Goal: Information Seeking & Learning: Compare options

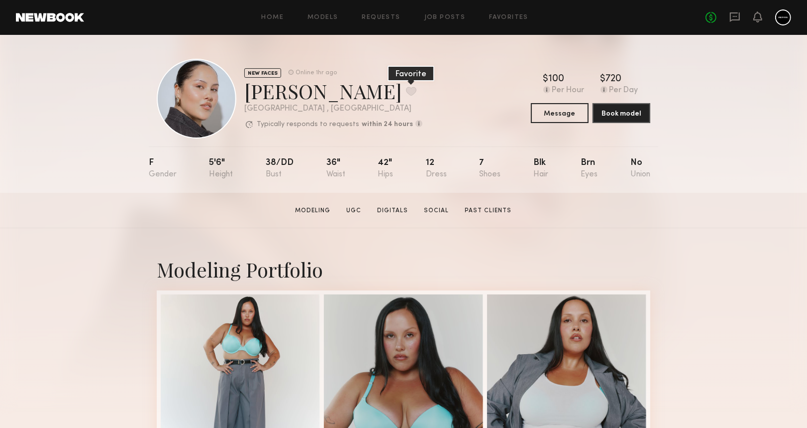
click at [406, 95] on button at bounding box center [411, 91] width 10 height 9
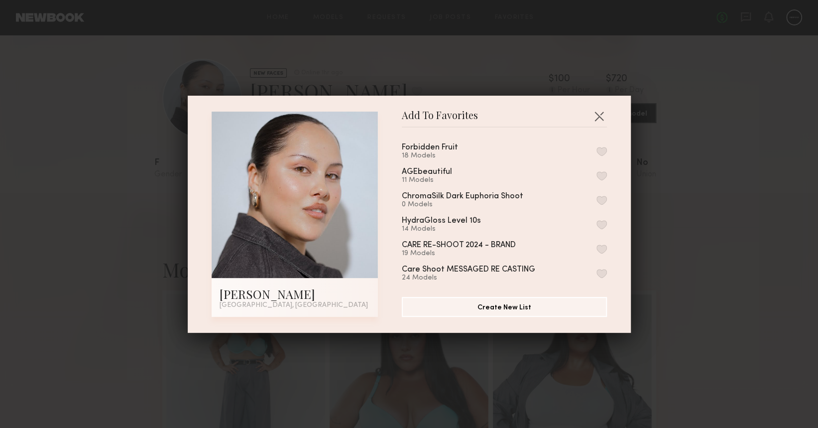
click at [596, 150] on button "button" at bounding box center [601, 151] width 10 height 9
click at [593, 119] on button "button" at bounding box center [599, 116] width 16 height 16
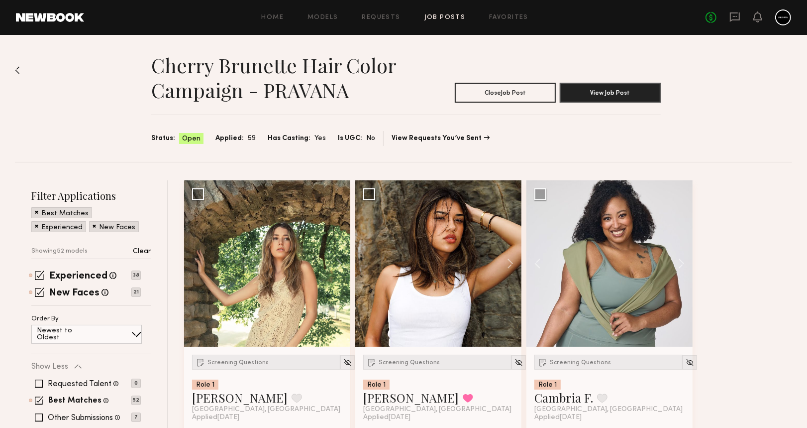
click at [515, 23] on div "Home Models Requests Job Posts Favorites Sign Out No fees up to $5,000" at bounding box center [437, 17] width 707 height 16
click at [513, 14] on link "Favorites" at bounding box center [508, 17] width 39 height 6
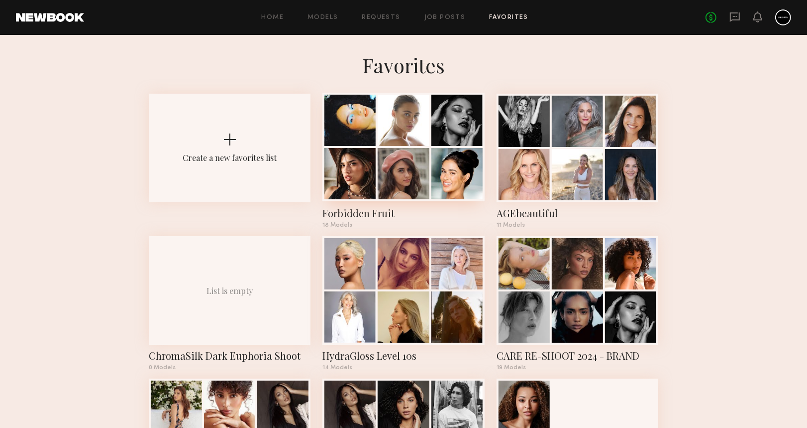
click at [390, 170] on div at bounding box center [403, 173] width 51 height 51
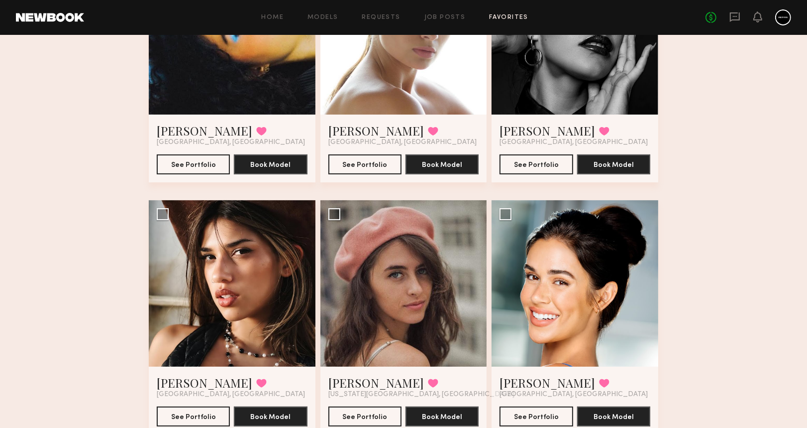
scroll to position [199, 0]
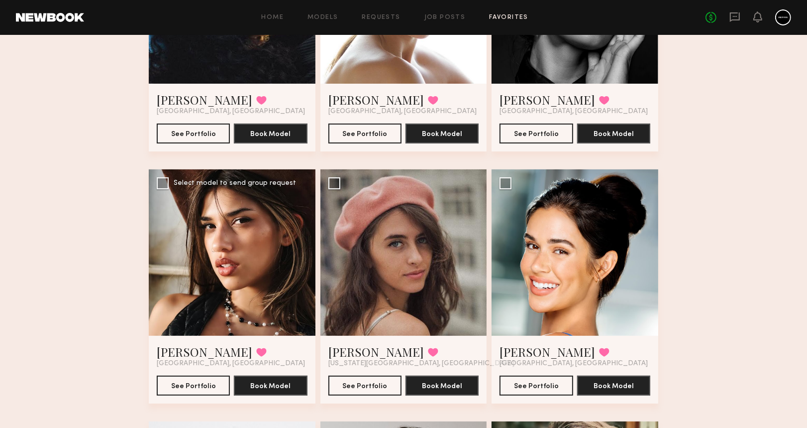
click at [249, 256] on div at bounding box center [232, 252] width 167 height 167
click at [207, 390] on button "See Portfolio" at bounding box center [193, 385] width 73 height 20
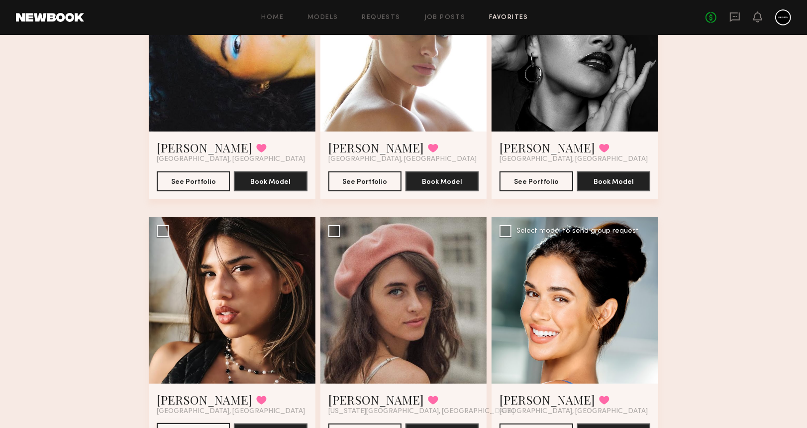
scroll to position [332, 0]
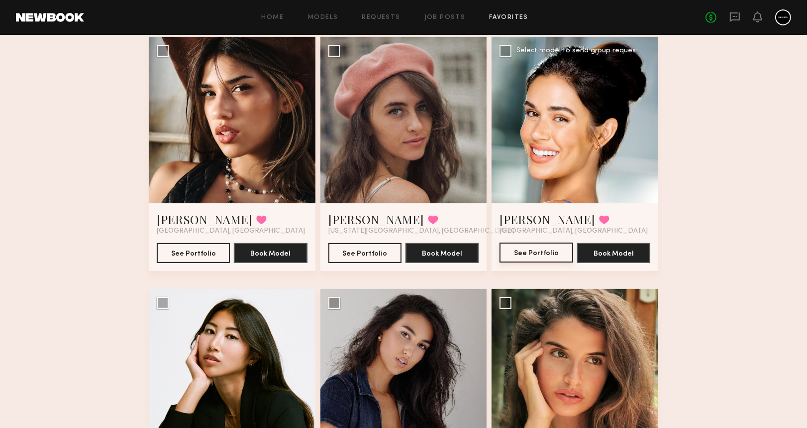
click at [525, 254] on button "See Portfolio" at bounding box center [536, 252] width 73 height 20
click at [599, 219] on button at bounding box center [604, 219] width 10 height 9
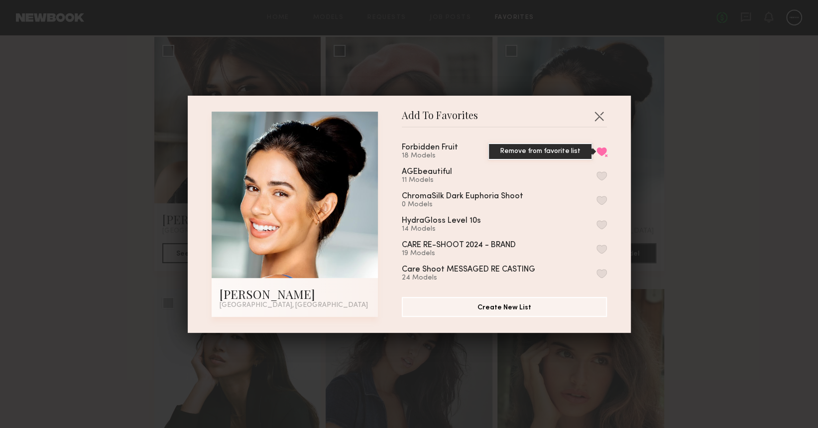
click at [596, 150] on button "Remove from favorite list" at bounding box center [601, 151] width 10 height 9
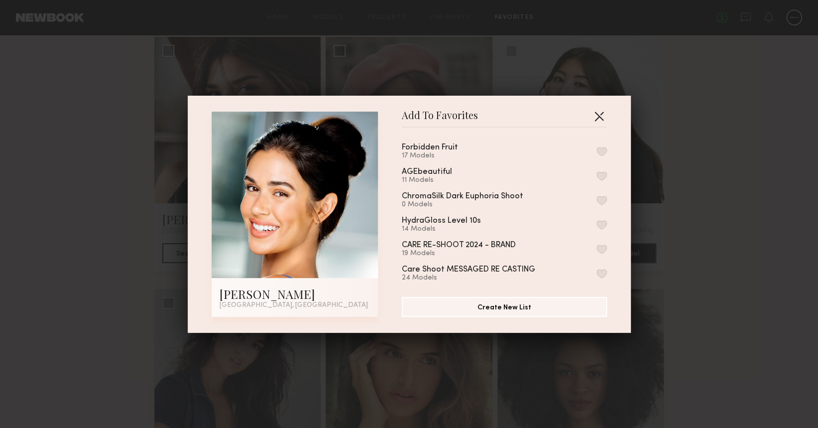
click at [591, 115] on button "button" at bounding box center [599, 116] width 16 height 16
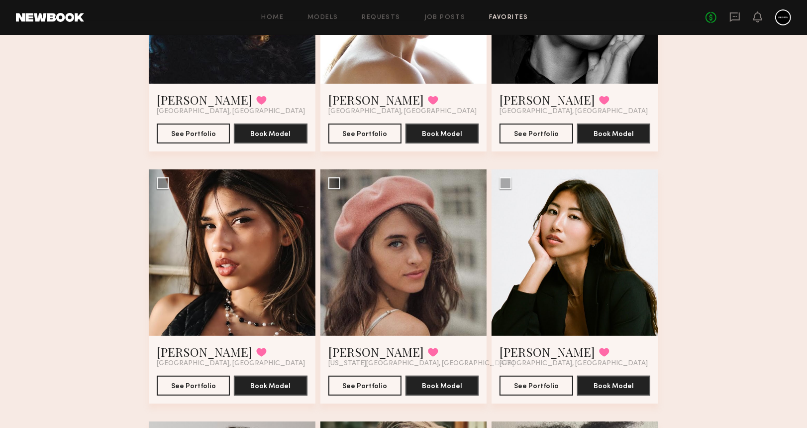
scroll to position [0, 0]
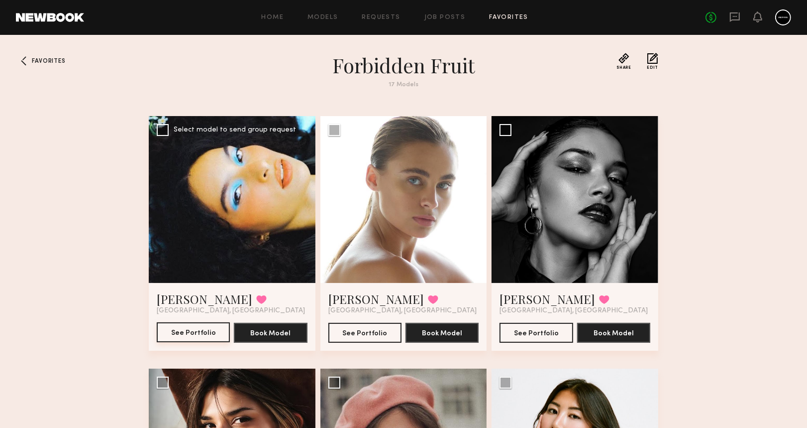
click at [200, 339] on button "See Portfolio" at bounding box center [193, 332] width 73 height 20
click at [358, 333] on button "See Portfolio" at bounding box center [365, 332] width 73 height 20
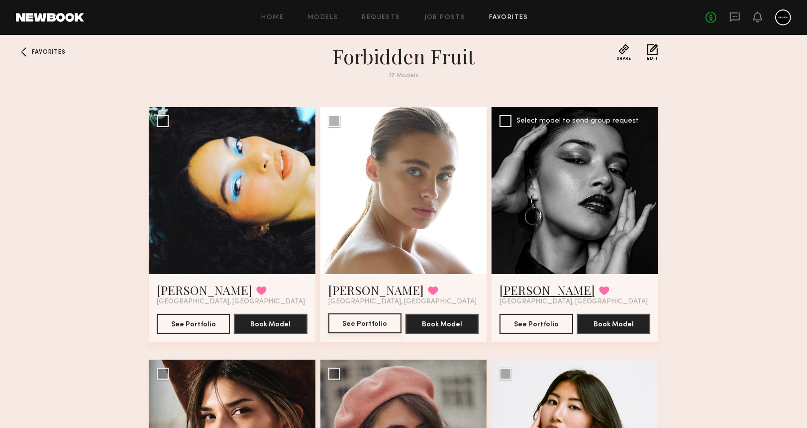
scroll to position [66, 0]
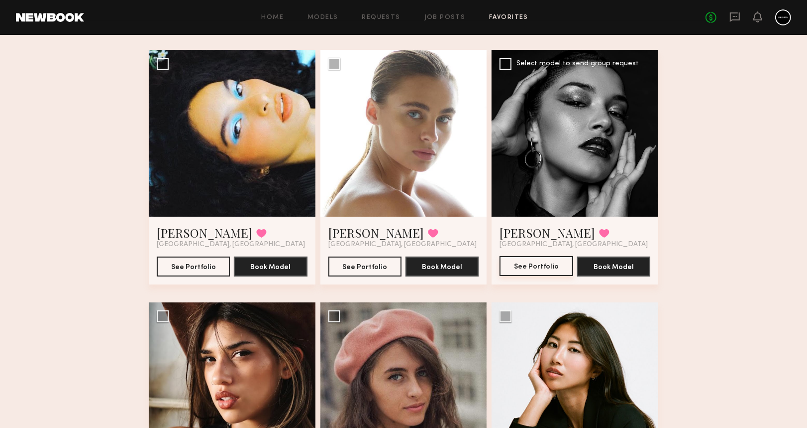
click at [526, 264] on button "See Portfolio" at bounding box center [536, 266] width 73 height 20
click at [428, 229] on button at bounding box center [433, 232] width 10 height 9
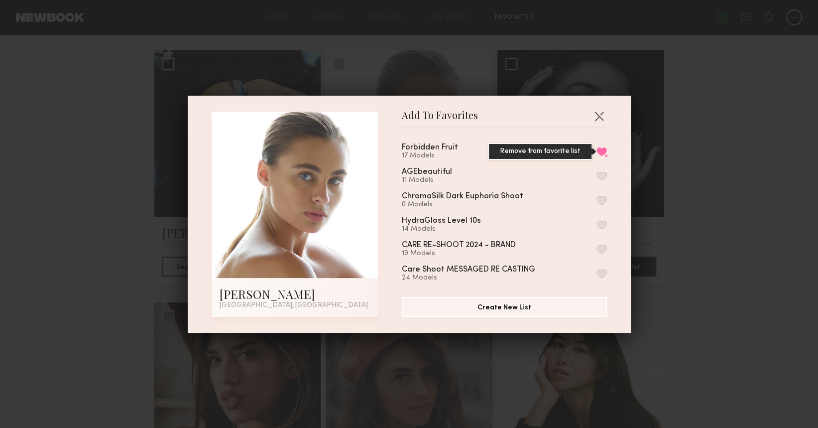
click at [596, 149] on button "Remove from favorite list" at bounding box center [601, 151] width 10 height 9
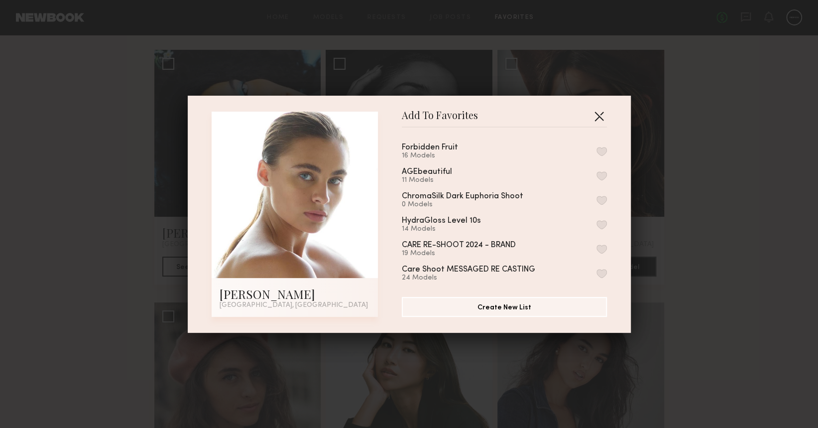
click at [599, 120] on button "button" at bounding box center [599, 116] width 16 height 16
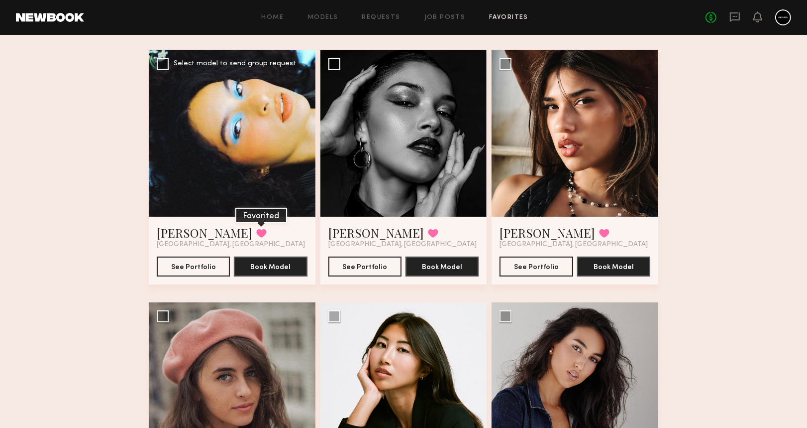
click at [256, 236] on button at bounding box center [261, 232] width 10 height 9
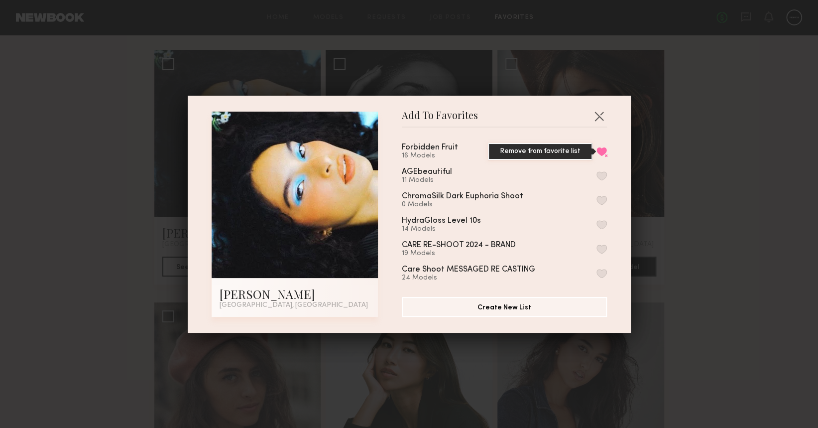
click at [596, 147] on button "Remove from favorite list" at bounding box center [601, 151] width 10 height 9
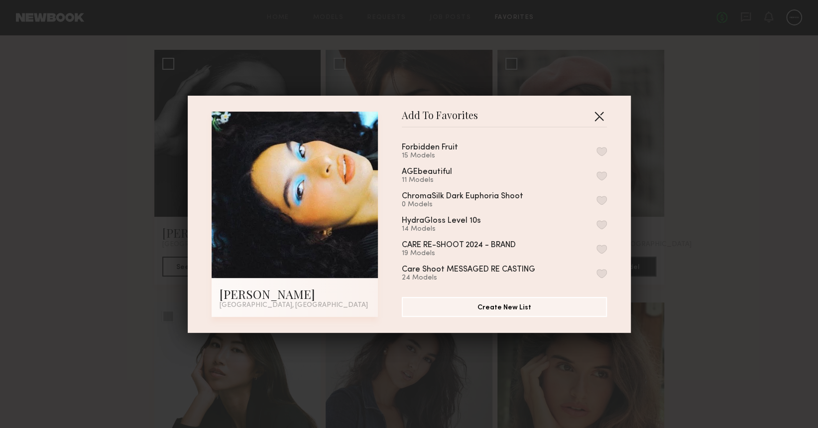
click at [596, 116] on button "button" at bounding box center [599, 116] width 16 height 16
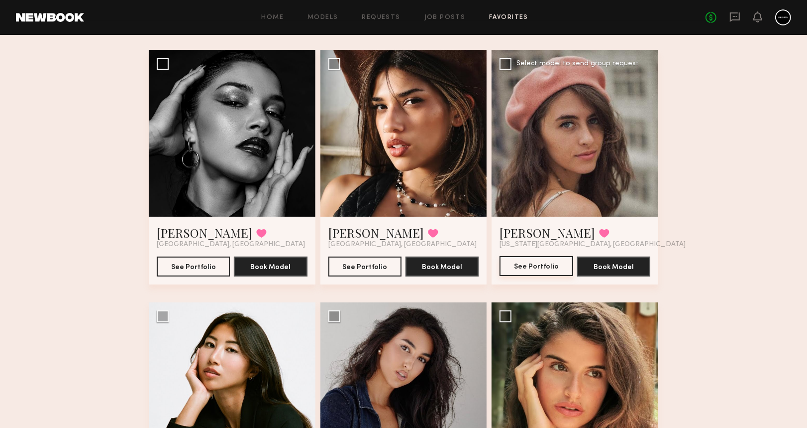
click at [536, 271] on button "See Portfolio" at bounding box center [536, 266] width 73 height 20
click at [599, 234] on button at bounding box center [604, 232] width 10 height 9
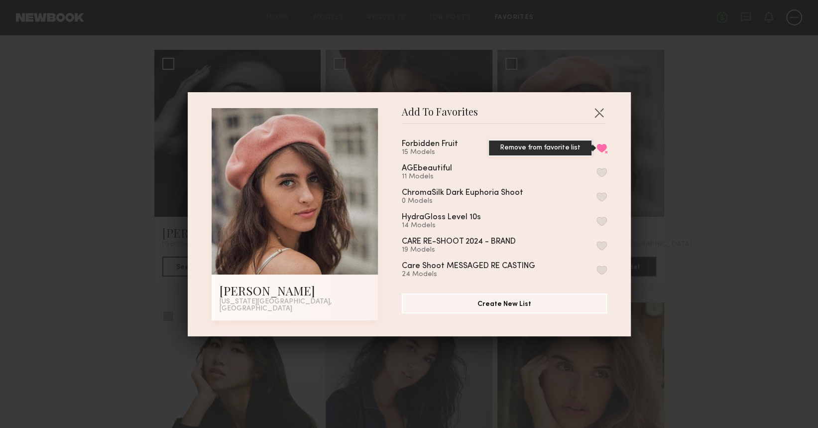
click at [596, 151] on button "Remove from favorite list" at bounding box center [601, 147] width 10 height 9
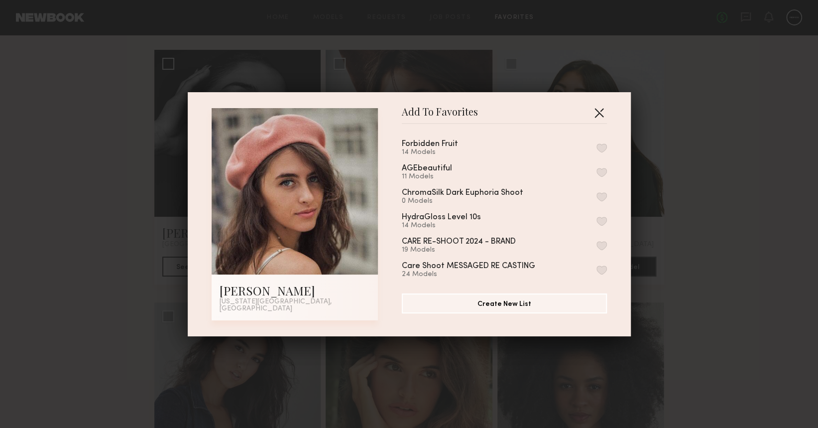
click at [593, 118] on button "button" at bounding box center [599, 113] width 16 height 16
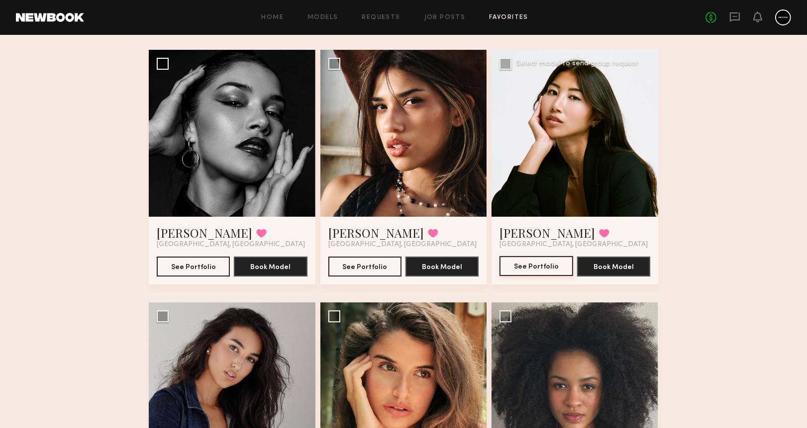
click at [537, 273] on button "See Portfolio" at bounding box center [536, 266] width 73 height 20
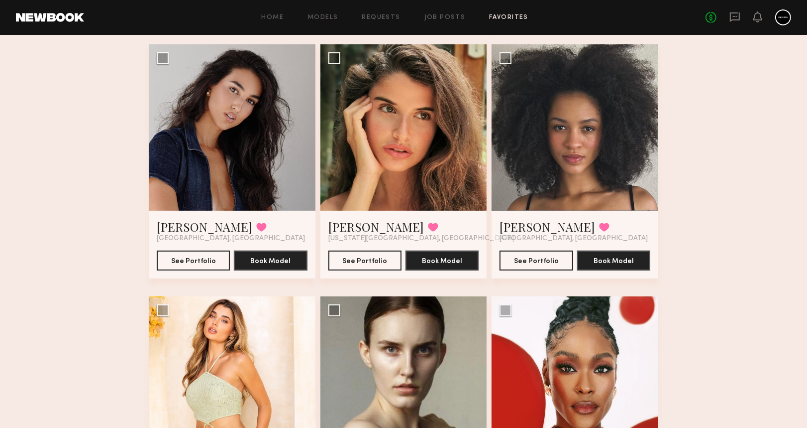
scroll to position [332, 0]
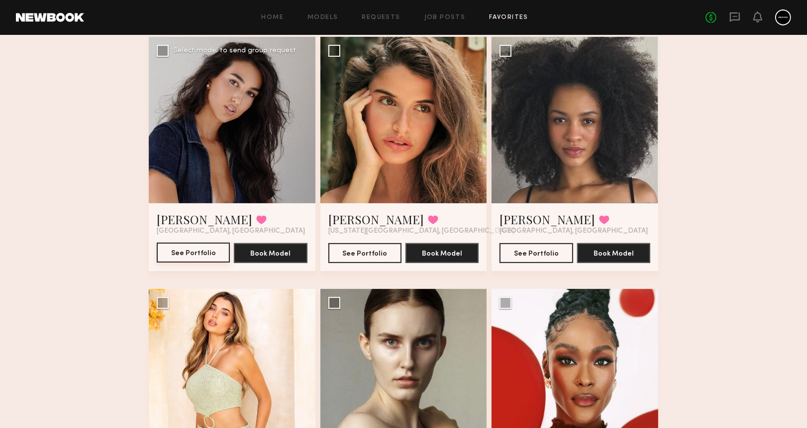
click at [205, 259] on button "See Portfolio" at bounding box center [193, 252] width 73 height 20
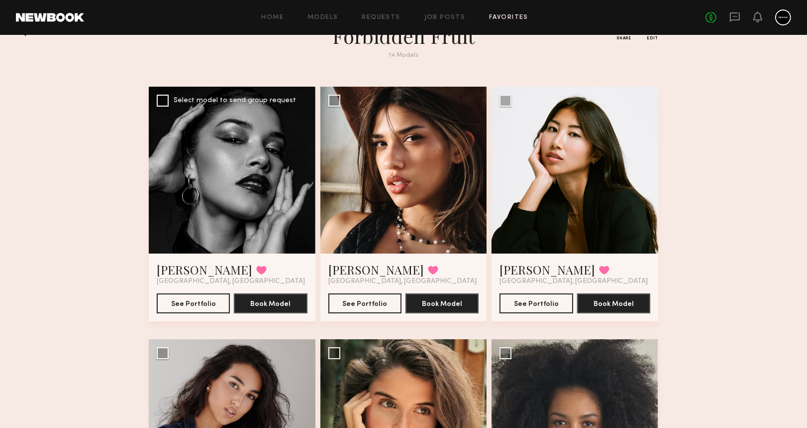
scroll to position [0, 0]
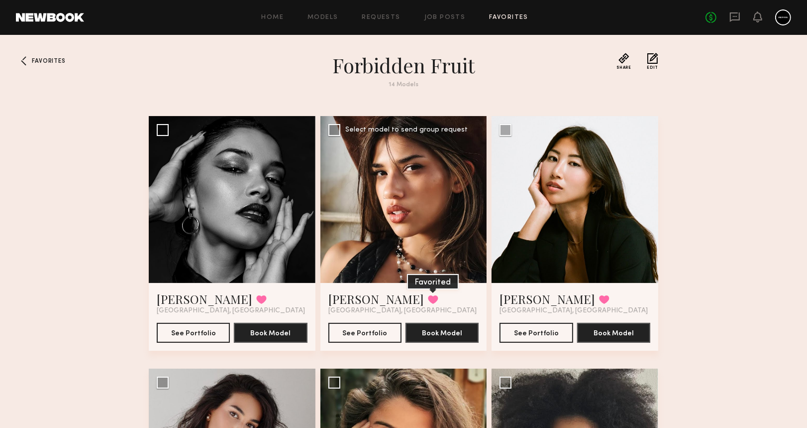
click at [428, 299] on button at bounding box center [433, 299] width 10 height 9
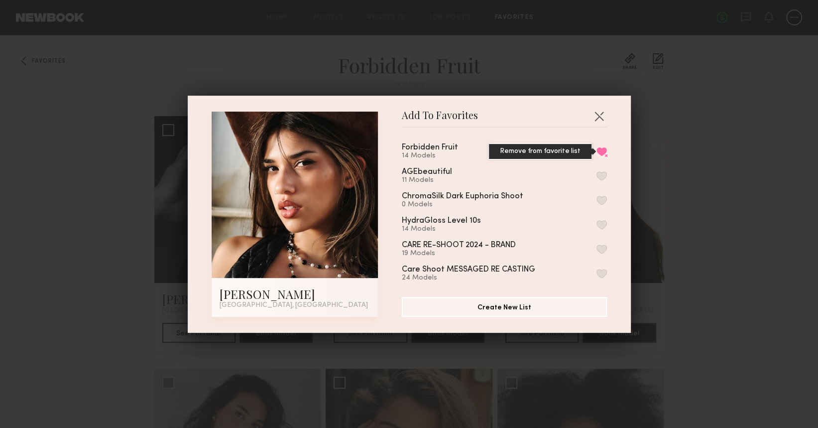
click at [596, 149] on button "Remove from favorite list" at bounding box center [601, 151] width 10 height 9
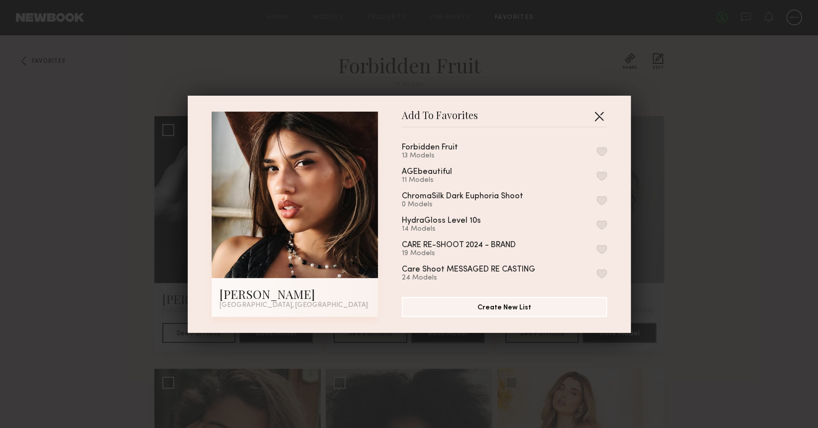
click at [593, 112] on button "button" at bounding box center [599, 116] width 16 height 16
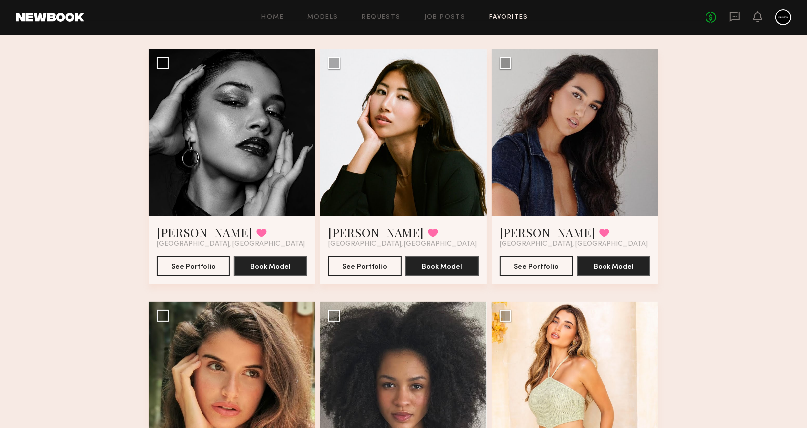
scroll to position [66, 0]
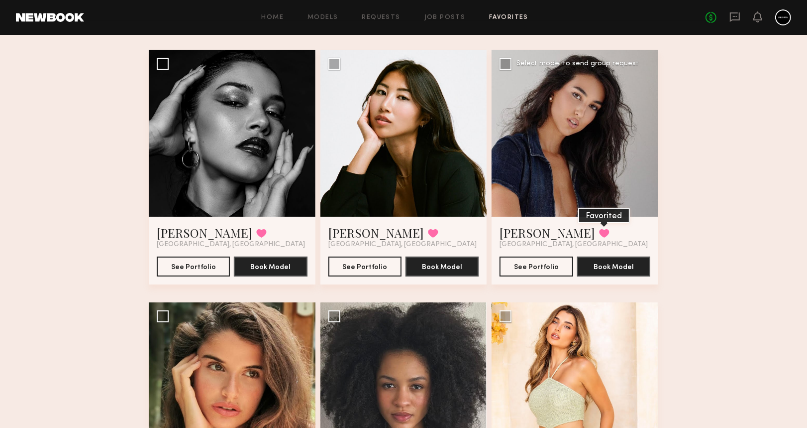
click at [599, 235] on button at bounding box center [604, 232] width 10 height 9
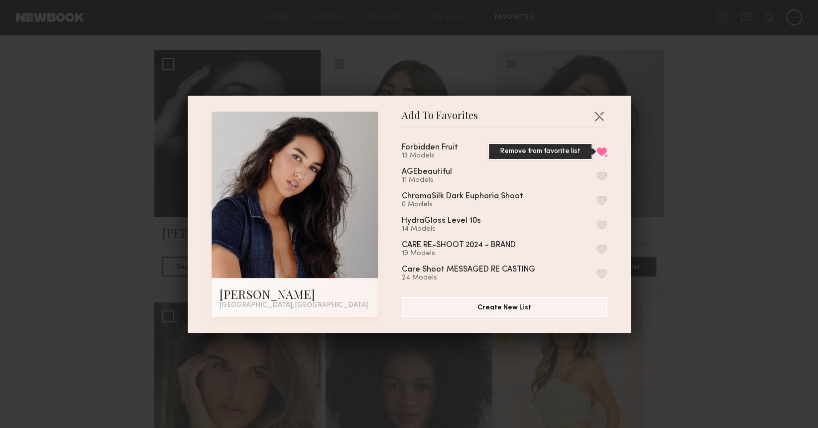
click at [596, 149] on button "Remove from favorite list" at bounding box center [601, 151] width 10 height 9
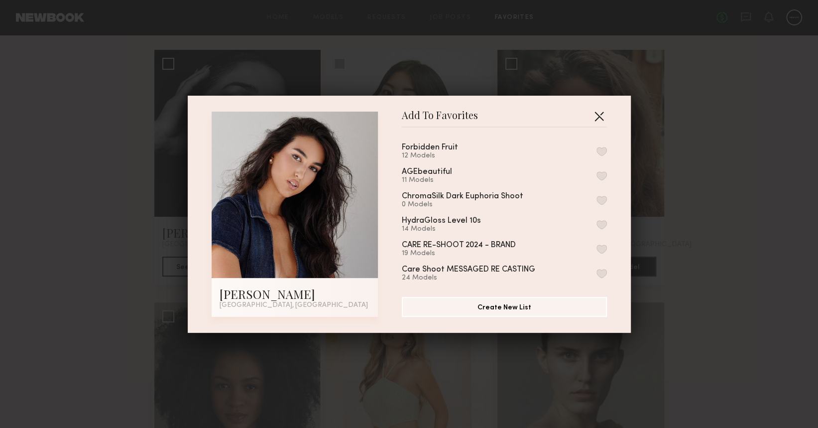
click at [594, 116] on button "button" at bounding box center [599, 116] width 16 height 16
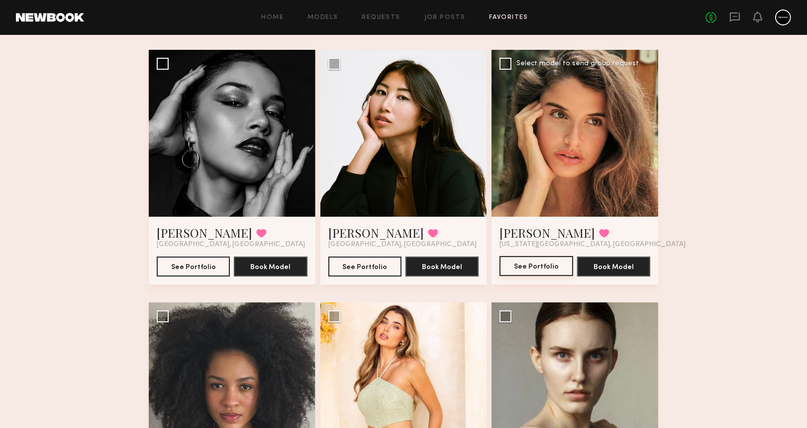
click at [527, 266] on button "See Portfolio" at bounding box center [536, 266] width 73 height 20
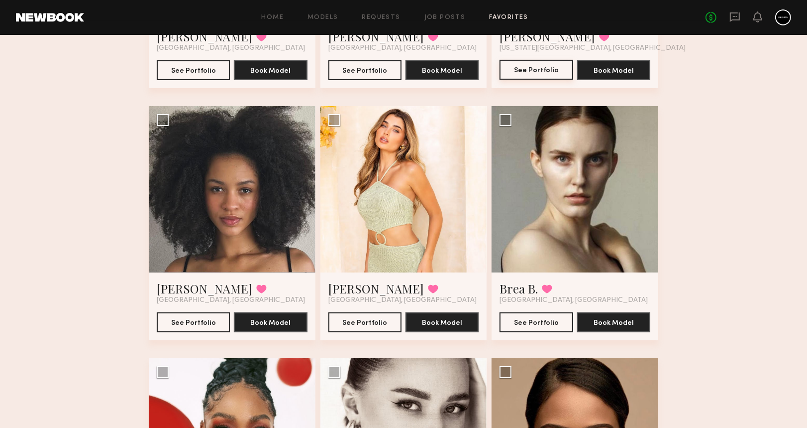
scroll to position [265, 0]
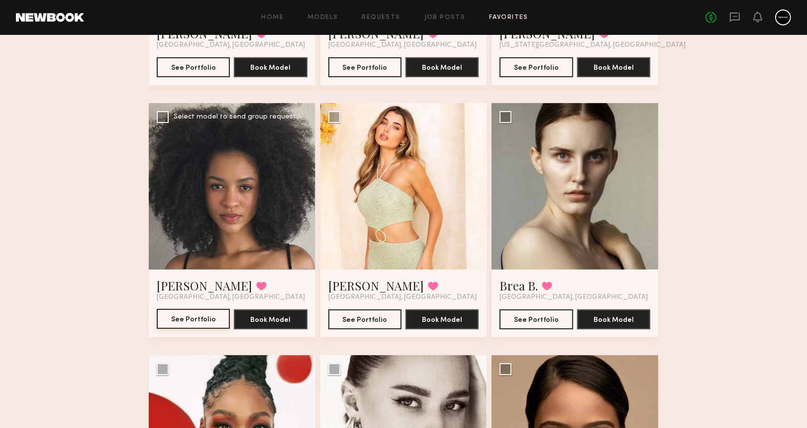
click at [198, 321] on button "See Portfolio" at bounding box center [193, 319] width 73 height 20
click at [361, 323] on button "See Portfolio" at bounding box center [365, 319] width 73 height 20
click at [518, 325] on button "See Portfolio" at bounding box center [536, 319] width 73 height 20
click at [547, 286] on button at bounding box center [547, 285] width 10 height 9
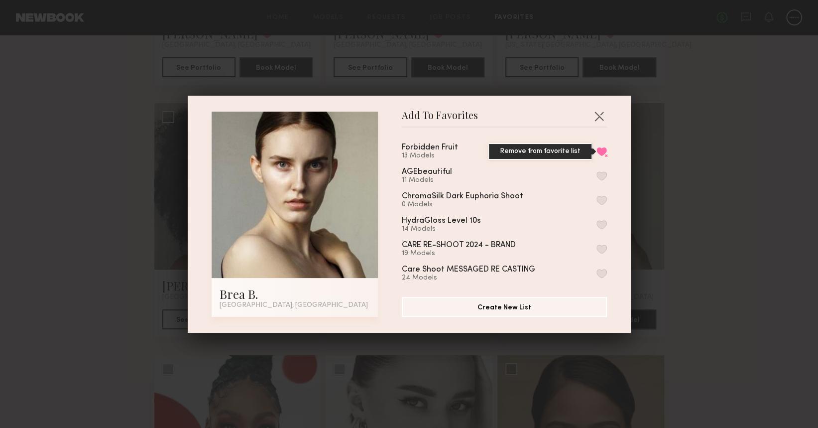
click at [596, 148] on button "Remove from favorite list" at bounding box center [601, 151] width 10 height 9
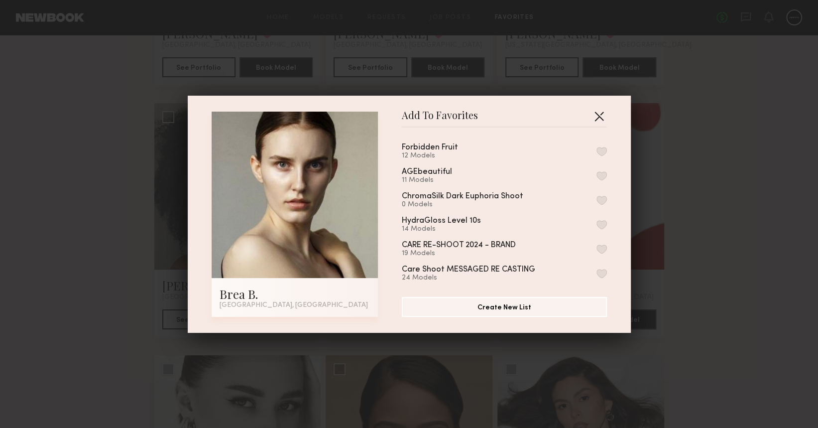
click at [591, 114] on button "button" at bounding box center [599, 116] width 16 height 16
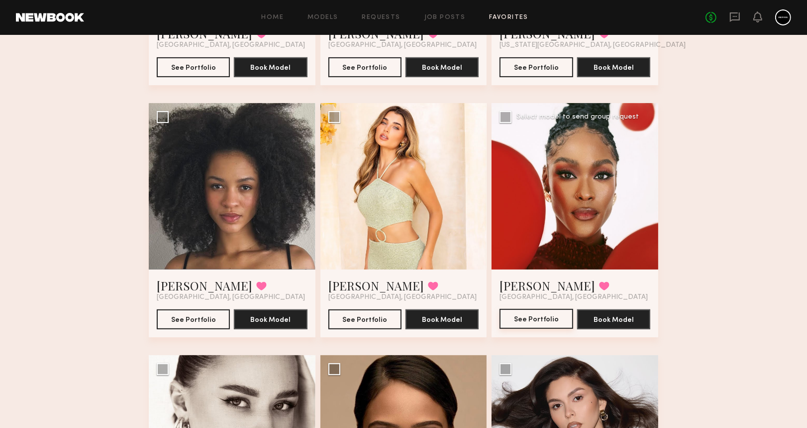
click at [532, 323] on button "See Portfolio" at bounding box center [536, 319] width 73 height 20
click at [599, 287] on button at bounding box center [604, 285] width 10 height 9
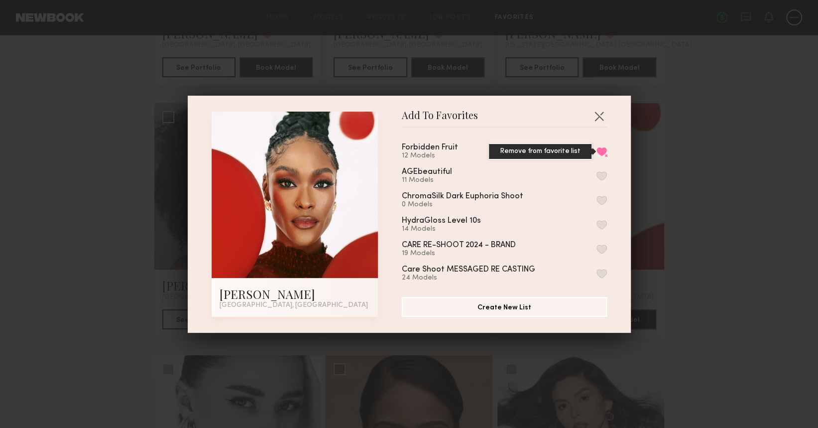
click at [596, 149] on button "Remove from favorite list" at bounding box center [601, 151] width 10 height 9
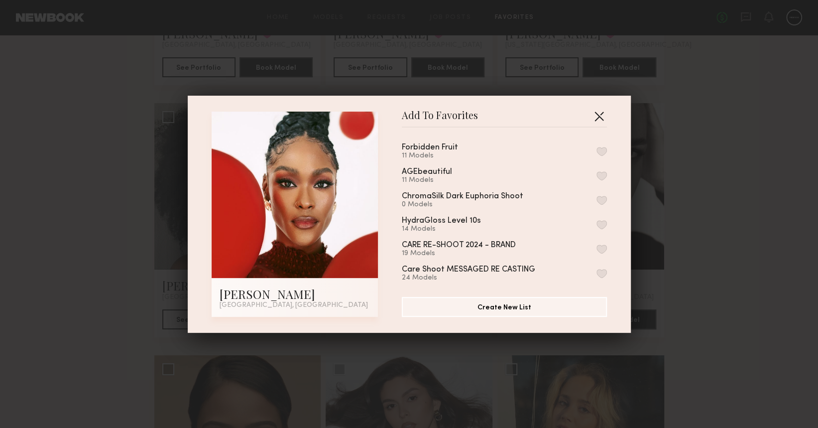
click at [591, 114] on button "button" at bounding box center [599, 116] width 16 height 16
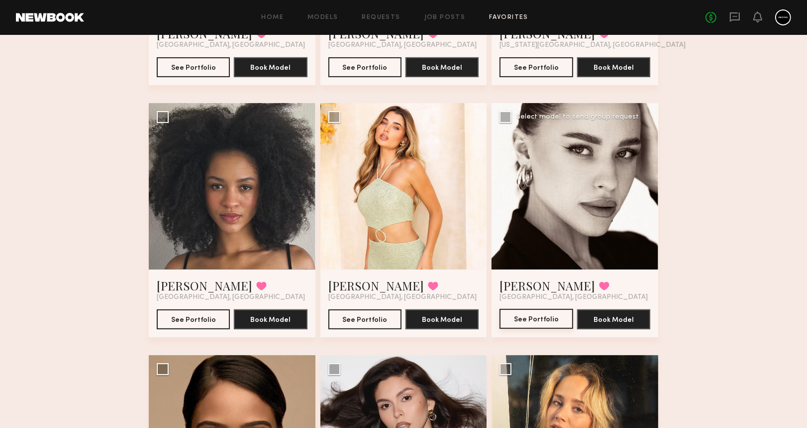
click at [516, 325] on button "See Portfolio" at bounding box center [536, 319] width 73 height 20
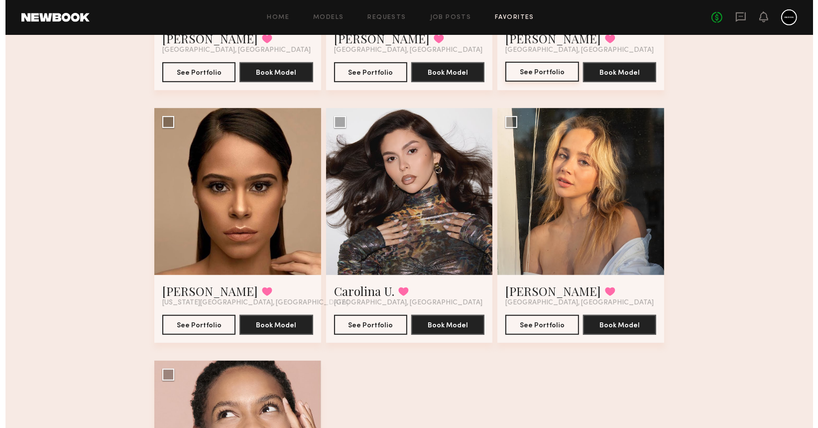
scroll to position [531, 0]
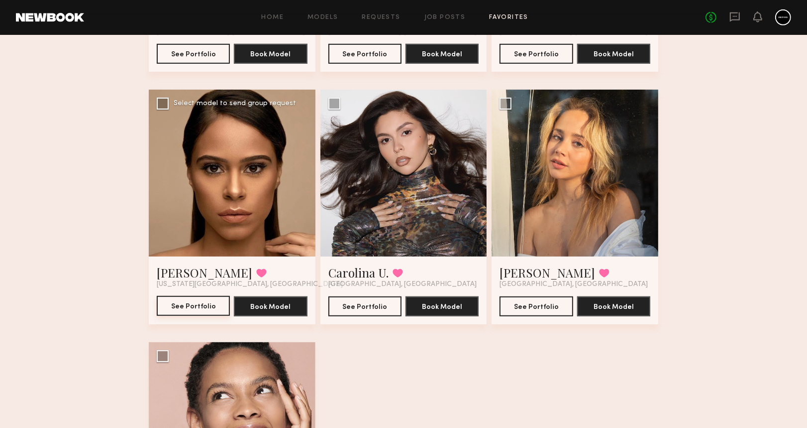
click at [205, 306] on button "See Portfolio" at bounding box center [193, 306] width 73 height 20
click at [256, 273] on button at bounding box center [261, 272] width 10 height 9
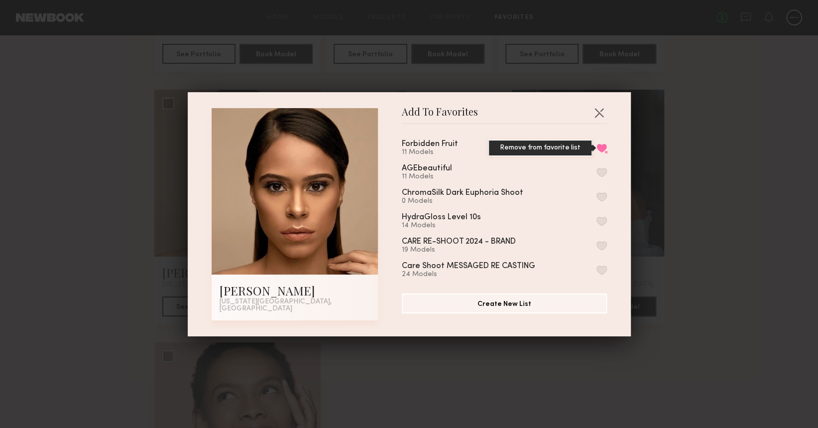
click at [596, 150] on button "Remove from favorite list" at bounding box center [601, 147] width 10 height 9
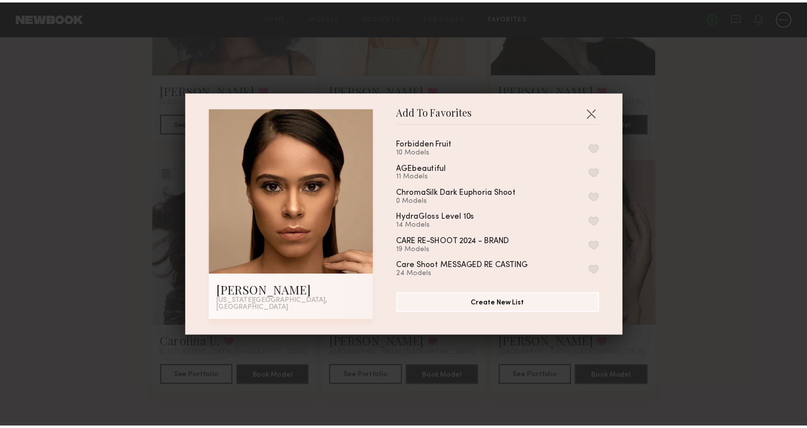
scroll to position [461, 0]
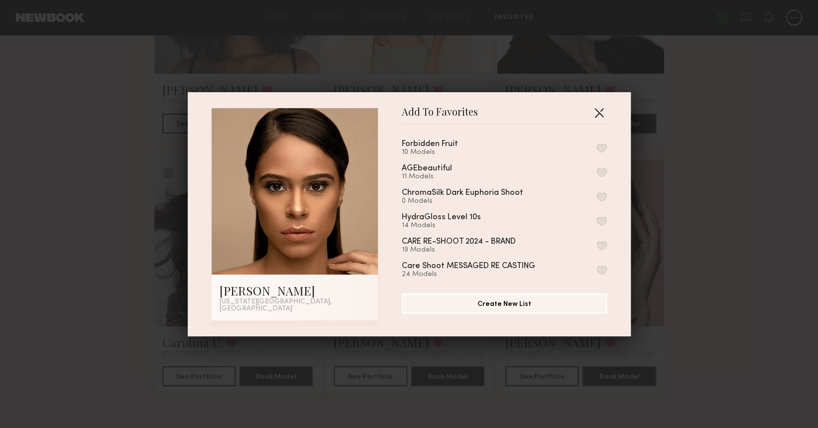
click at [593, 115] on button "button" at bounding box center [599, 113] width 16 height 16
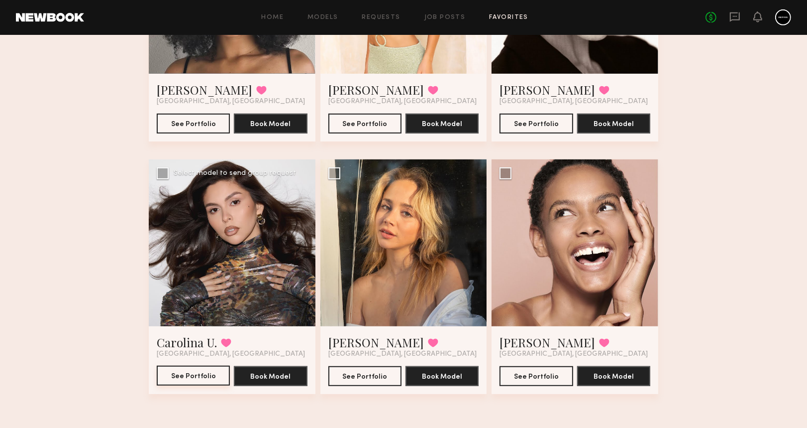
click at [198, 375] on button "See Portfolio" at bounding box center [193, 375] width 73 height 20
click at [364, 380] on button "See Portfolio" at bounding box center [365, 375] width 73 height 20
click at [428, 345] on button at bounding box center [433, 342] width 10 height 9
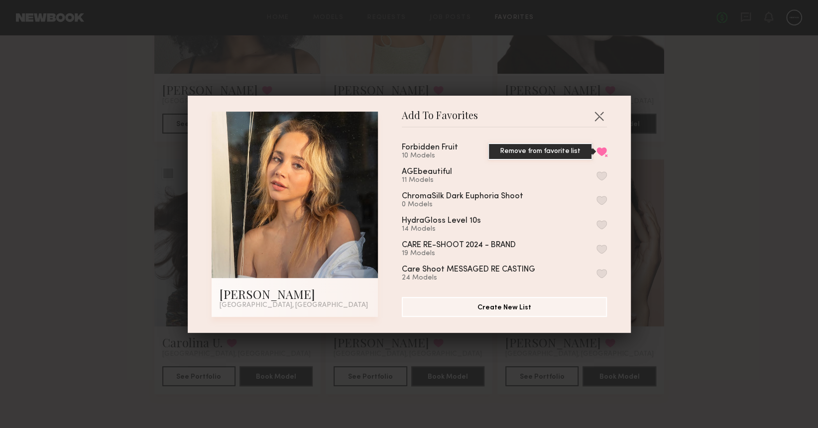
click at [596, 147] on button "Remove from favorite list" at bounding box center [601, 151] width 10 height 9
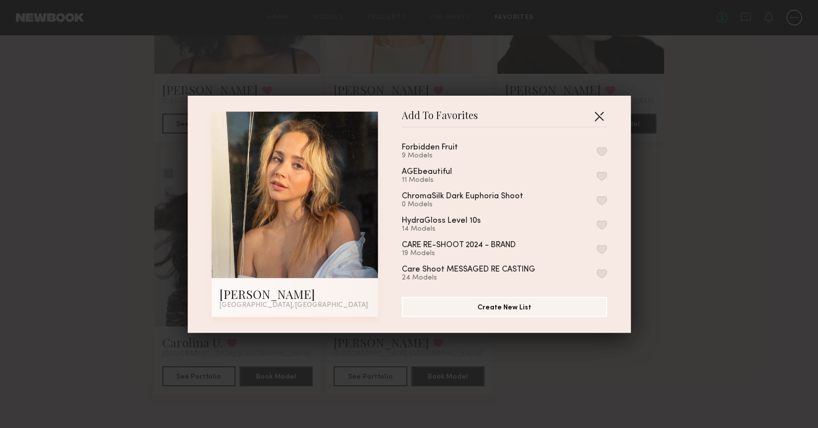
click at [591, 117] on button "button" at bounding box center [599, 116] width 16 height 16
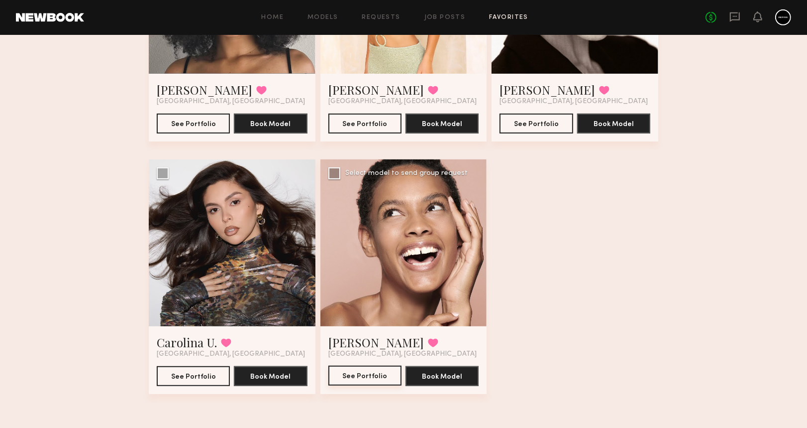
click at [356, 381] on button "See Portfolio" at bounding box center [365, 375] width 73 height 20
click at [362, 375] on button "See Portfolio" at bounding box center [365, 375] width 73 height 20
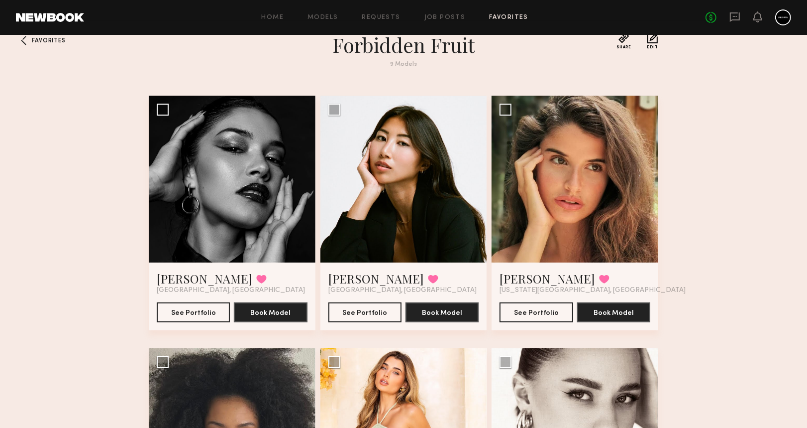
scroll to position [0, 0]
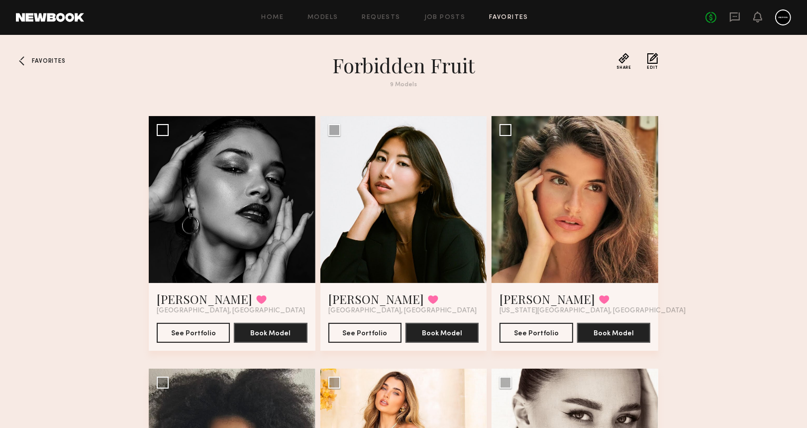
click at [55, 61] on span "Favorites" at bounding box center [48, 61] width 33 height 6
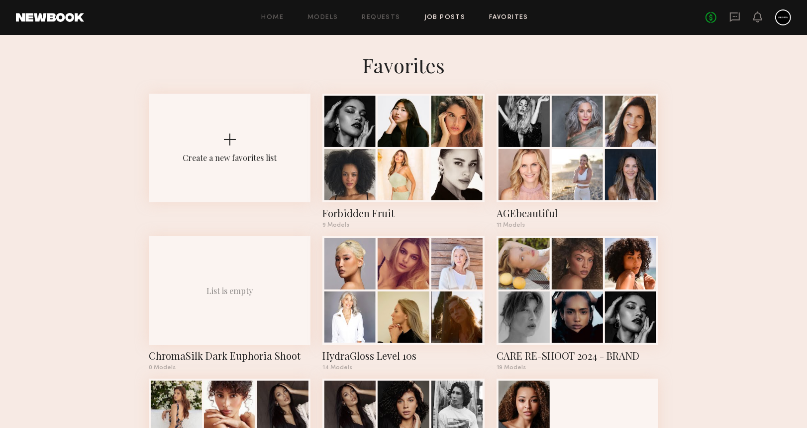
click at [442, 14] on link "Job Posts" at bounding box center [445, 17] width 41 height 6
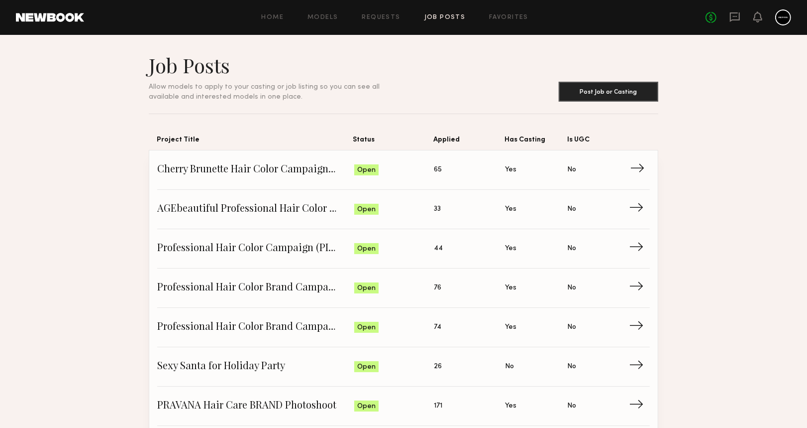
click at [645, 162] on span "→" at bounding box center [641, 169] width 20 height 15
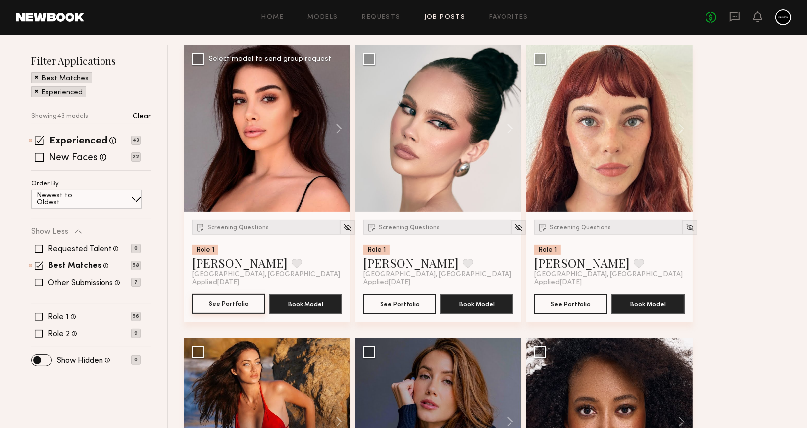
scroll to position [132, 0]
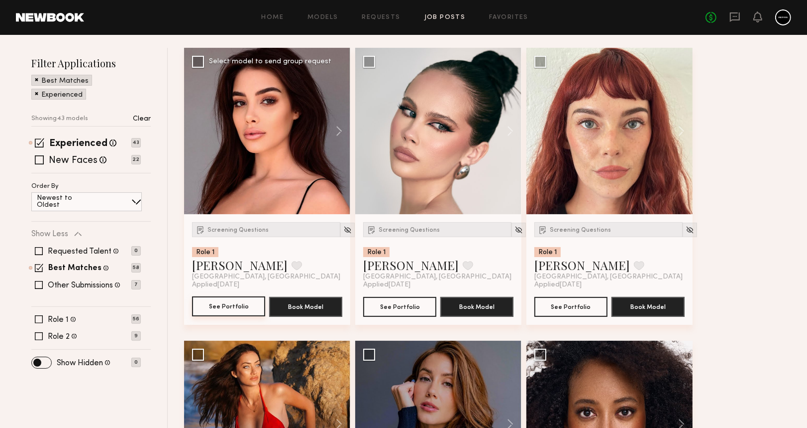
click at [210, 304] on button "See Portfolio" at bounding box center [228, 306] width 73 height 20
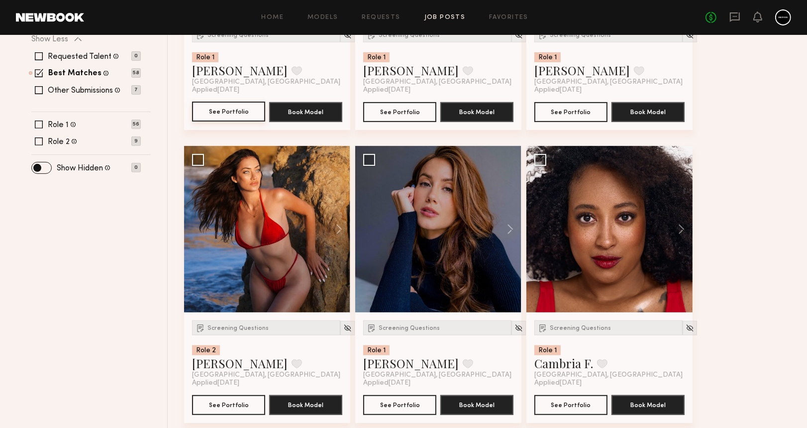
scroll to position [332, 0]
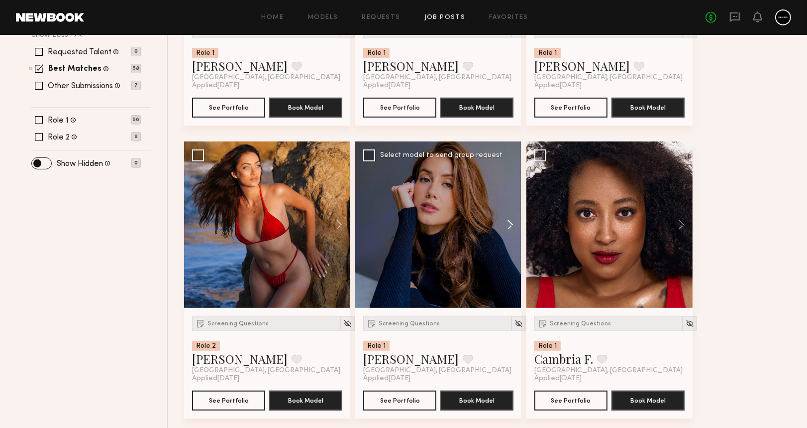
click at [509, 226] on button at bounding box center [506, 224] width 32 height 166
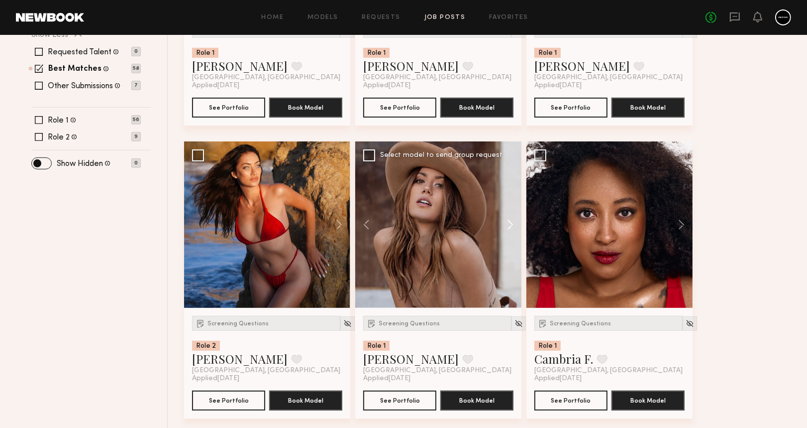
click at [509, 226] on button at bounding box center [506, 224] width 32 height 166
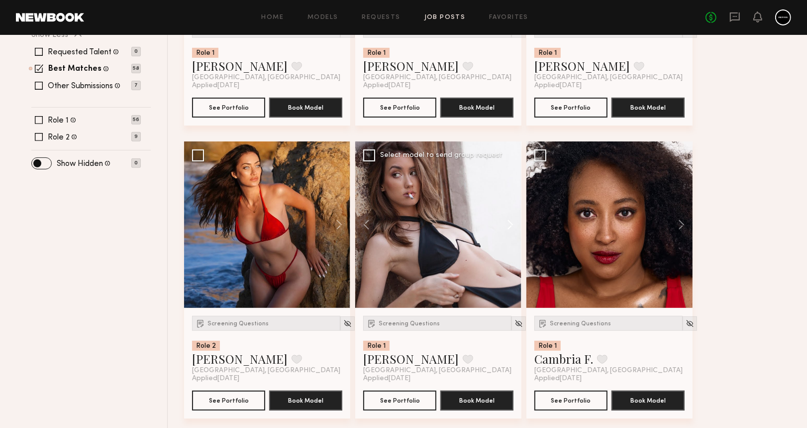
click at [509, 226] on button at bounding box center [506, 224] width 32 height 166
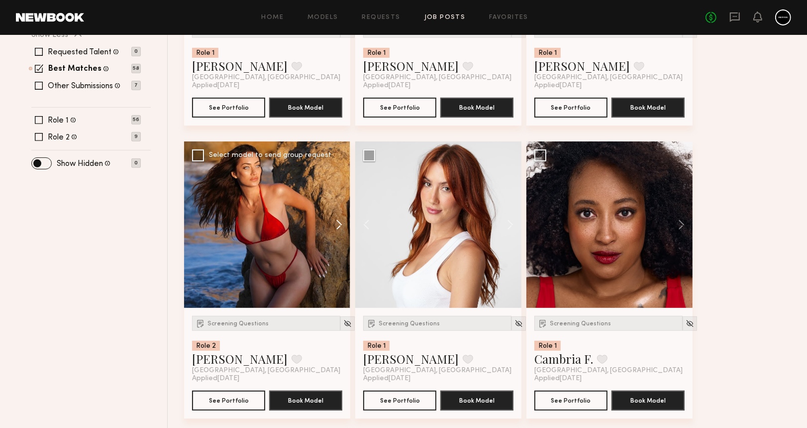
click at [340, 223] on button at bounding box center [335, 224] width 32 height 166
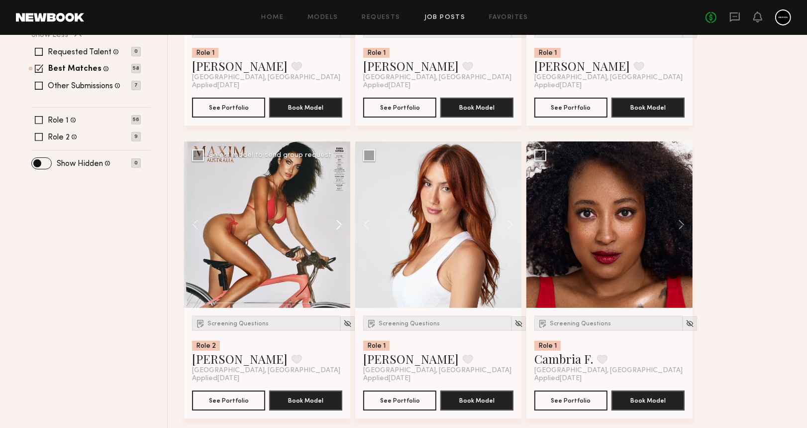
click at [340, 223] on button at bounding box center [335, 224] width 32 height 166
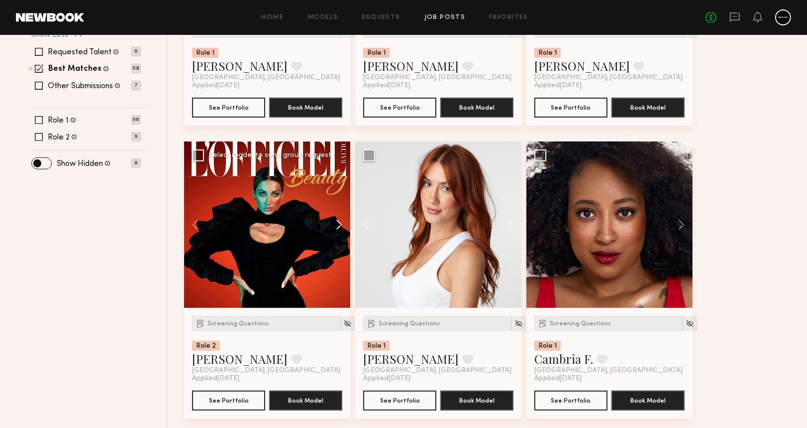
click at [340, 223] on button at bounding box center [335, 224] width 32 height 166
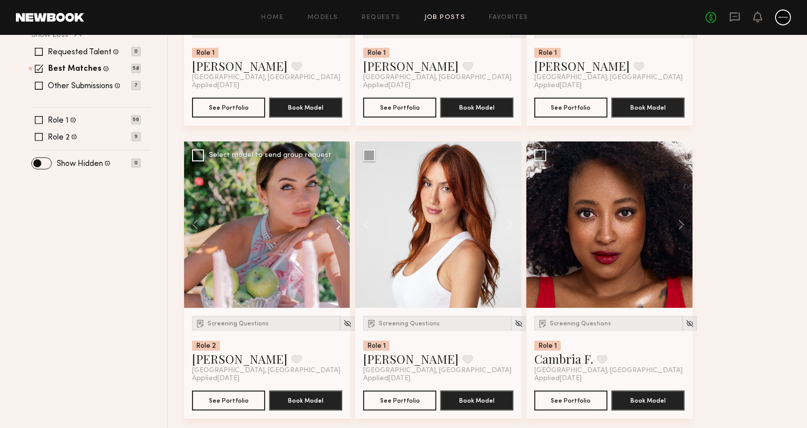
click at [340, 223] on button at bounding box center [335, 224] width 32 height 166
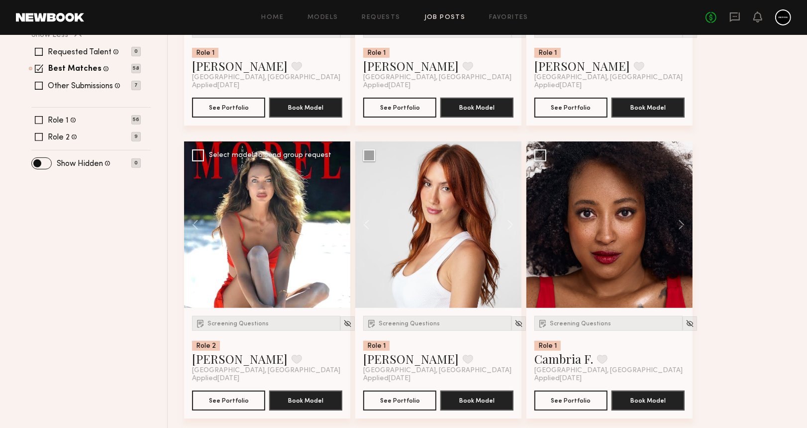
click at [340, 223] on button at bounding box center [335, 224] width 32 height 166
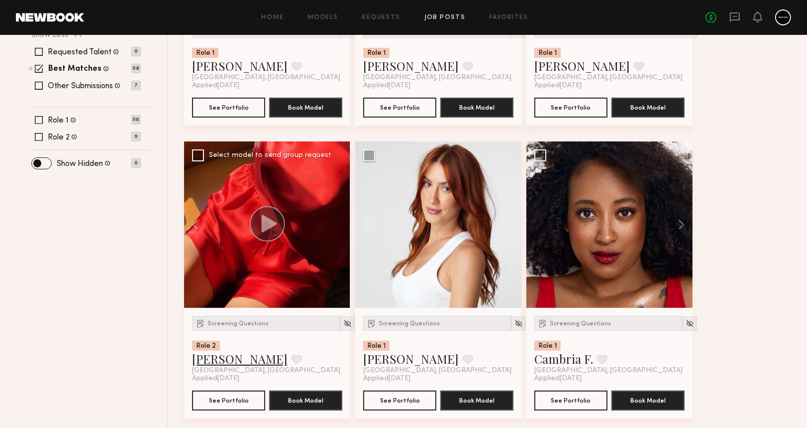
click at [202, 359] on link "[PERSON_NAME]" at bounding box center [240, 358] width 96 height 16
click at [195, 219] on button at bounding box center [200, 224] width 32 height 166
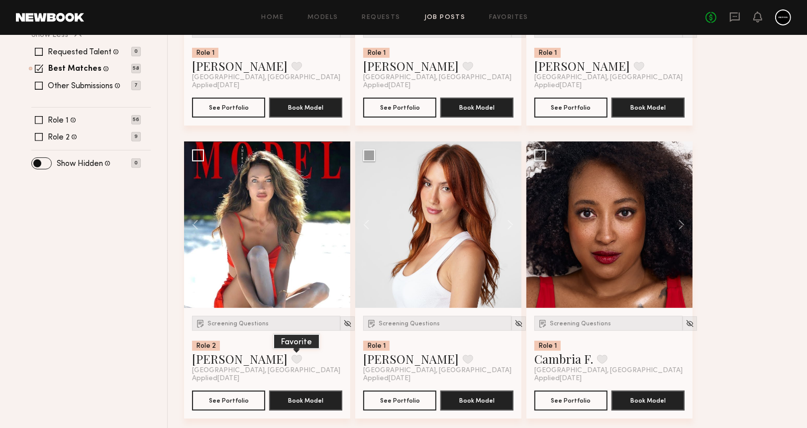
click at [292, 357] on button at bounding box center [297, 358] width 10 height 9
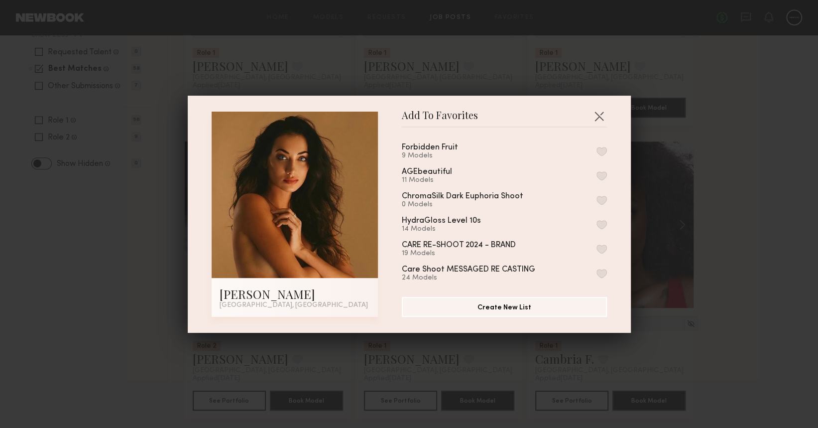
click at [596, 150] on button "button" at bounding box center [601, 151] width 10 height 9
click at [596, 114] on button "button" at bounding box center [599, 116] width 16 height 16
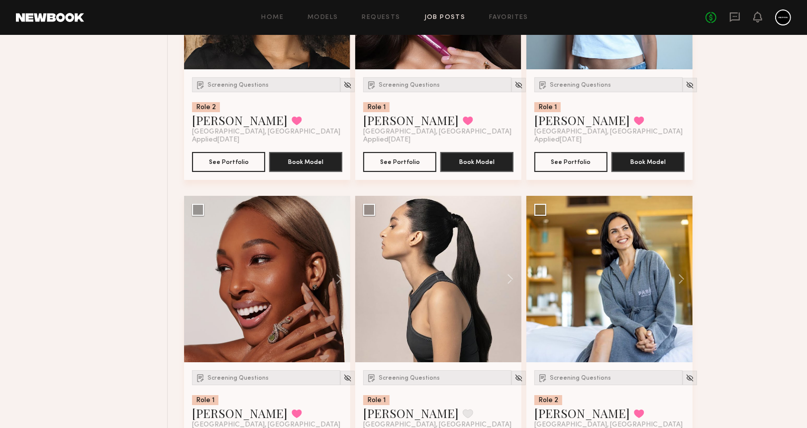
scroll to position [3252, 0]
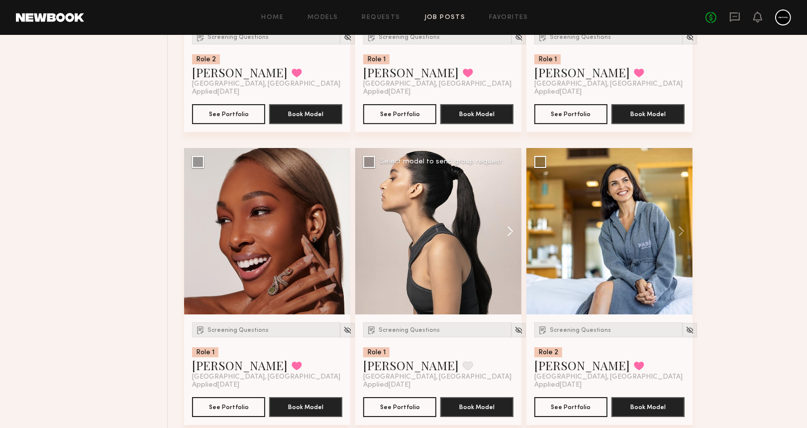
click at [511, 227] on button at bounding box center [506, 231] width 32 height 166
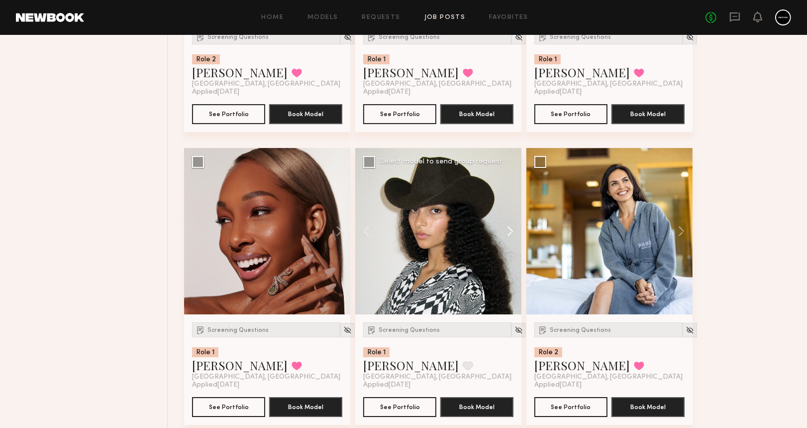
click at [511, 227] on button at bounding box center [506, 231] width 32 height 166
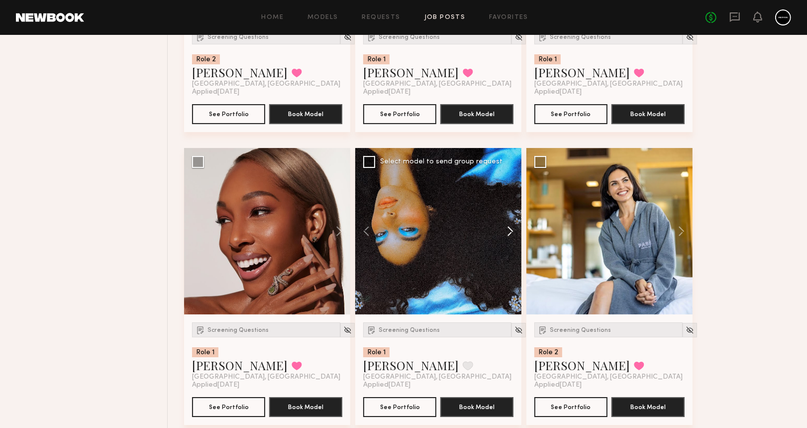
click at [511, 227] on button at bounding box center [506, 231] width 32 height 166
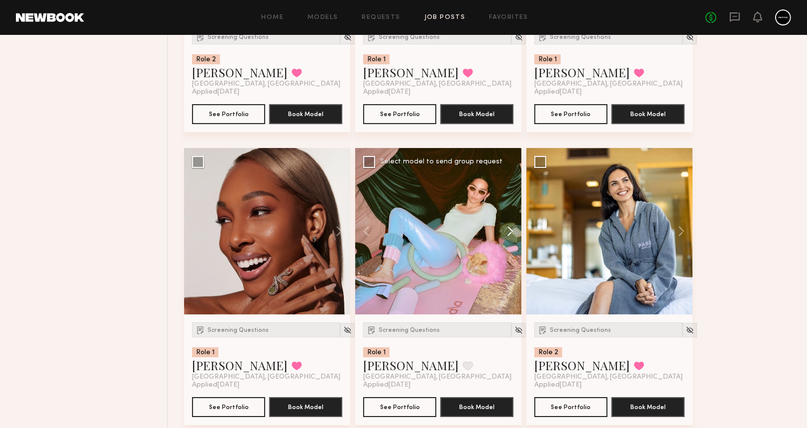
click at [511, 227] on button at bounding box center [506, 231] width 32 height 166
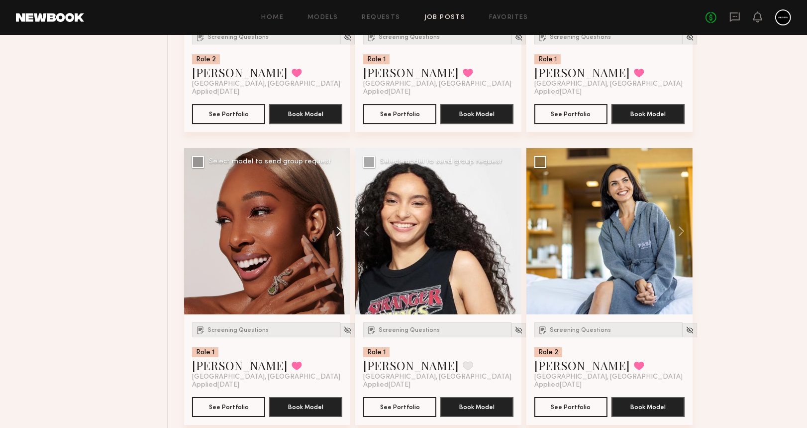
click at [339, 226] on button at bounding box center [335, 231] width 32 height 166
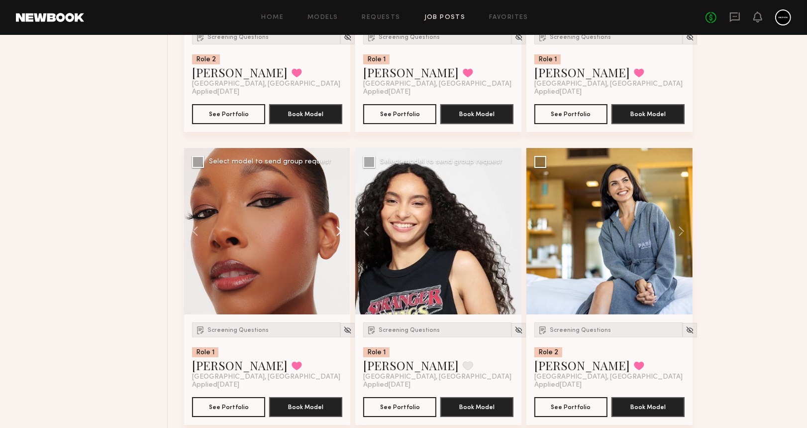
click at [339, 226] on button at bounding box center [335, 231] width 32 height 166
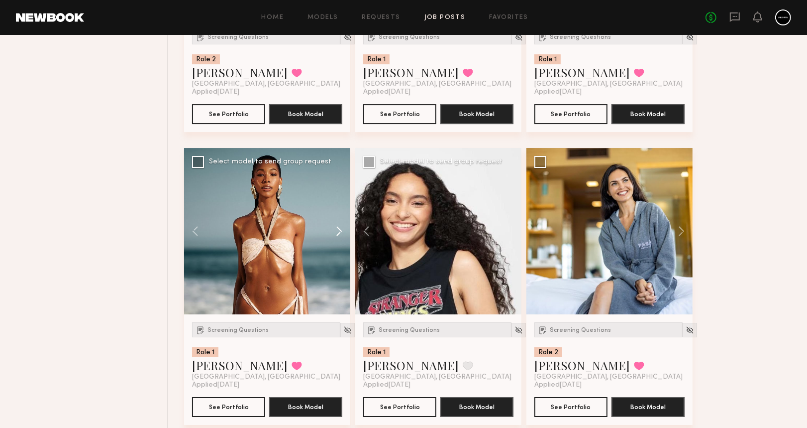
click at [339, 226] on button at bounding box center [335, 231] width 32 height 166
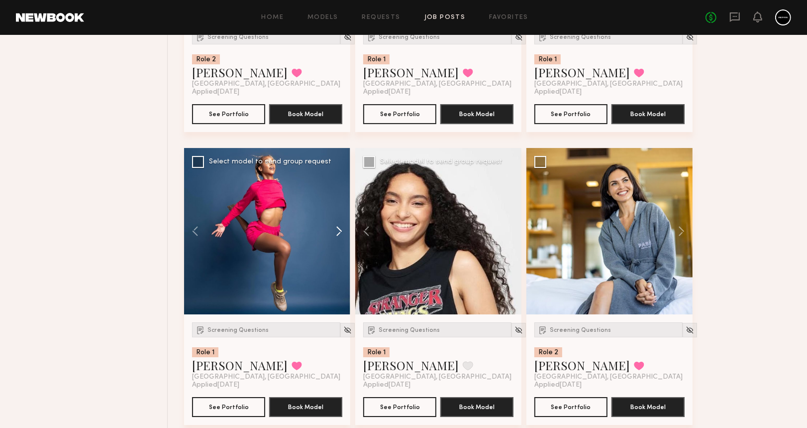
click at [339, 226] on button at bounding box center [335, 231] width 32 height 166
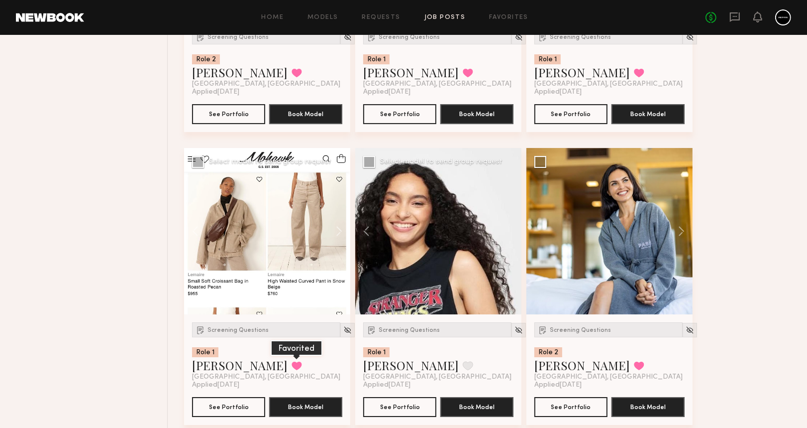
click at [292, 362] on button at bounding box center [297, 365] width 10 height 9
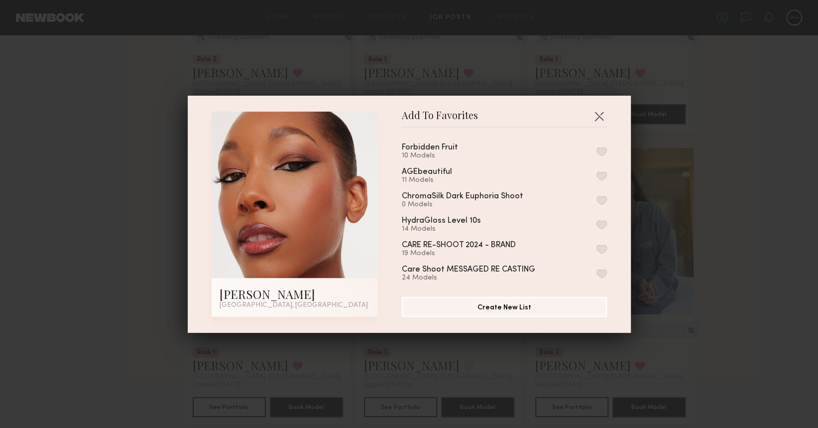
click at [596, 150] on button "button" at bounding box center [601, 151] width 10 height 9
click at [597, 115] on button "button" at bounding box center [599, 116] width 16 height 16
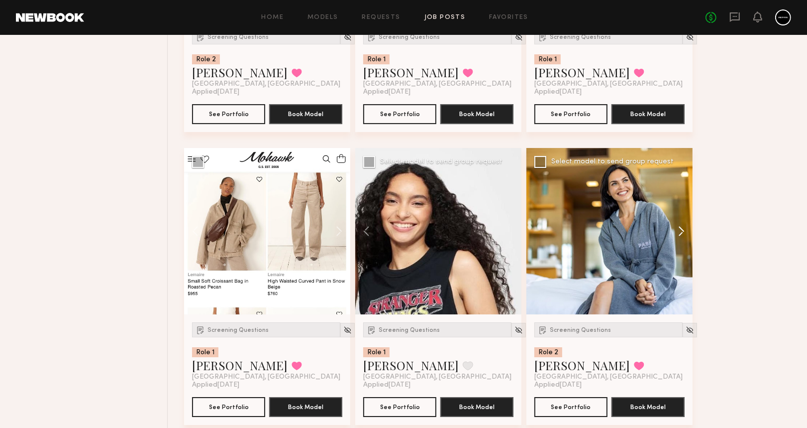
click at [682, 227] on button at bounding box center [677, 231] width 32 height 166
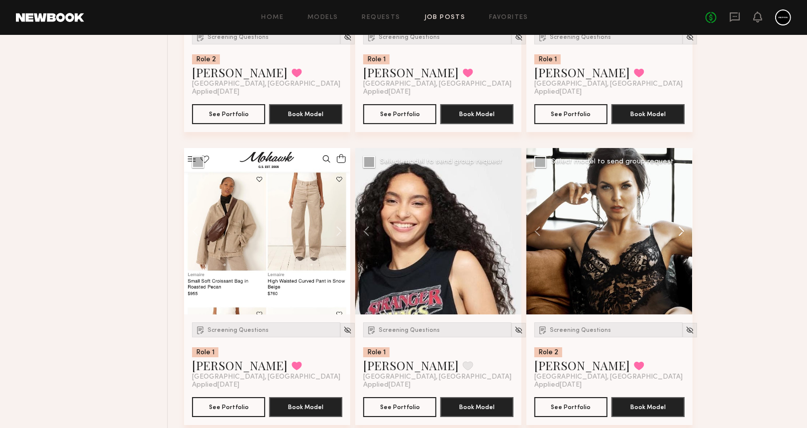
click at [682, 227] on button at bounding box center [677, 231] width 32 height 166
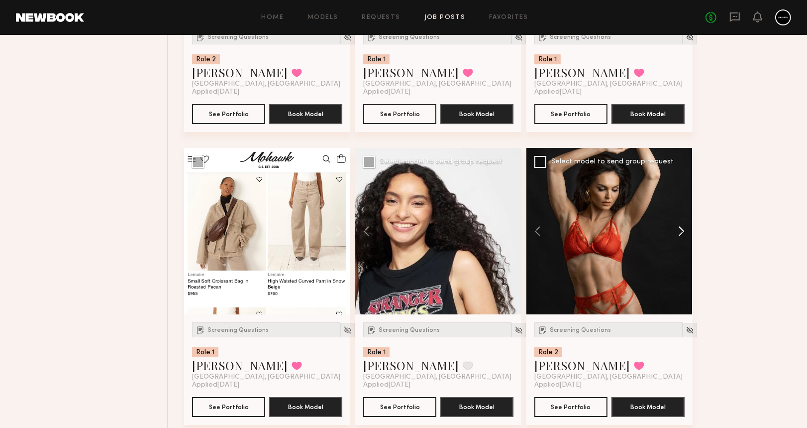
click at [682, 227] on button at bounding box center [677, 231] width 32 height 166
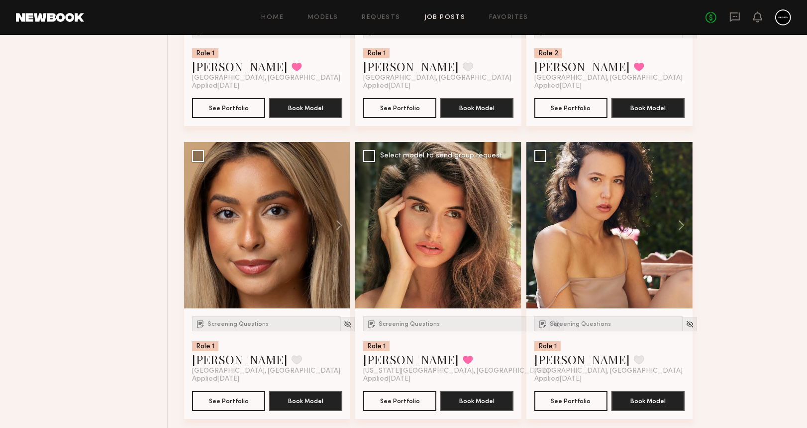
scroll to position [3556, 0]
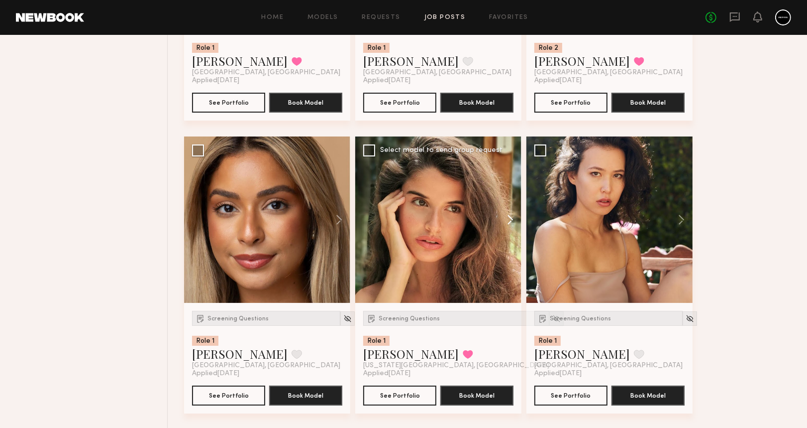
click at [512, 215] on button at bounding box center [506, 219] width 32 height 166
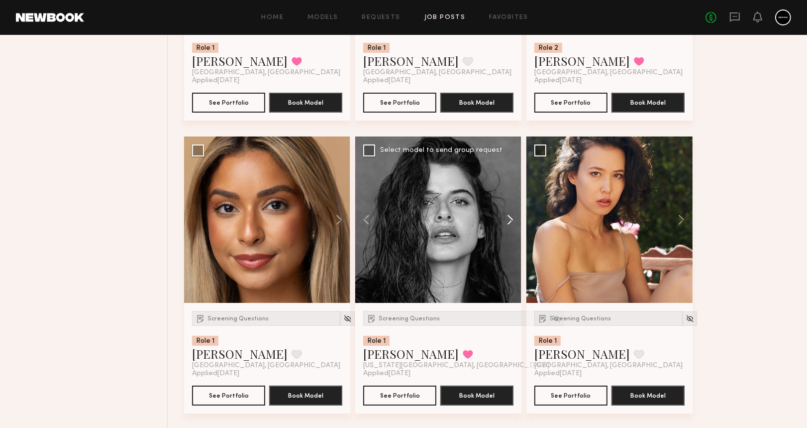
click at [512, 215] on button at bounding box center [506, 219] width 32 height 166
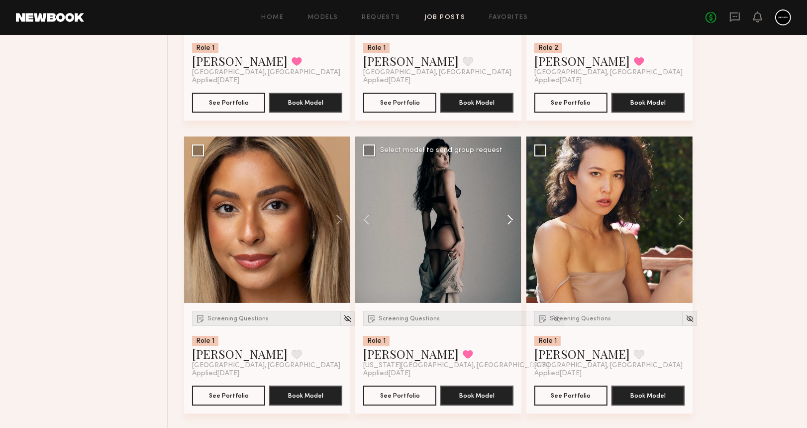
click at [512, 215] on button at bounding box center [506, 219] width 32 height 166
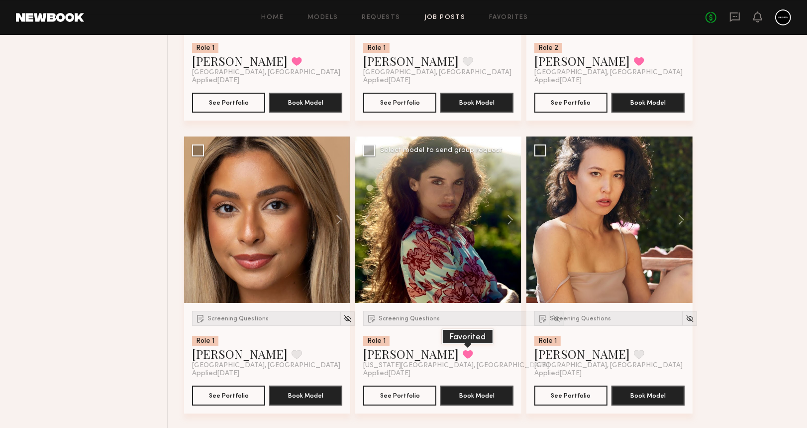
click at [463, 353] on button at bounding box center [468, 353] width 10 height 9
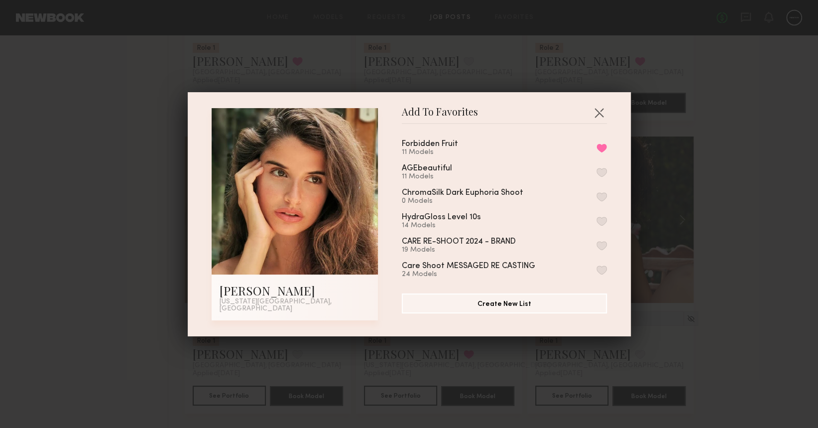
click at [711, 225] on div "Add To Favorites Manuela G. New York City, NY Add To Favorites Forbidden Fruit …" at bounding box center [409, 214] width 818 height 428
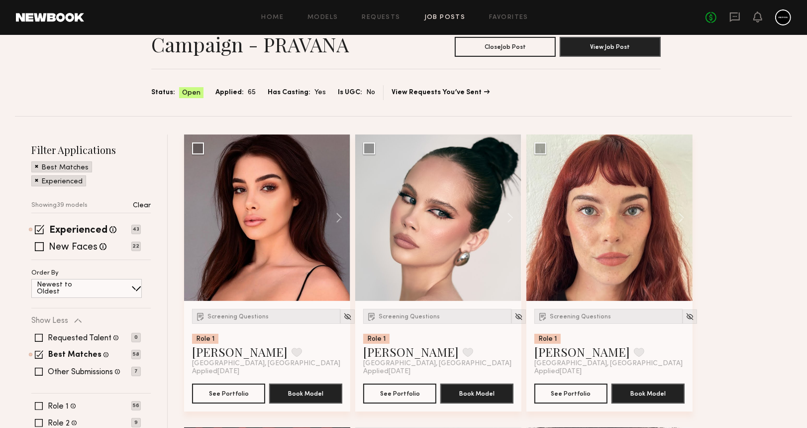
scroll to position [66, 0]
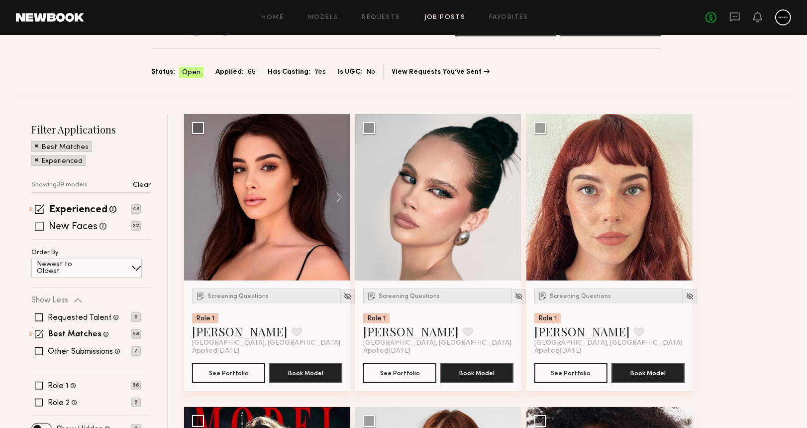
click at [42, 223] on span at bounding box center [39, 226] width 9 height 9
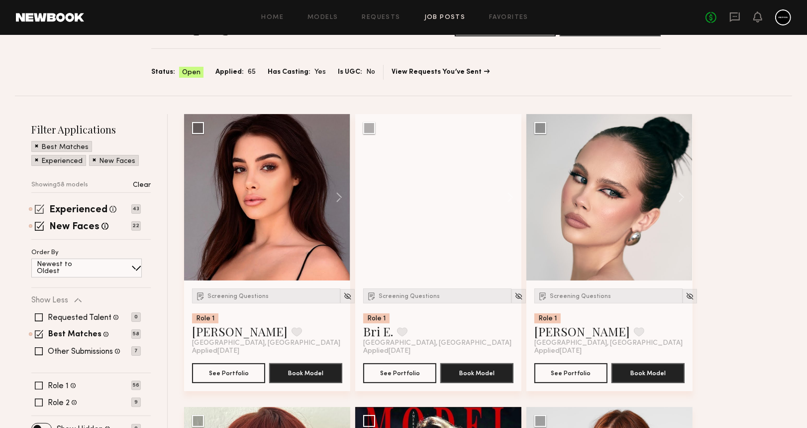
click at [42, 210] on span at bounding box center [39, 208] width 9 height 9
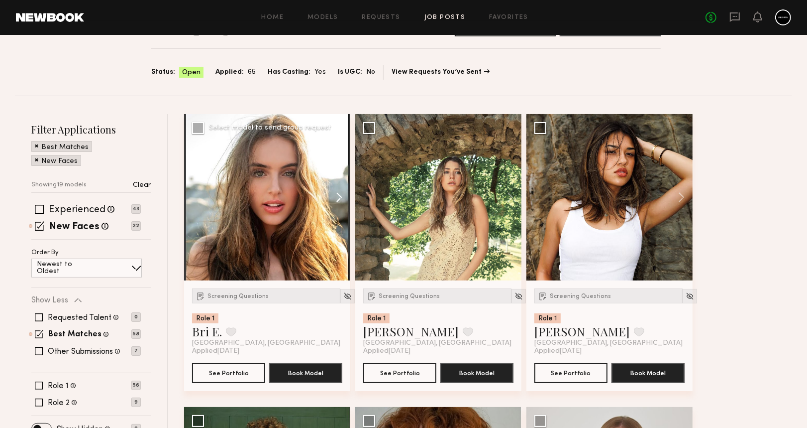
click at [340, 197] on button at bounding box center [335, 197] width 32 height 166
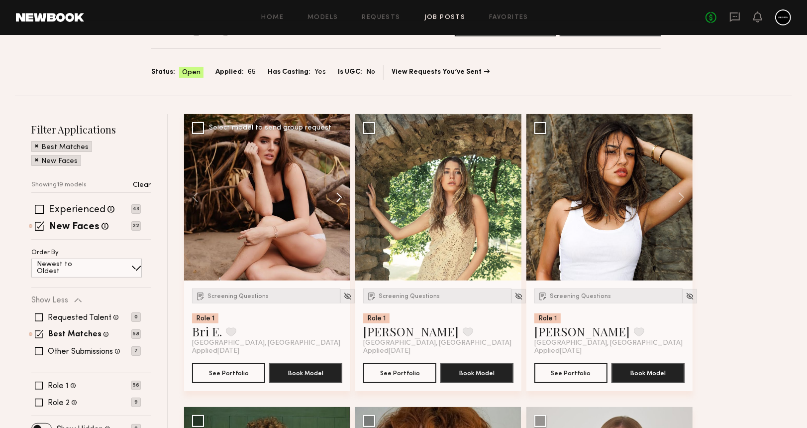
click at [340, 197] on button at bounding box center [335, 197] width 32 height 166
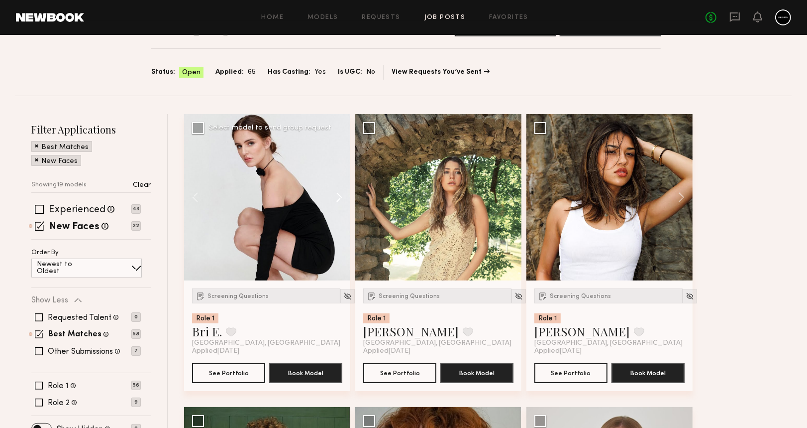
click at [340, 197] on button at bounding box center [335, 197] width 32 height 166
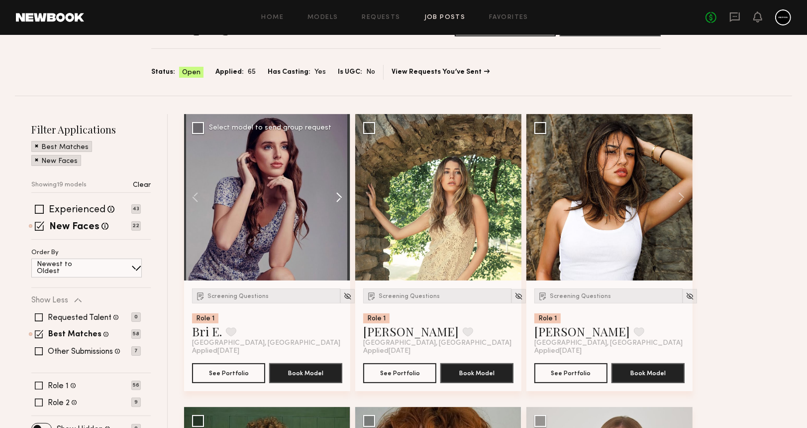
click at [340, 197] on button at bounding box center [335, 197] width 32 height 166
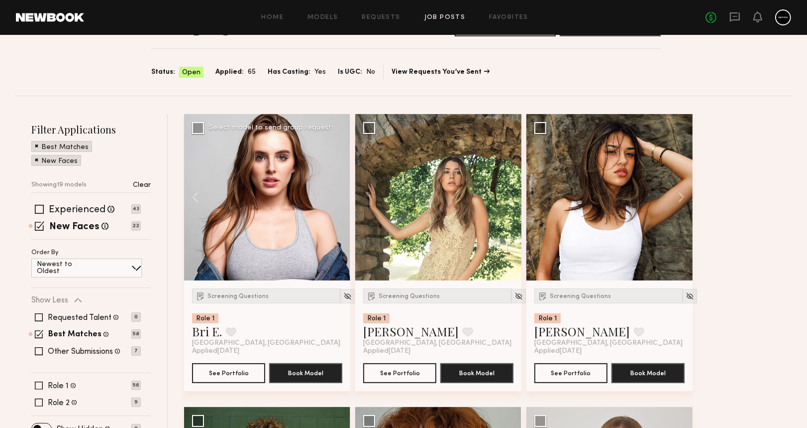
click at [340, 197] on div at bounding box center [267, 197] width 166 height 166
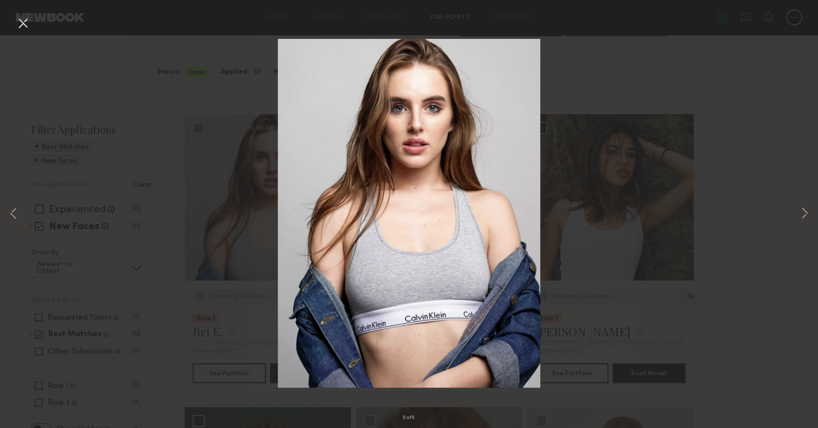
click at [30, 18] on button at bounding box center [23, 24] width 16 height 18
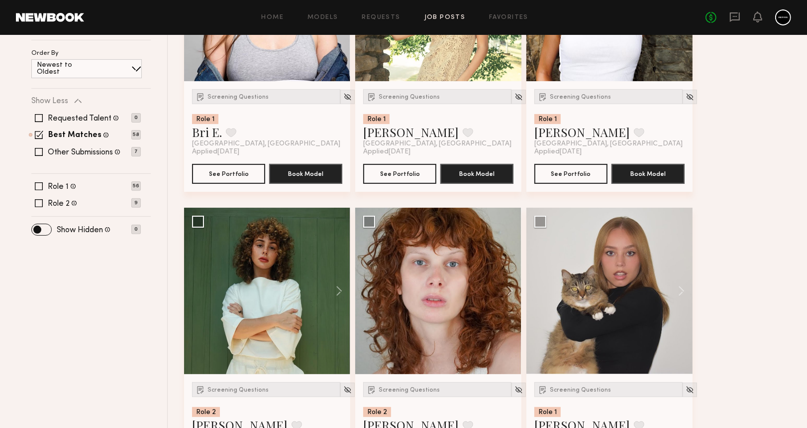
scroll to position [332, 0]
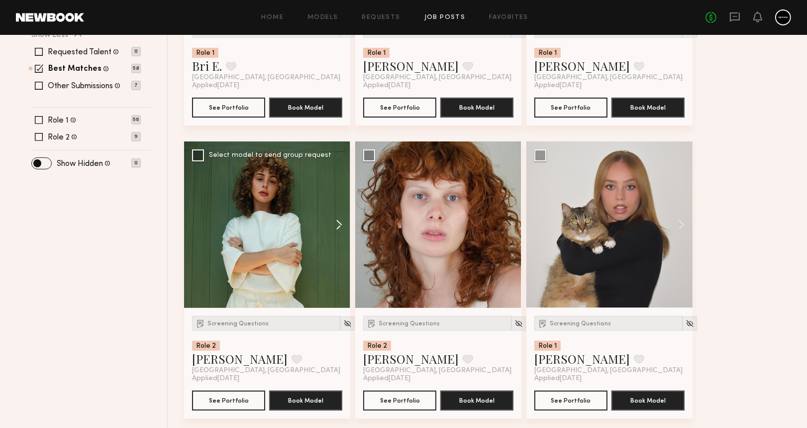
click at [337, 223] on button at bounding box center [335, 224] width 32 height 166
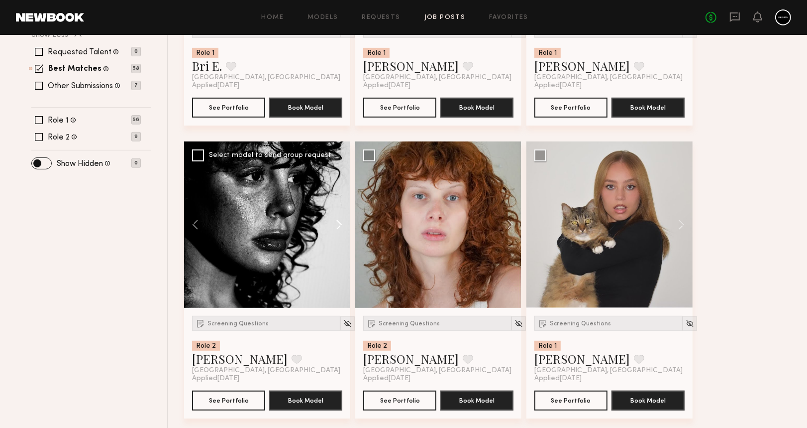
click at [337, 223] on button at bounding box center [335, 224] width 32 height 166
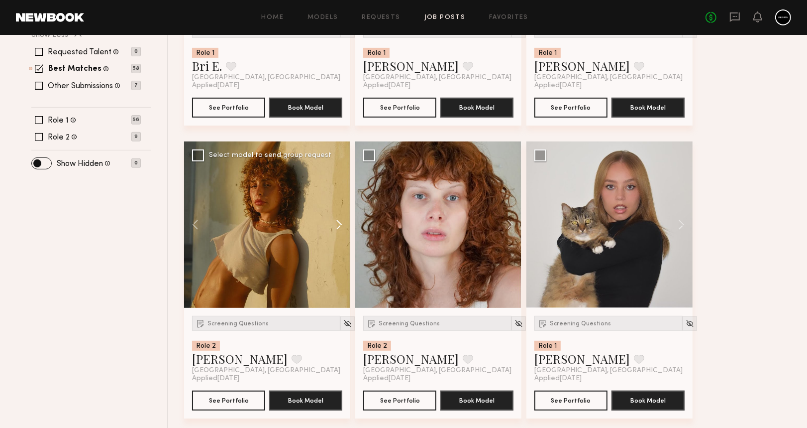
click at [337, 223] on button at bounding box center [335, 224] width 32 height 166
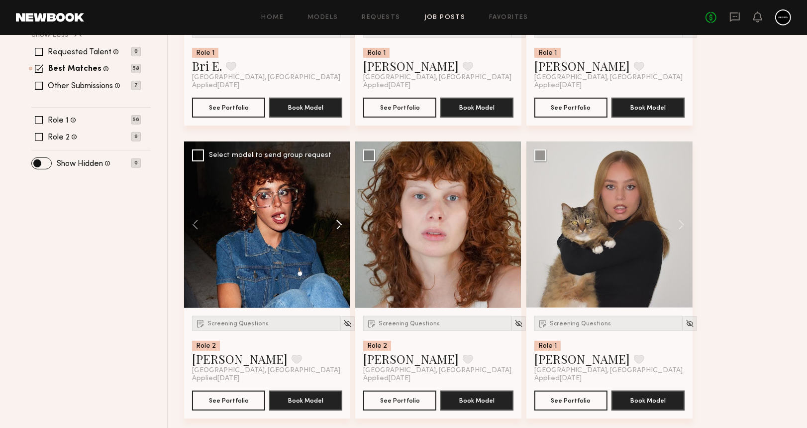
click at [337, 223] on button at bounding box center [335, 224] width 32 height 166
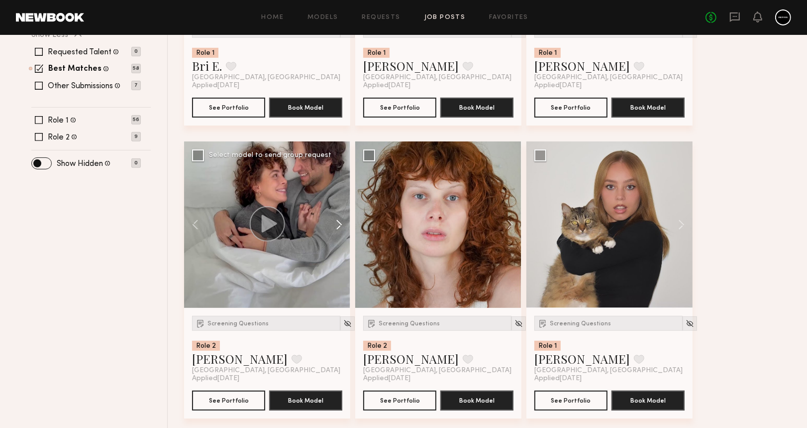
click at [337, 223] on button at bounding box center [335, 224] width 32 height 166
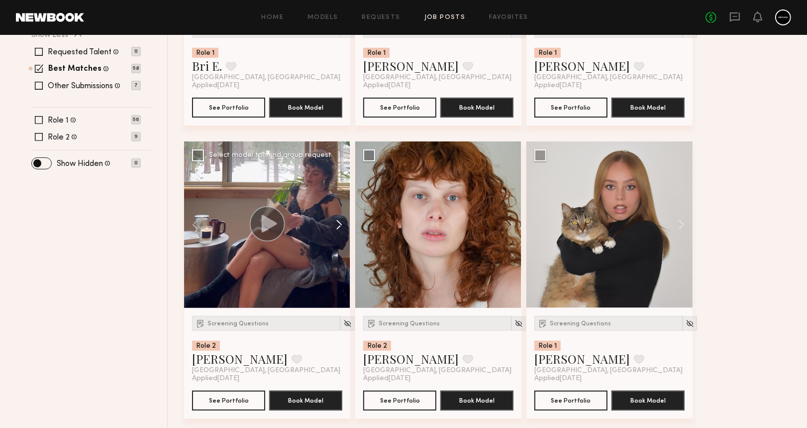
click at [337, 223] on button at bounding box center [335, 224] width 32 height 166
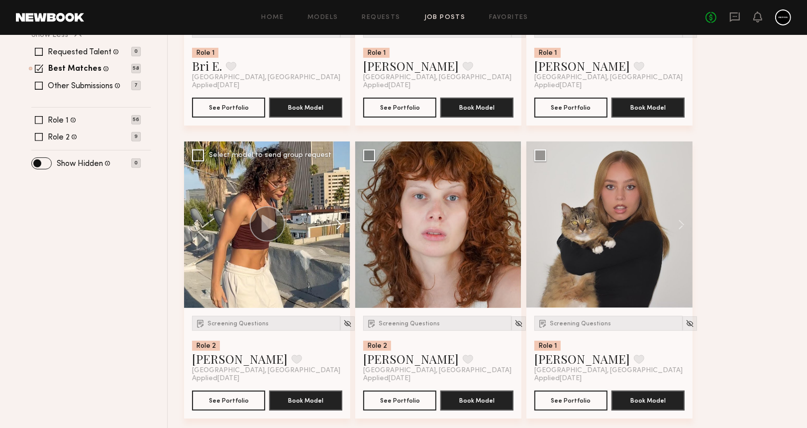
click at [337, 223] on button at bounding box center [335, 224] width 32 height 166
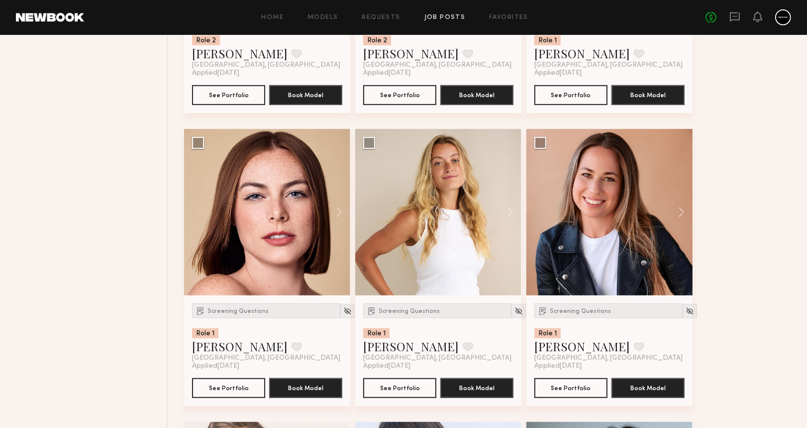
scroll to position [664, 0]
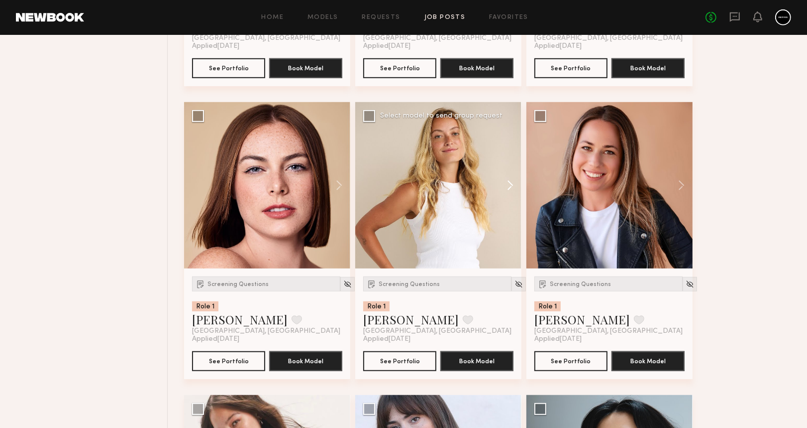
click at [510, 188] on button at bounding box center [506, 185] width 32 height 166
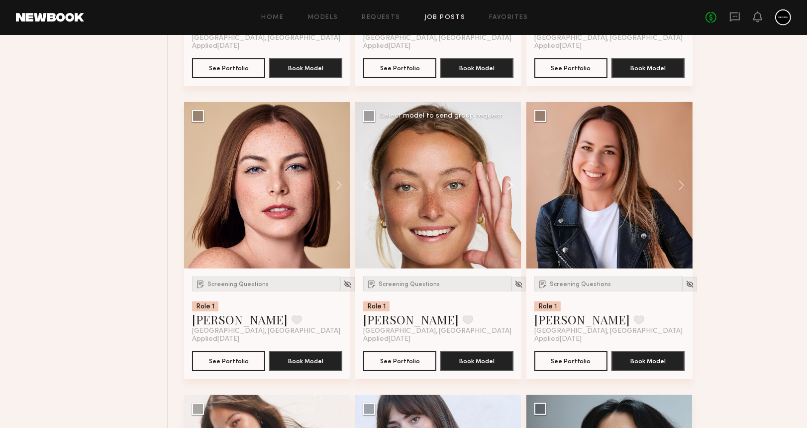
click at [510, 188] on button at bounding box center [506, 185] width 32 height 166
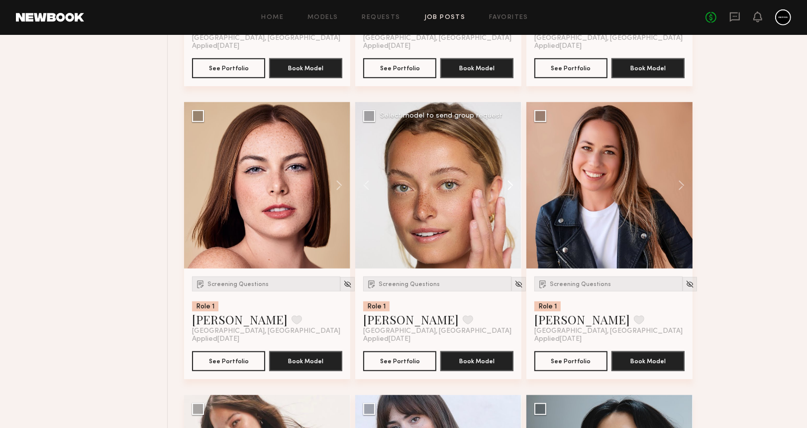
click at [510, 188] on button at bounding box center [506, 185] width 32 height 166
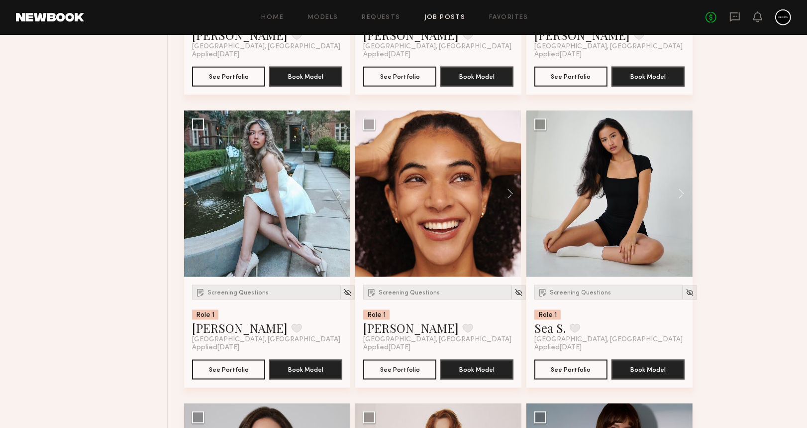
scroll to position [1261, 0]
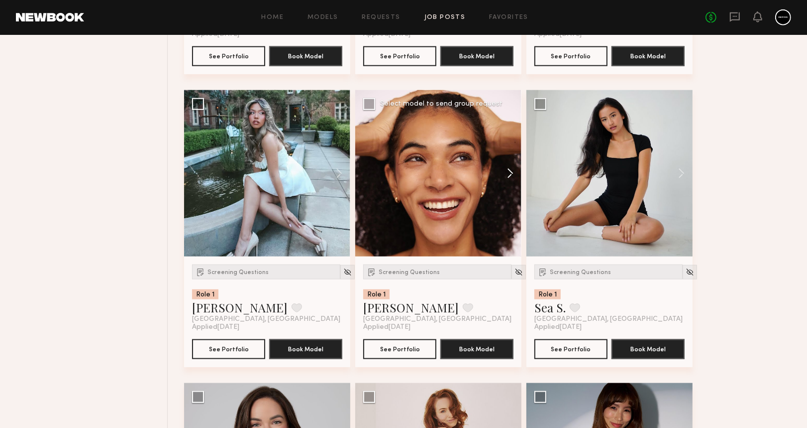
click at [509, 171] on button at bounding box center [506, 173] width 32 height 166
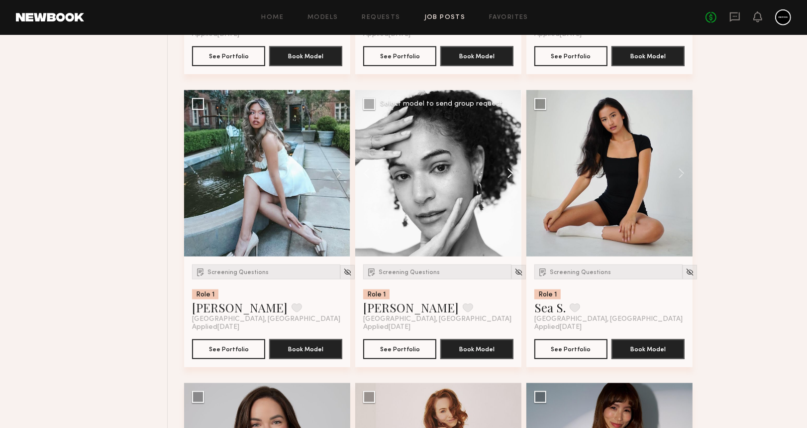
click at [509, 171] on button at bounding box center [506, 173] width 32 height 166
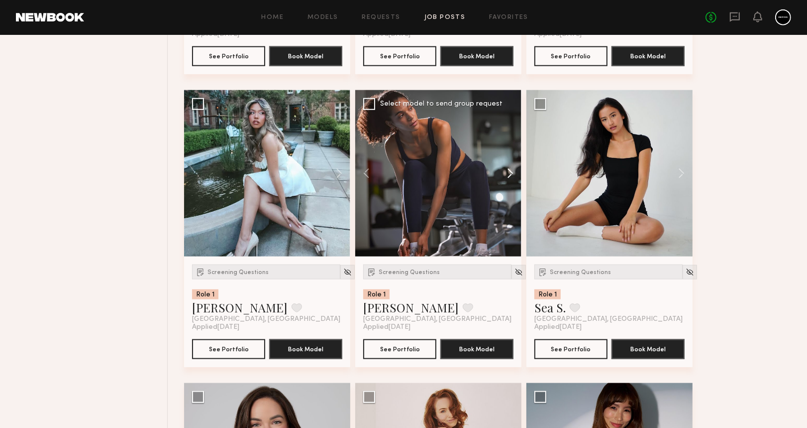
click at [509, 171] on button at bounding box center [506, 173] width 32 height 166
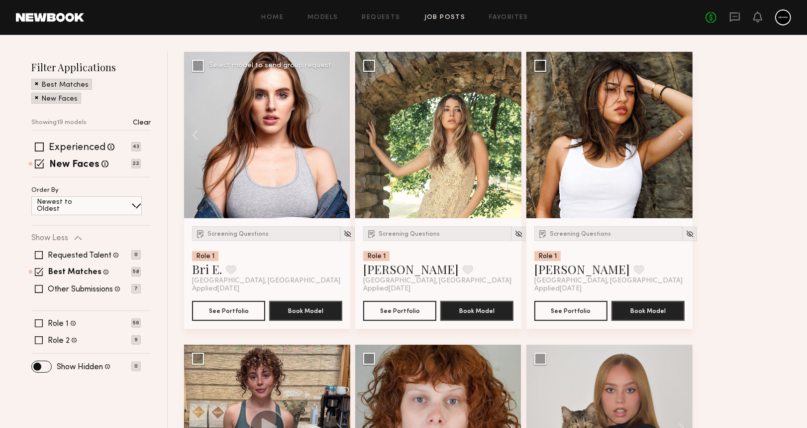
scroll to position [132, 0]
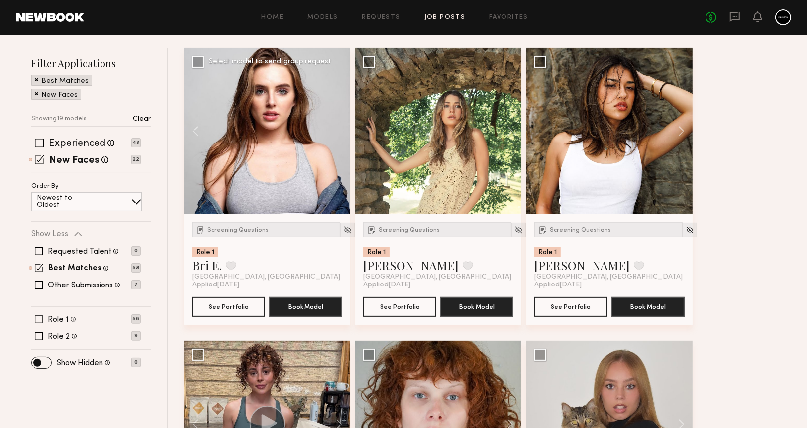
click at [41, 315] on span at bounding box center [39, 319] width 8 height 8
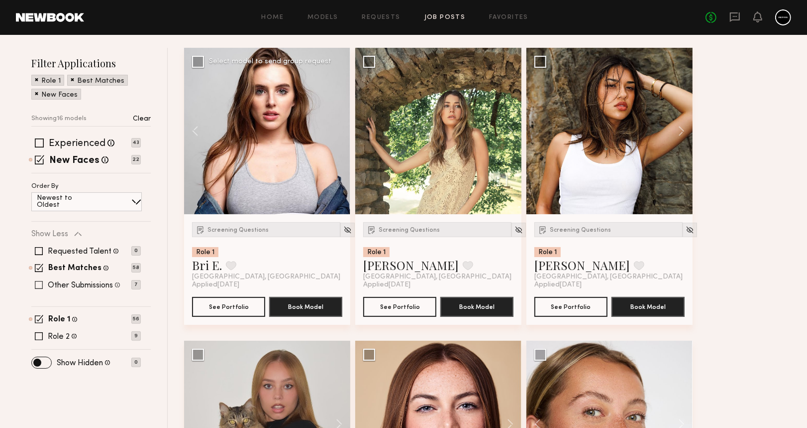
click at [41, 282] on span at bounding box center [39, 285] width 8 height 8
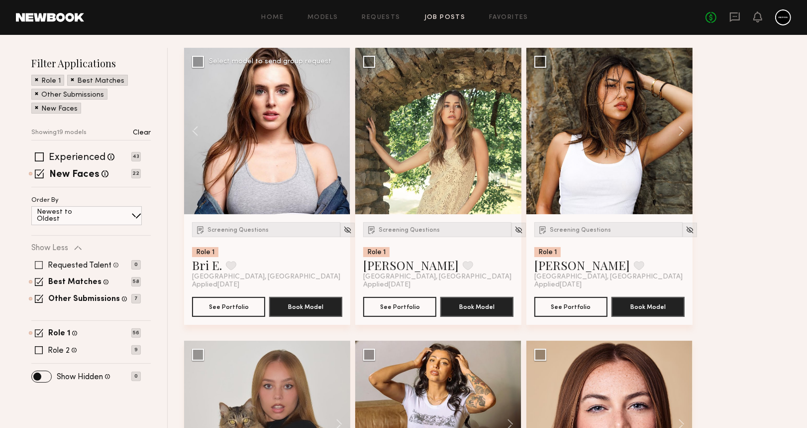
click at [43, 263] on div "Requested Talent Models you have reached out to with requests 0" at bounding box center [86, 265] width 110 height 8
click at [40, 346] on span at bounding box center [39, 350] width 8 height 8
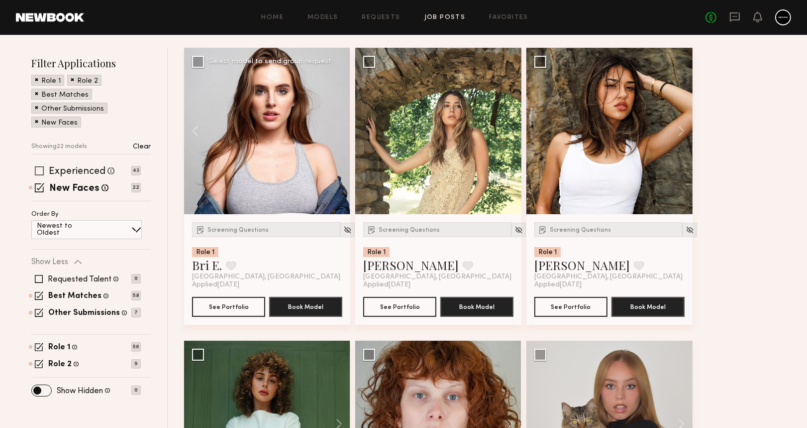
click at [39, 170] on span at bounding box center [39, 170] width 9 height 9
click at [131, 225] on span at bounding box center [136, 230] width 10 height 10
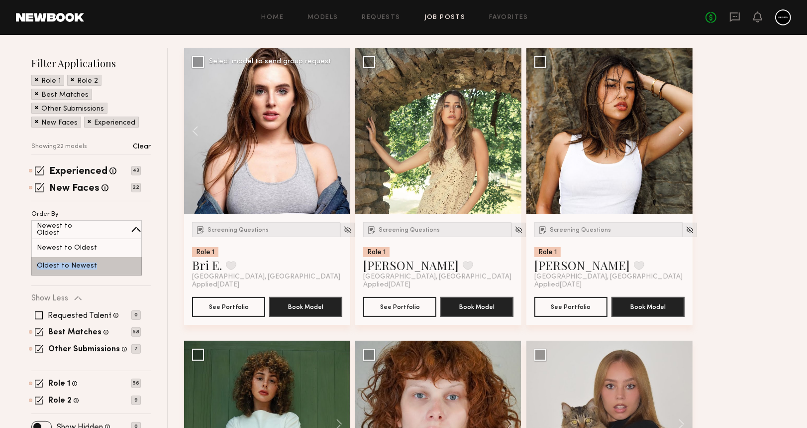
drag, startPoint x: 109, startPoint y: 244, endPoint x: 105, endPoint y: 261, distance: 17.4
click at [105, 261] on div "Newest to Oldest Oldest to Newest" at bounding box center [86, 257] width 111 height 36
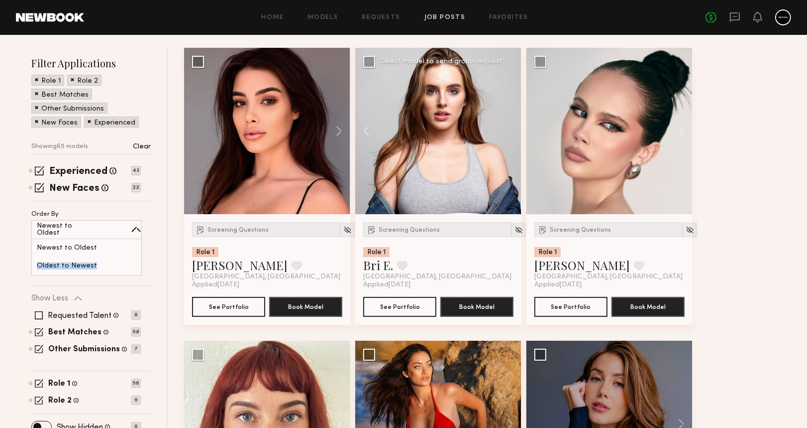
drag, startPoint x: 105, startPoint y: 261, endPoint x: 104, endPoint y: 267, distance: 6.2
click at [104, 267] on div "Oldest to Newest" at bounding box center [86, 266] width 111 height 18
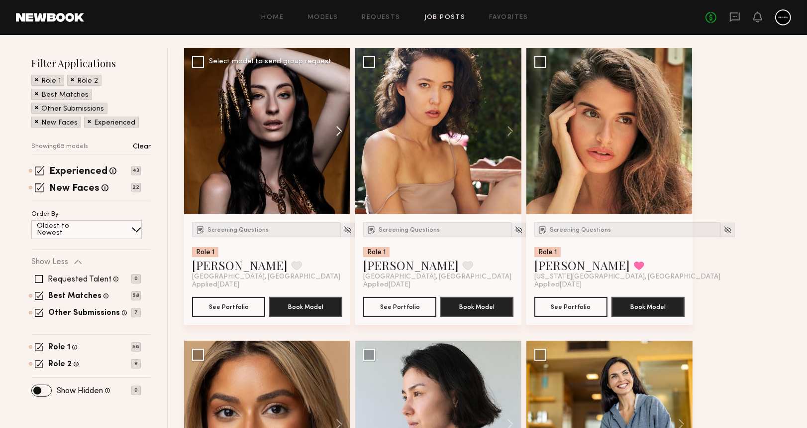
click at [338, 132] on button at bounding box center [335, 131] width 32 height 166
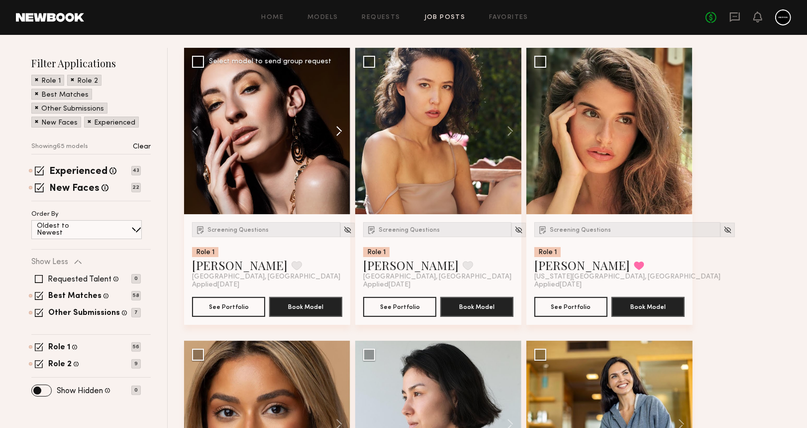
click at [338, 132] on button at bounding box center [335, 131] width 32 height 166
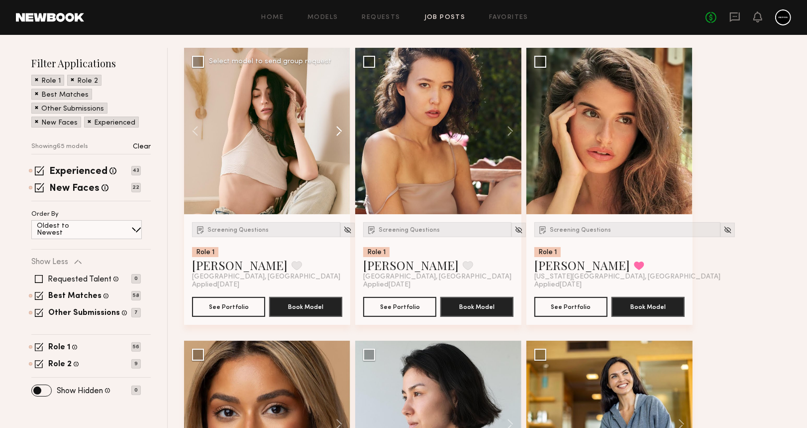
click at [338, 132] on button at bounding box center [335, 131] width 32 height 166
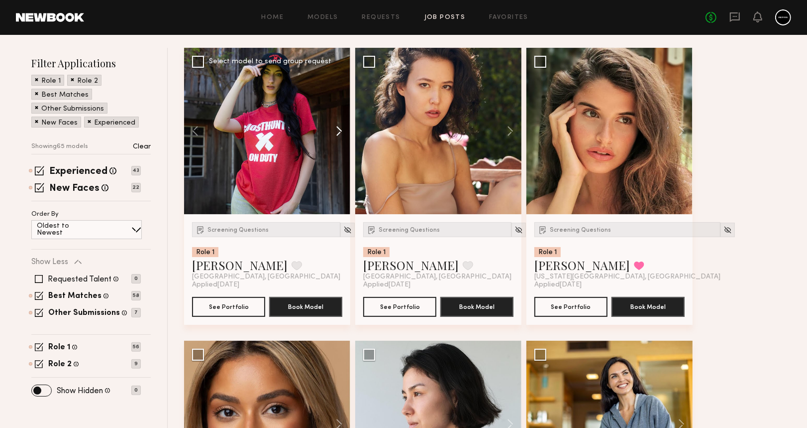
click at [338, 132] on button at bounding box center [335, 131] width 32 height 166
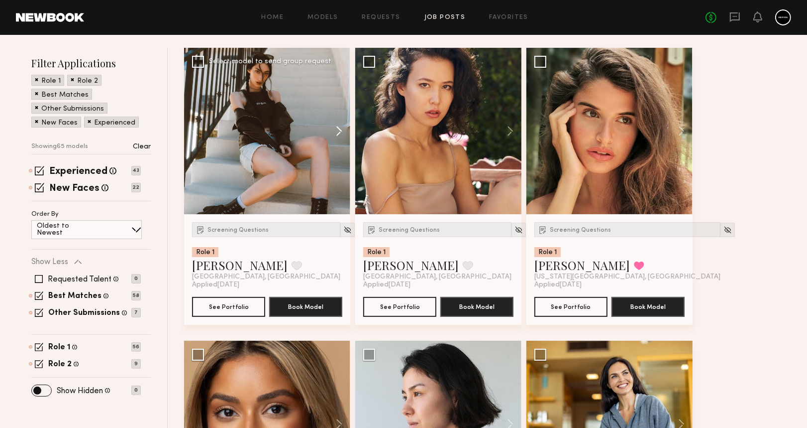
click at [338, 132] on button at bounding box center [335, 131] width 32 height 166
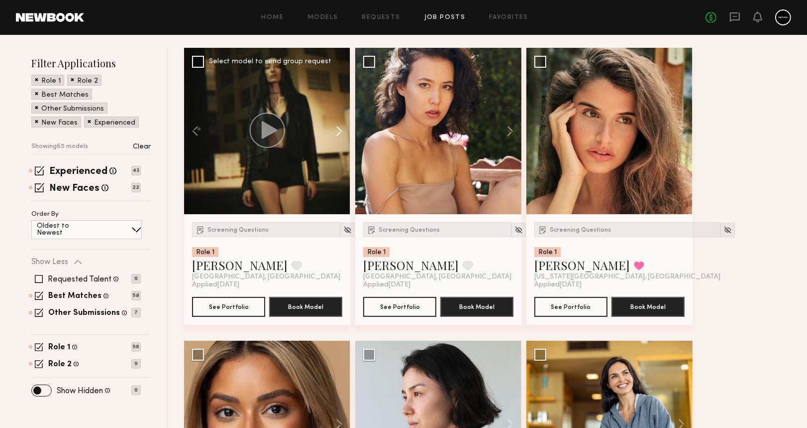
click at [338, 132] on button at bounding box center [335, 131] width 32 height 166
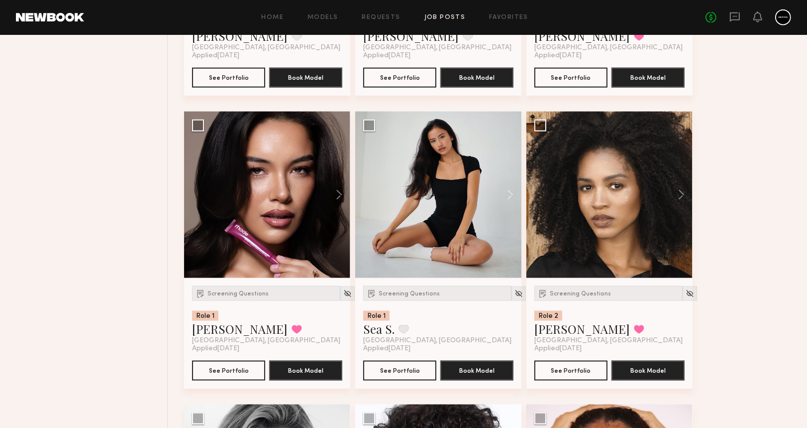
scroll to position [1261, 0]
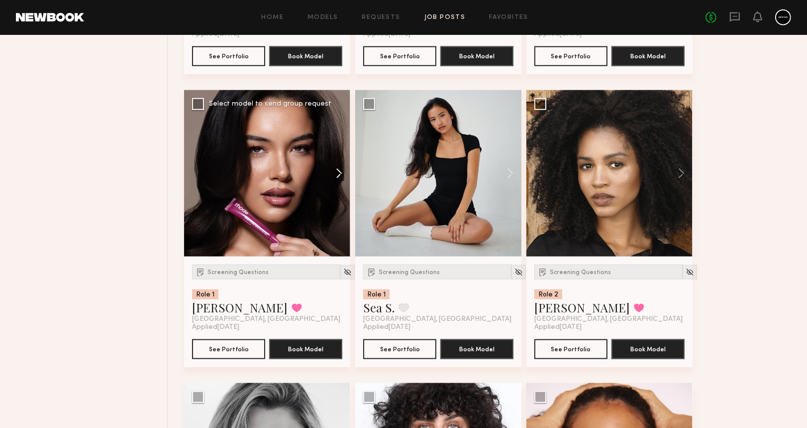
click at [343, 167] on button at bounding box center [335, 173] width 32 height 166
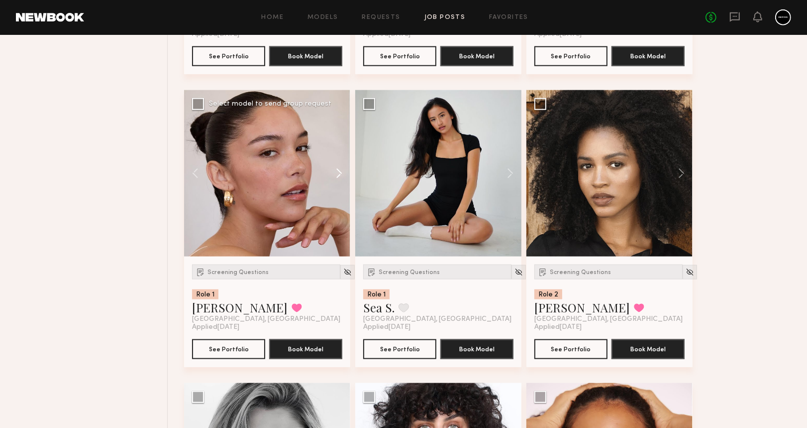
click at [343, 167] on button at bounding box center [335, 173] width 32 height 166
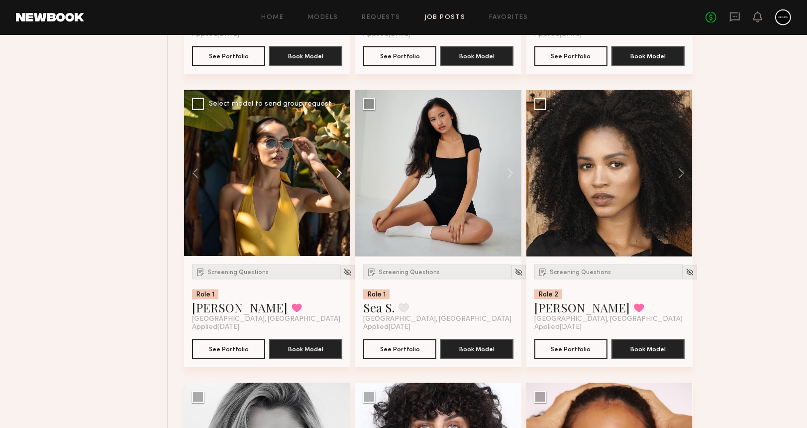
click at [343, 167] on button at bounding box center [335, 173] width 32 height 166
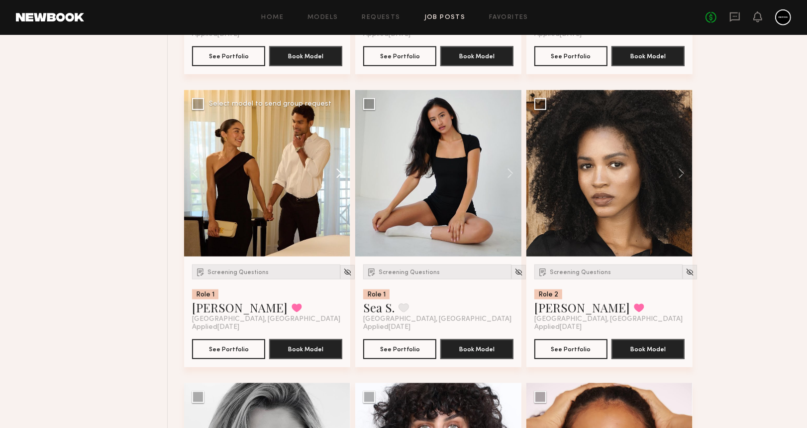
click at [343, 167] on button at bounding box center [335, 173] width 32 height 166
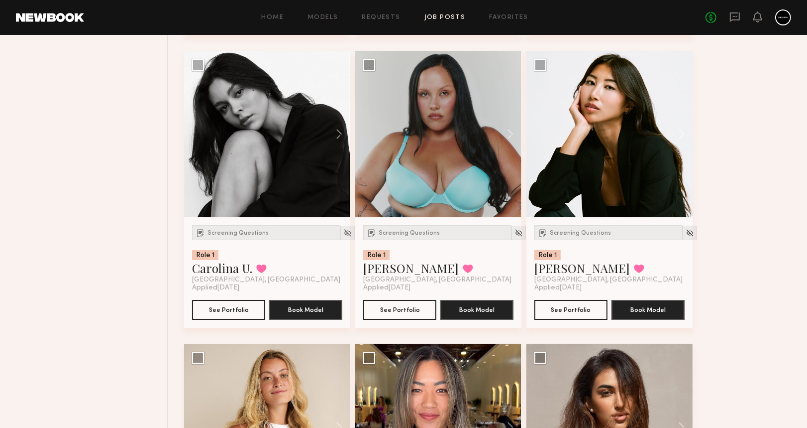
scroll to position [3353, 0]
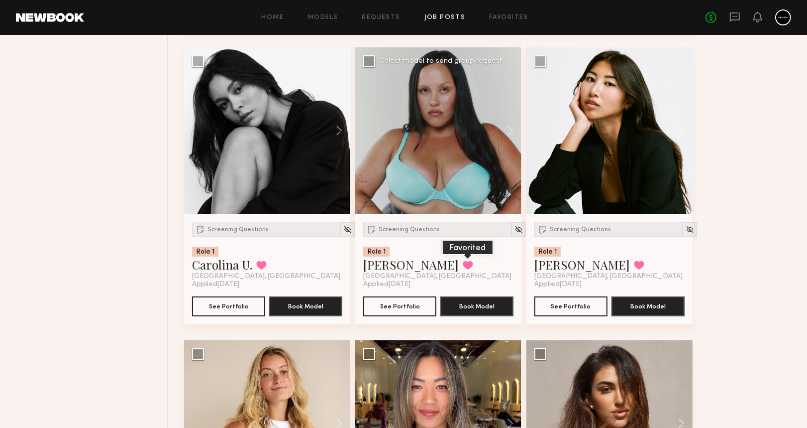
click at [463, 261] on button at bounding box center [468, 264] width 10 height 9
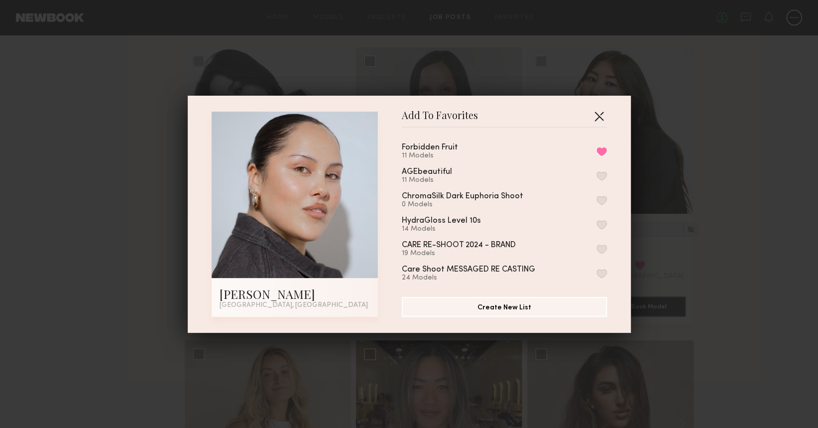
click at [595, 114] on button "button" at bounding box center [599, 116] width 16 height 16
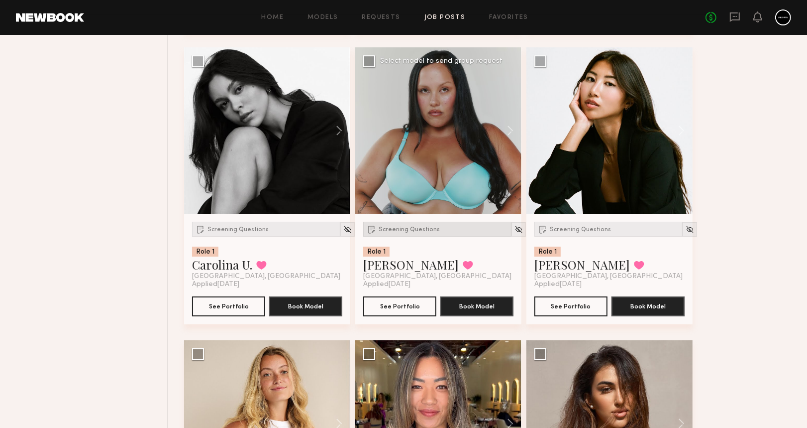
click at [398, 227] on span "Screening Questions" at bounding box center [409, 230] width 61 height 6
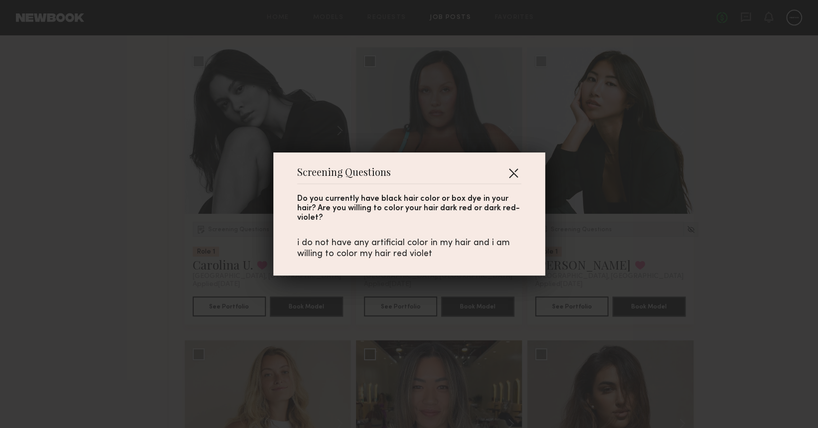
click at [507, 171] on button "button" at bounding box center [513, 173] width 16 height 16
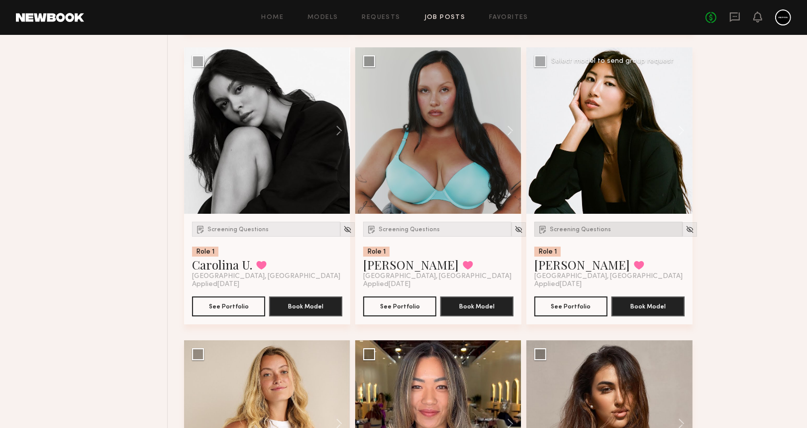
click at [566, 222] on div "Screening Questions" at bounding box center [609, 229] width 148 height 15
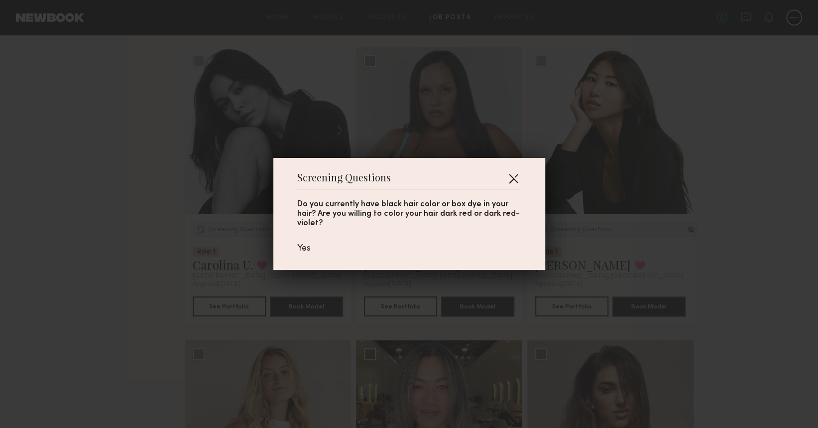
click at [507, 175] on button "button" at bounding box center [513, 178] width 16 height 16
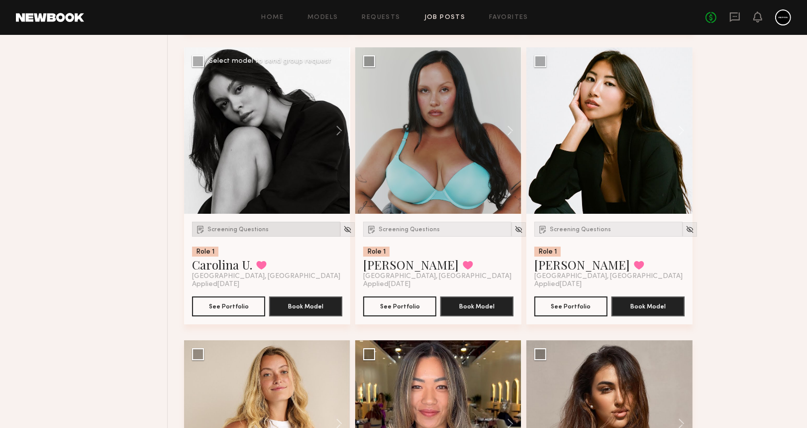
click at [234, 229] on span "Screening Questions" at bounding box center [238, 230] width 61 height 6
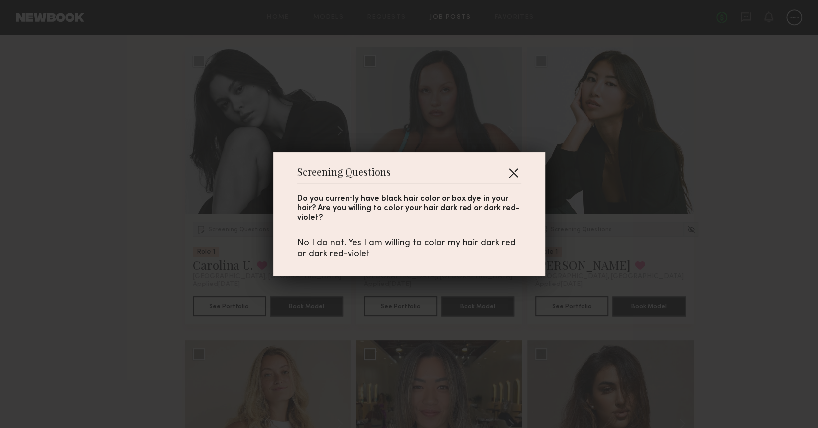
click at [513, 172] on button "button" at bounding box center [513, 173] width 16 height 16
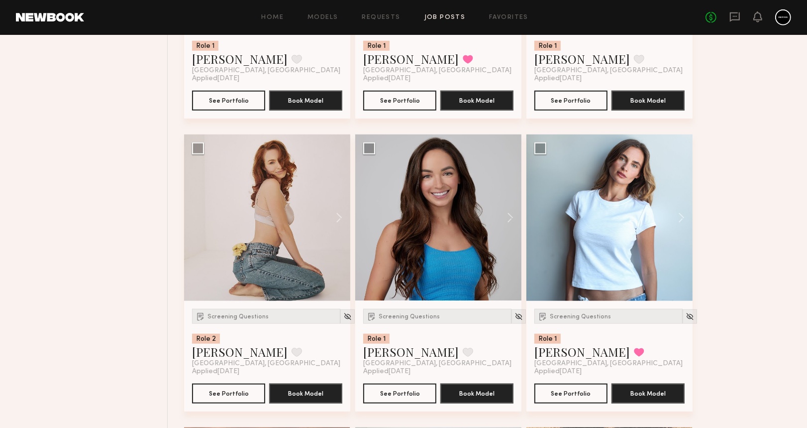
scroll to position [0, 0]
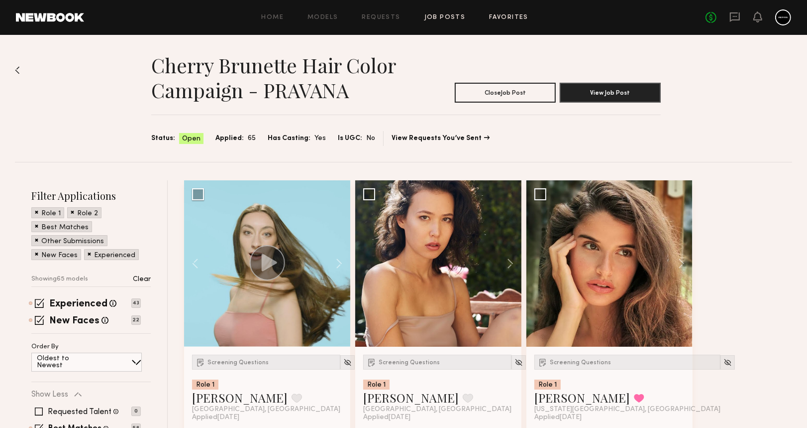
click at [507, 18] on link "Favorites" at bounding box center [508, 17] width 39 height 6
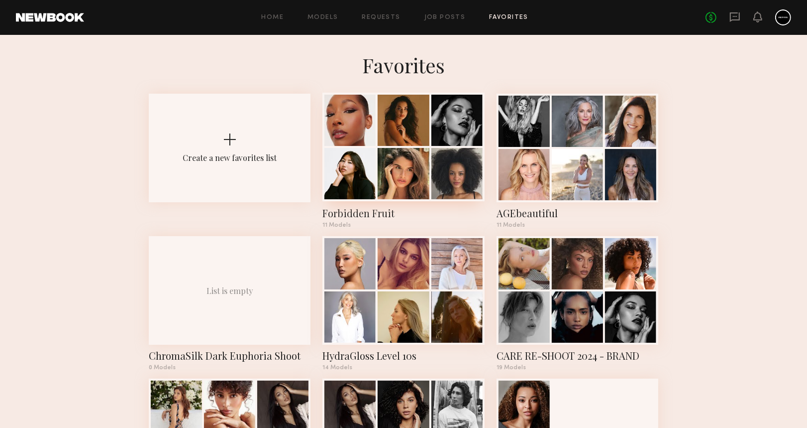
click at [359, 209] on div "Forbidden Fruit" at bounding box center [404, 213] width 162 height 14
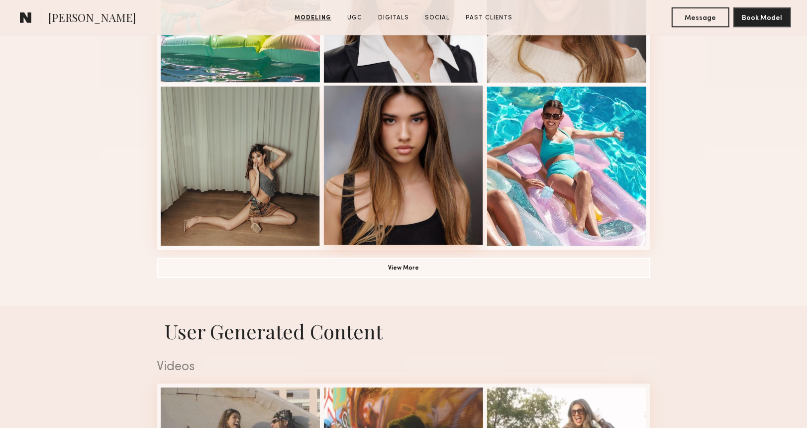
scroll to position [730, 0]
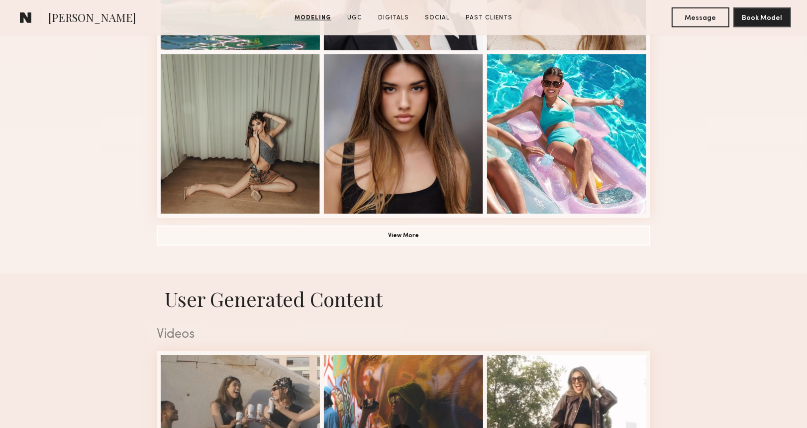
click at [408, 240] on button "View More" at bounding box center [404, 235] width 494 height 20
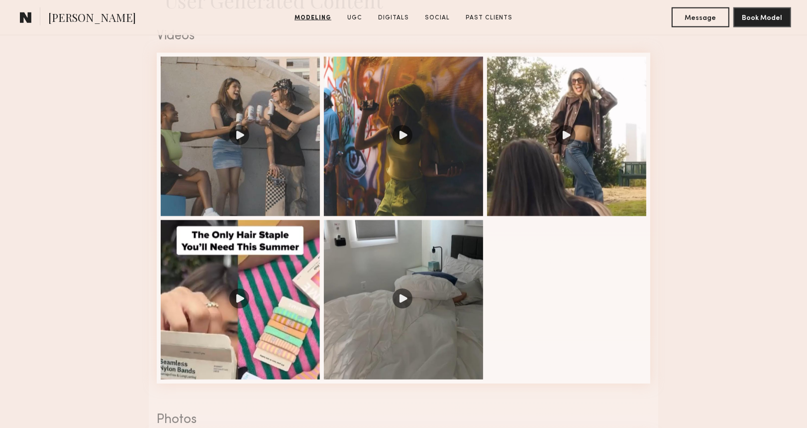
scroll to position [1327, 0]
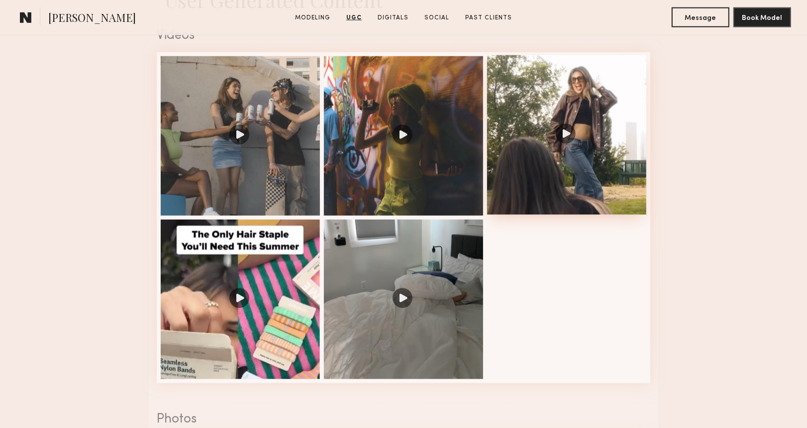
click at [606, 163] on div at bounding box center [566, 134] width 159 height 159
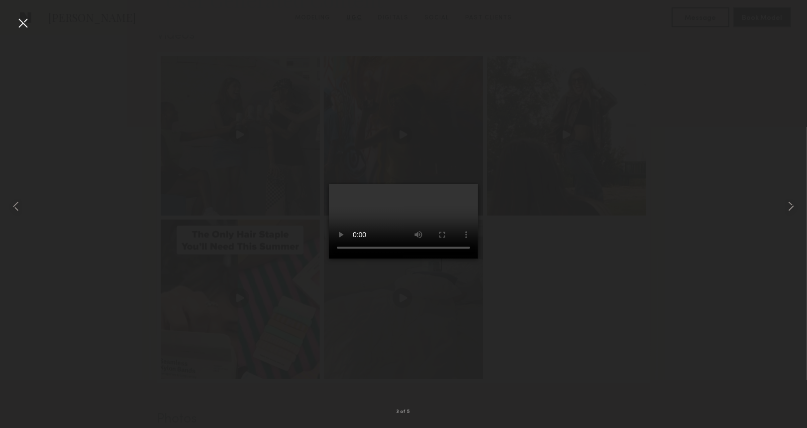
click at [19, 19] on div at bounding box center [23, 23] width 16 height 16
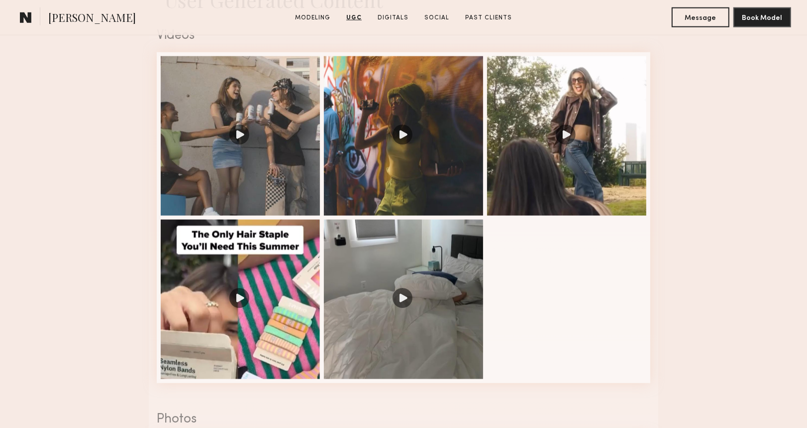
click at [719, 188] on nb-model-profile-ugc-container "User Generated Content Videos 3 of 5 Photos 1 of 2" at bounding box center [403, 301] width 807 height 652
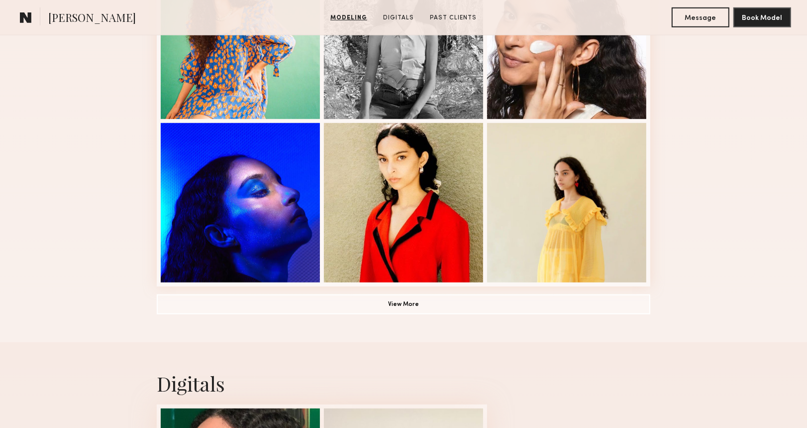
scroll to position [664, 0]
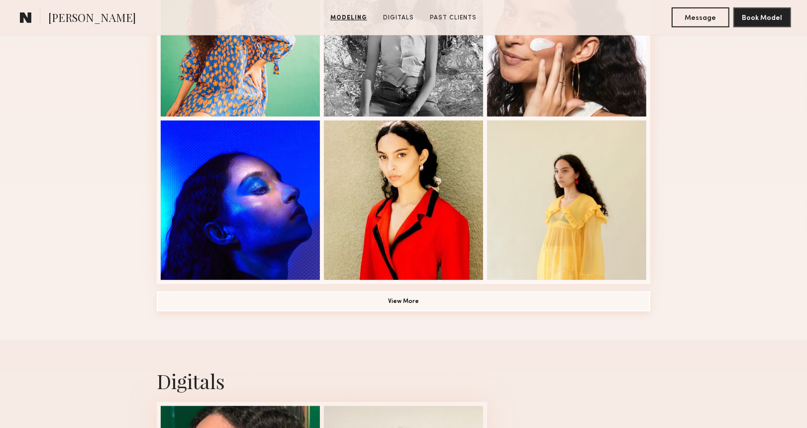
click at [396, 295] on button "View More" at bounding box center [404, 301] width 494 height 20
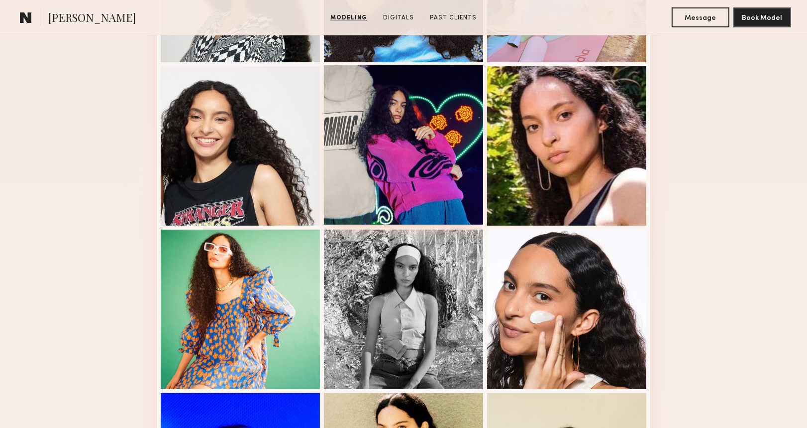
scroll to position [398, 0]
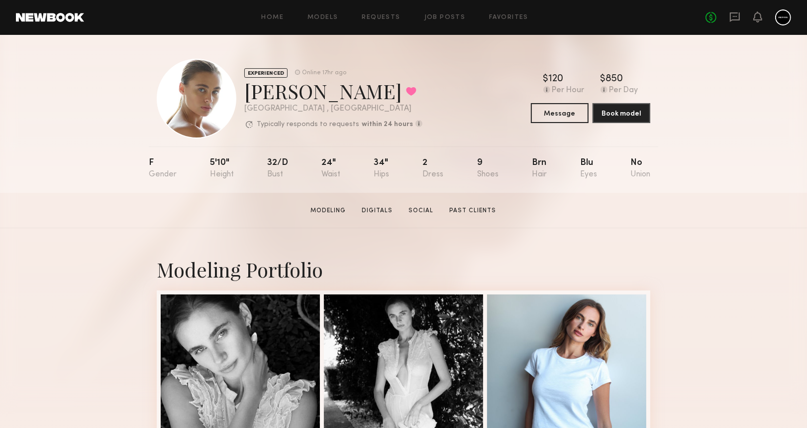
click at [778, 189] on div "EXPERIENCED Online 17hr ago Liv M. Favorited Los Angeles , CA Typically respond…" at bounding box center [403, 114] width 807 height 158
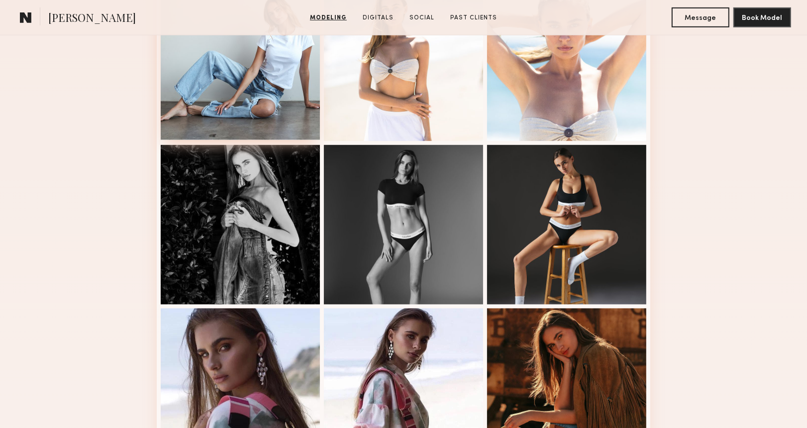
scroll to position [597, 0]
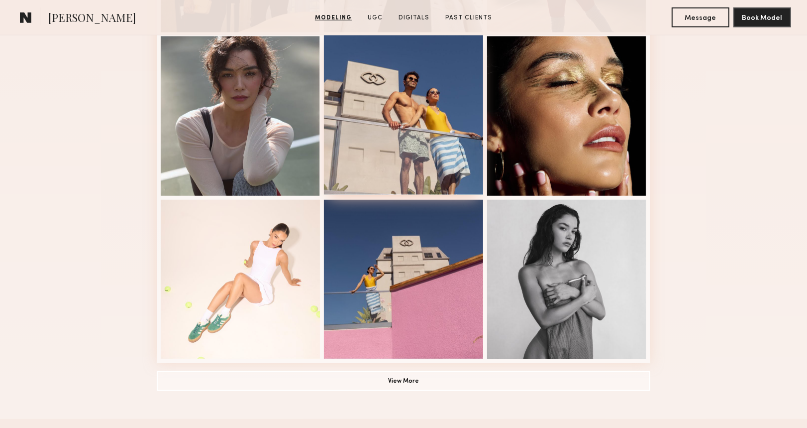
scroll to position [597, 0]
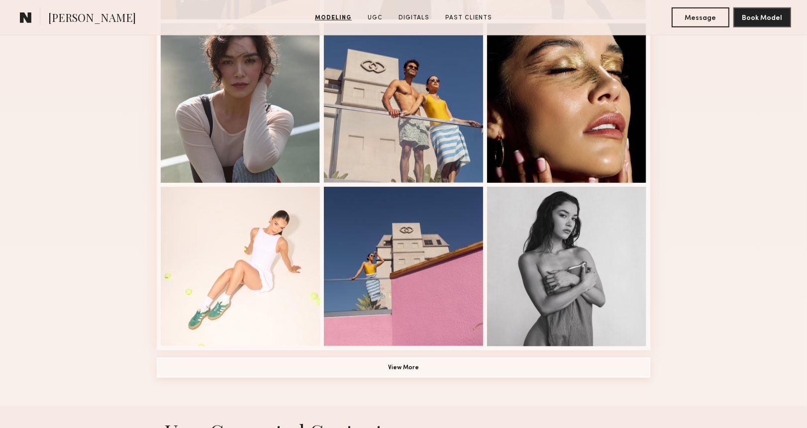
click at [400, 368] on button "View More" at bounding box center [404, 367] width 494 height 20
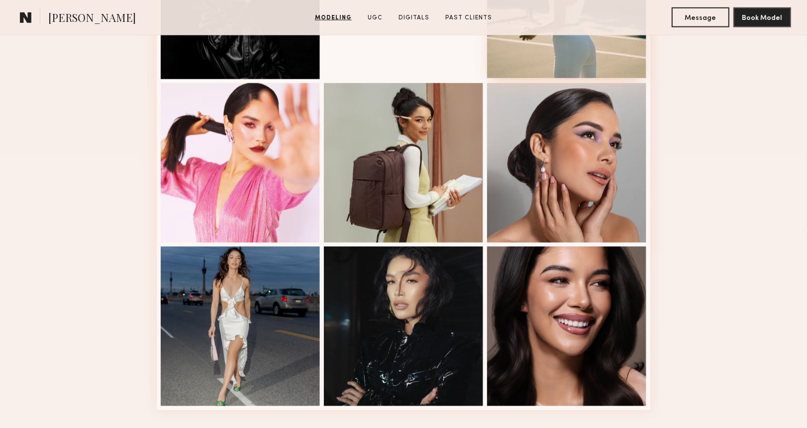
scroll to position [1261, 0]
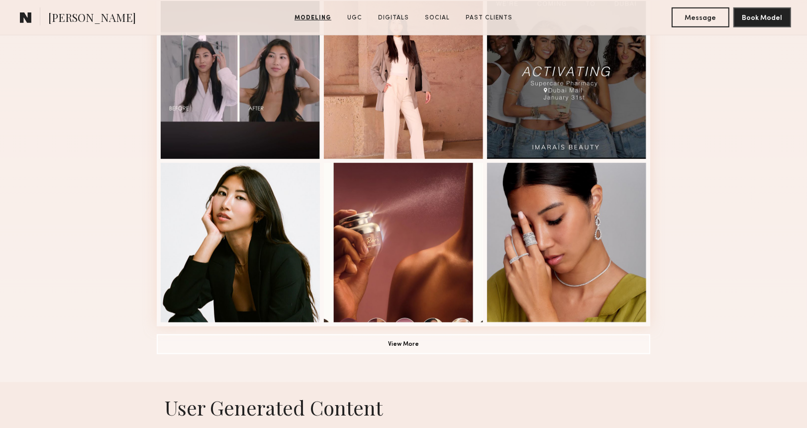
scroll to position [730, 0]
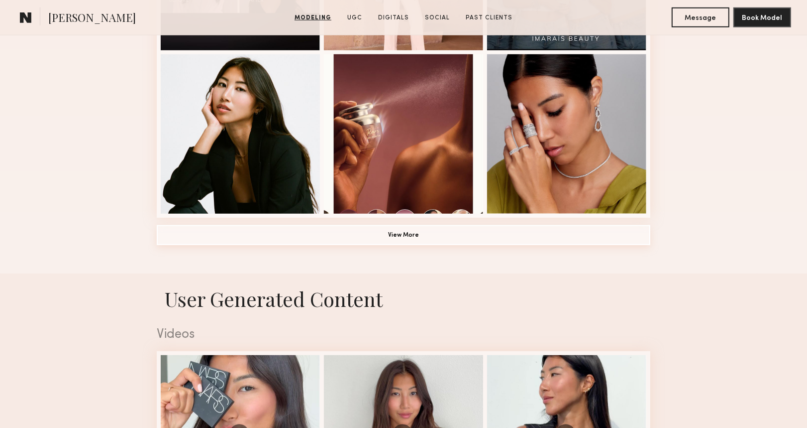
click at [349, 238] on button "View More" at bounding box center [404, 235] width 494 height 20
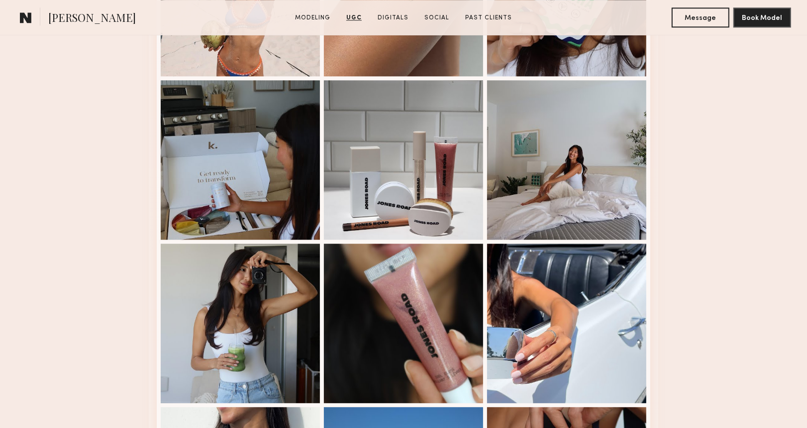
scroll to position [2522, 0]
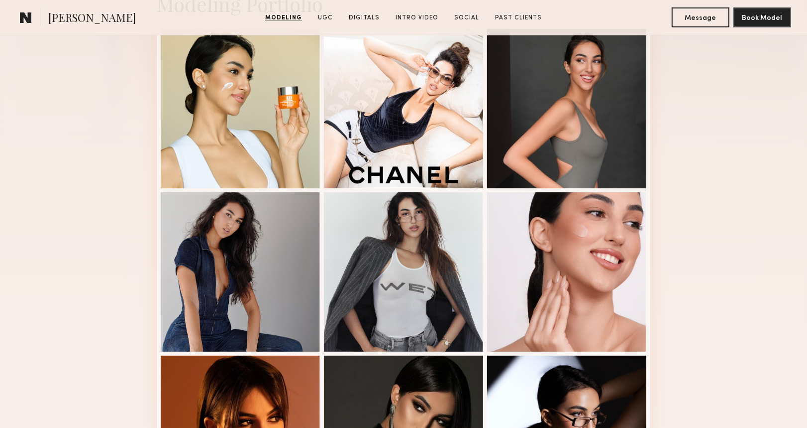
scroll to position [464, 0]
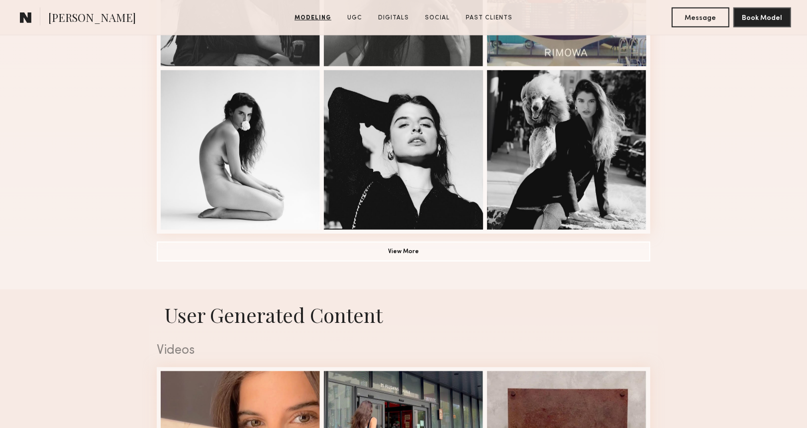
scroll to position [730, 0]
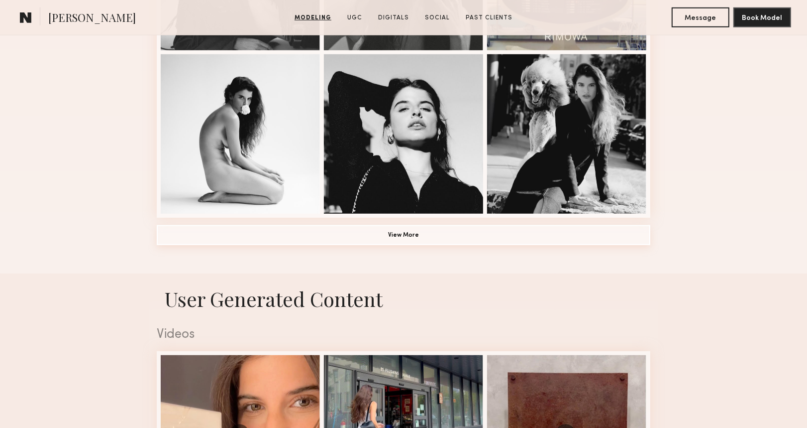
click at [370, 243] on button "View More" at bounding box center [404, 235] width 494 height 20
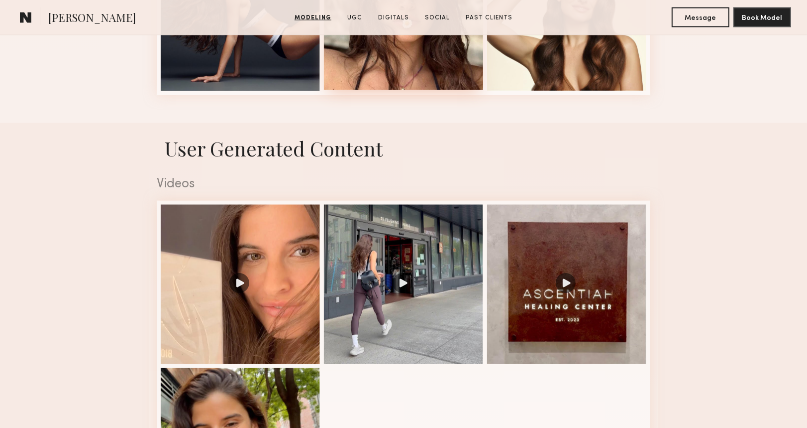
scroll to position [1526, 0]
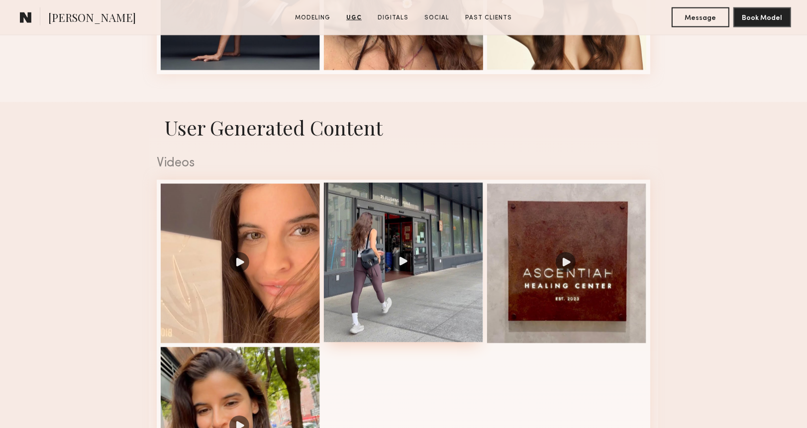
click at [372, 223] on div at bounding box center [403, 262] width 159 height 159
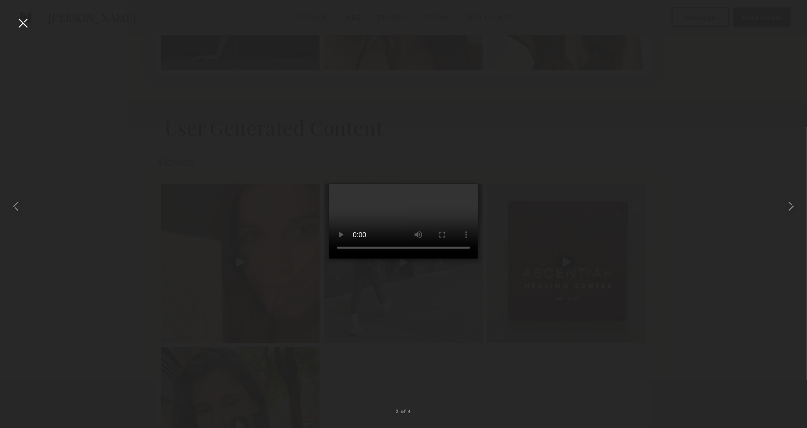
click at [22, 22] on div at bounding box center [23, 23] width 16 height 16
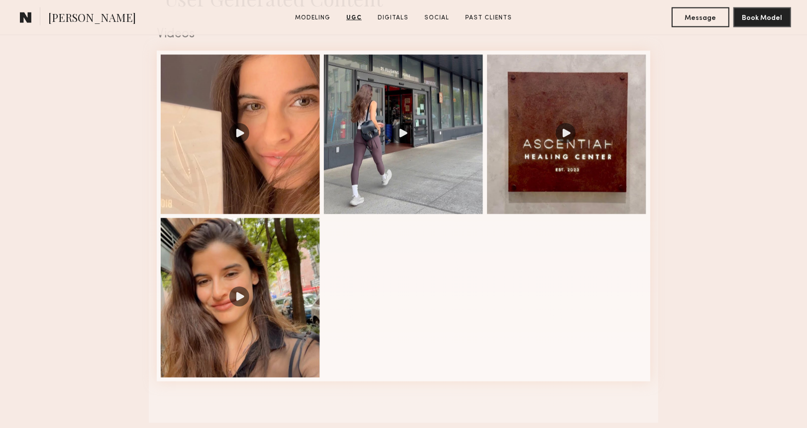
scroll to position [1659, 0]
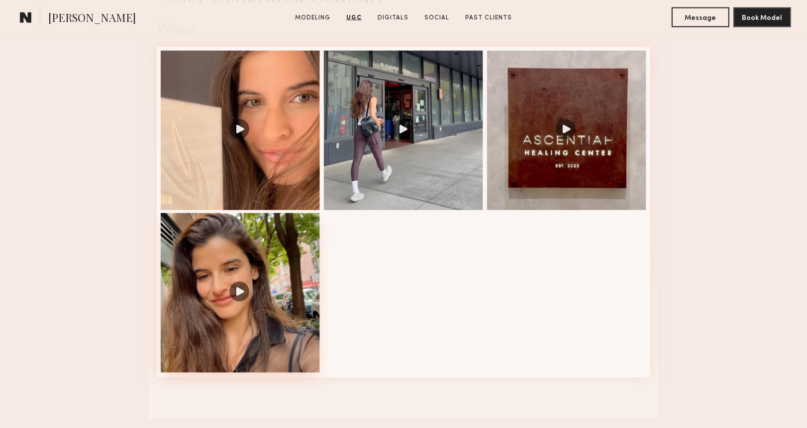
click at [272, 303] on div at bounding box center [240, 292] width 159 height 159
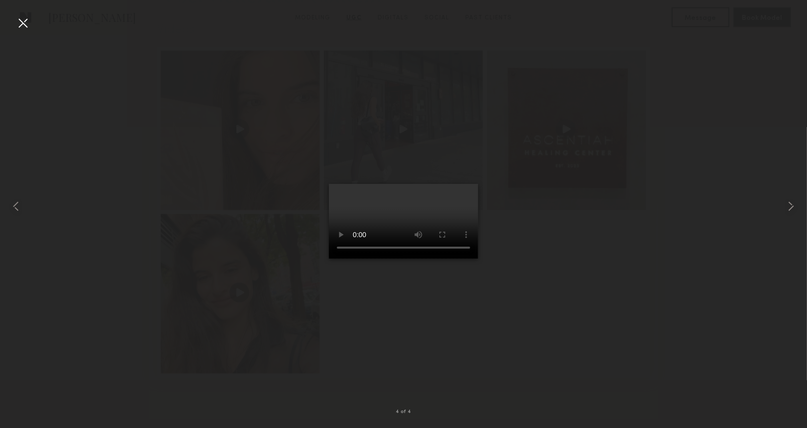
click at [26, 23] on div at bounding box center [23, 23] width 16 height 16
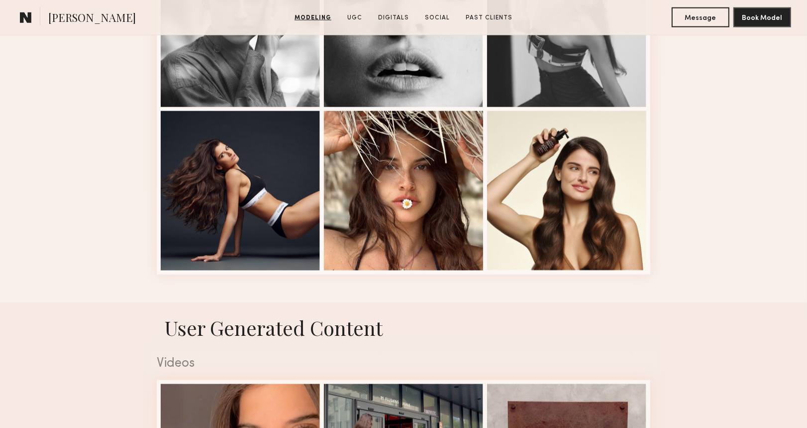
scroll to position [1261, 0]
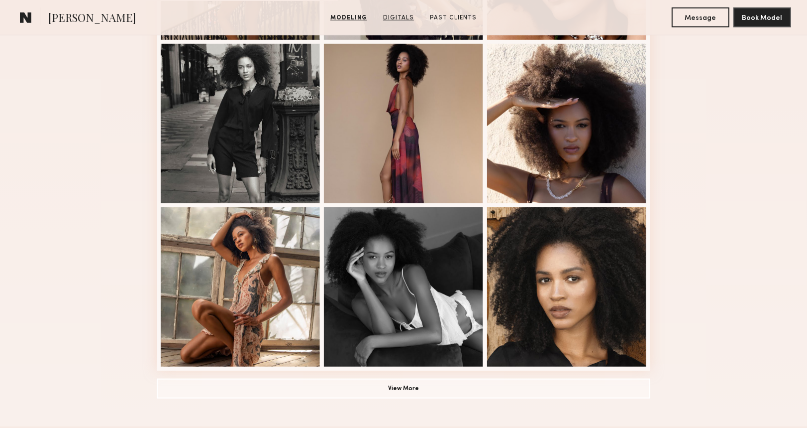
scroll to position [597, 0]
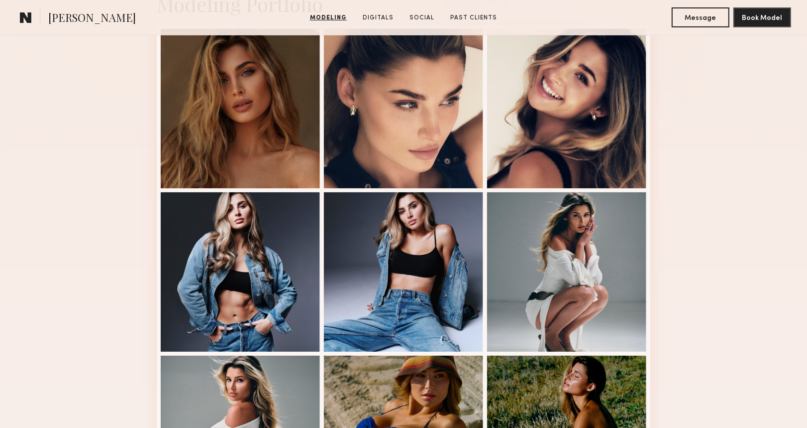
scroll to position [199, 0]
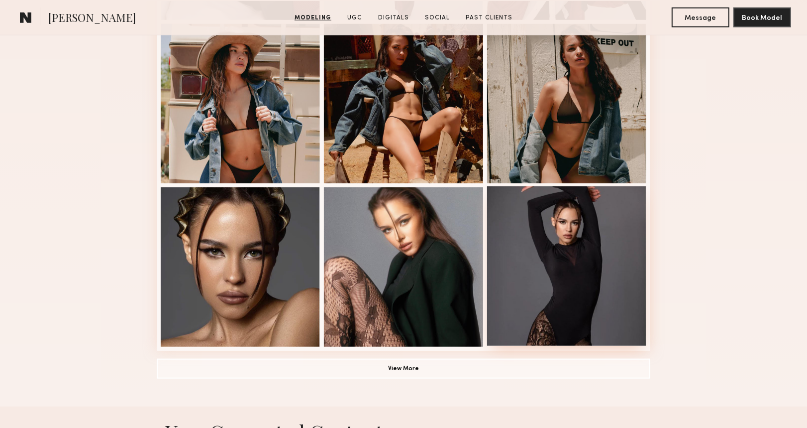
scroll to position [664, 0]
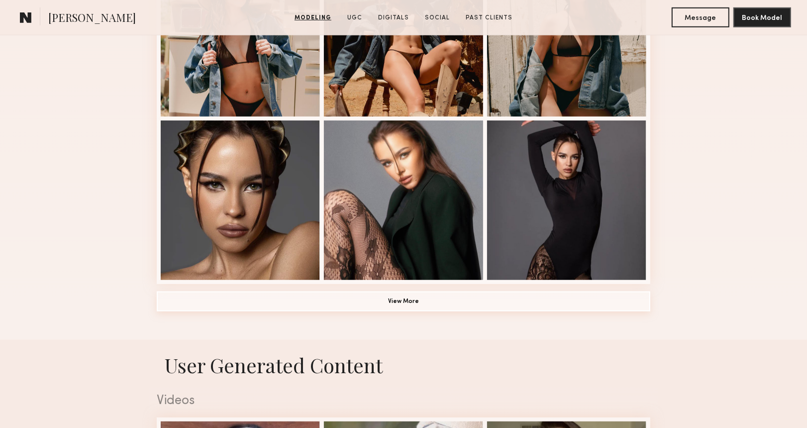
click at [418, 305] on button "View More" at bounding box center [404, 301] width 494 height 20
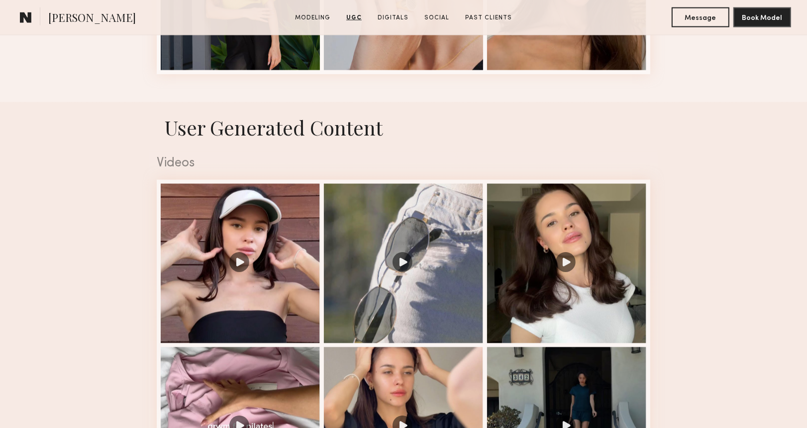
scroll to position [1593, 0]
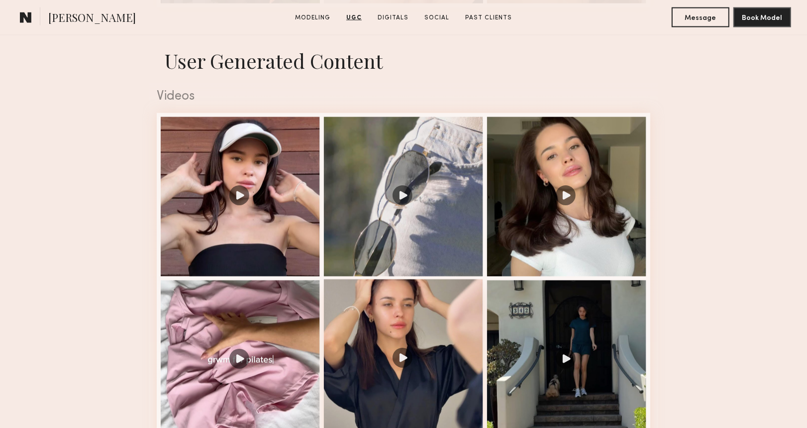
click at [399, 308] on div at bounding box center [403, 358] width 159 height 159
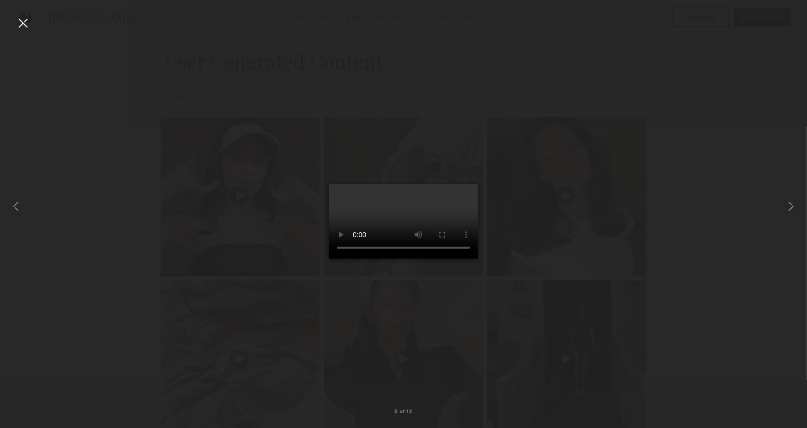
click at [38, 24] on div at bounding box center [403, 206] width 807 height 380
click at [28, 21] on div at bounding box center [23, 23] width 16 height 16
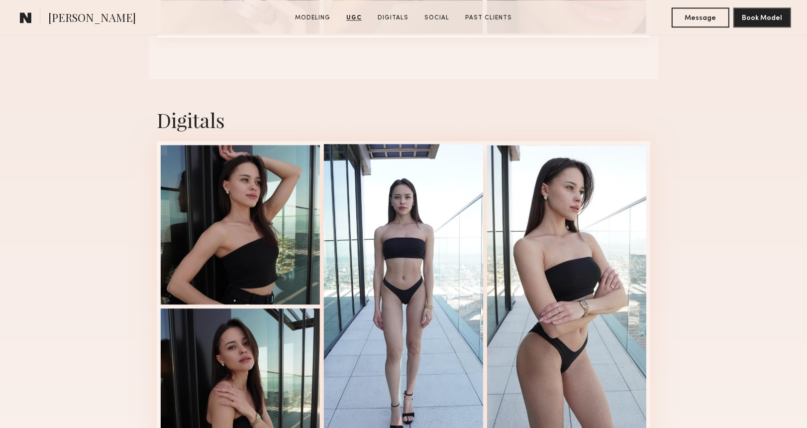
scroll to position [2390, 0]
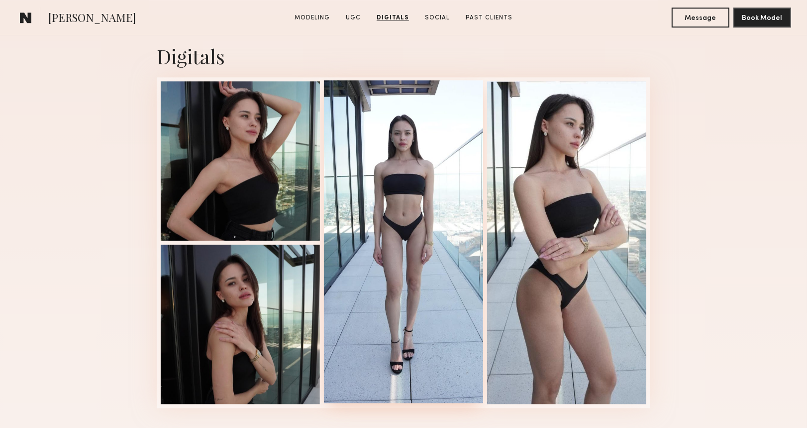
click at [417, 156] on div at bounding box center [403, 241] width 159 height 323
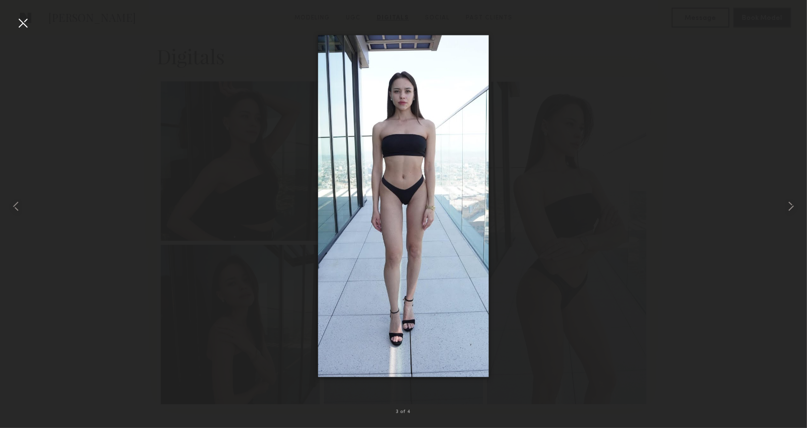
click at [27, 24] on div at bounding box center [23, 23] width 16 height 16
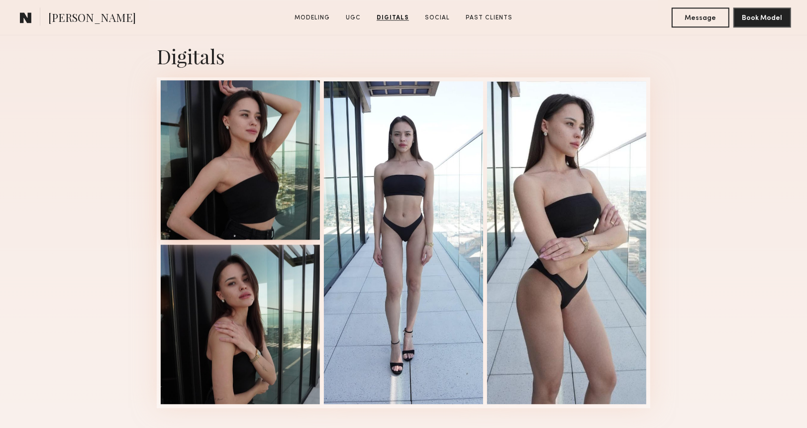
click at [243, 143] on div at bounding box center [240, 159] width 159 height 159
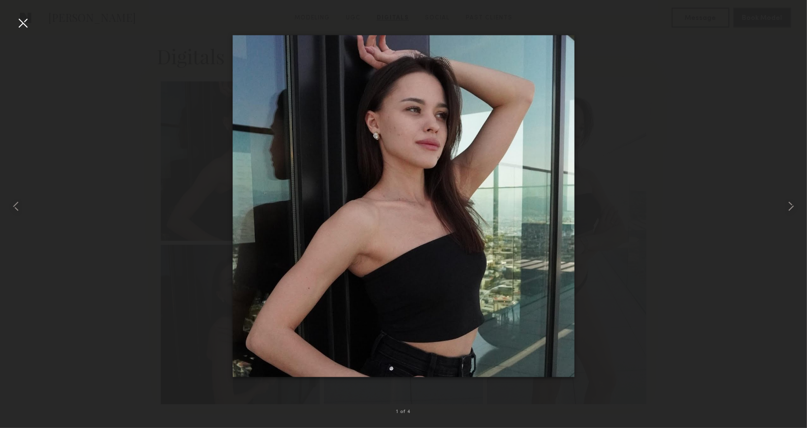
click at [20, 25] on div at bounding box center [23, 23] width 16 height 16
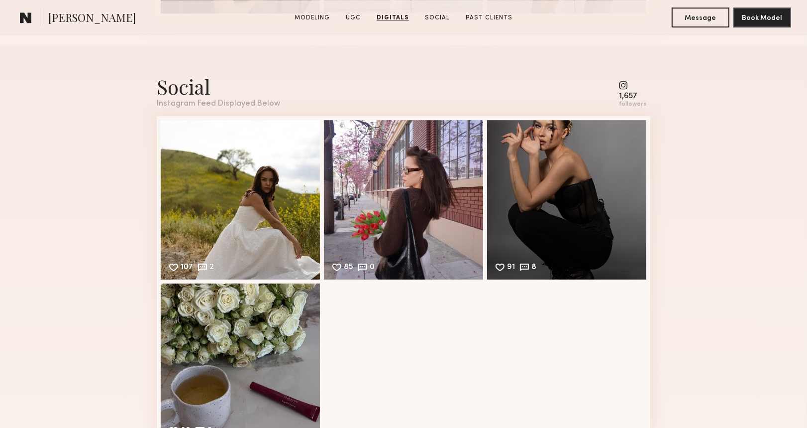
scroll to position [2788, 0]
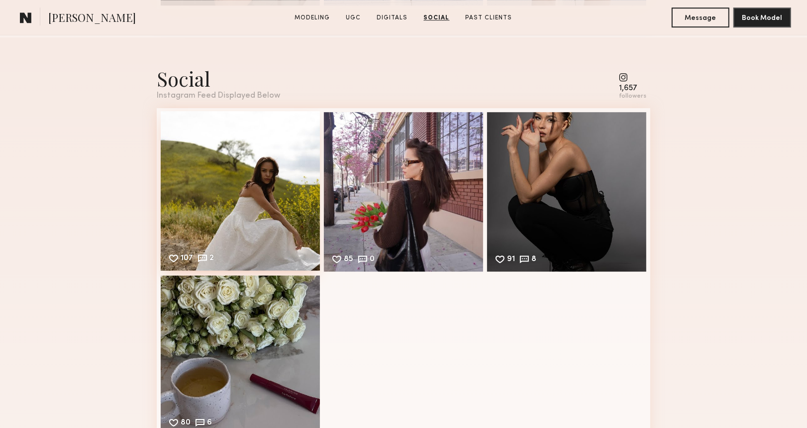
click at [175, 194] on div "107 2 Likes & comments displayed to show model’s engagement" at bounding box center [240, 190] width 159 height 159
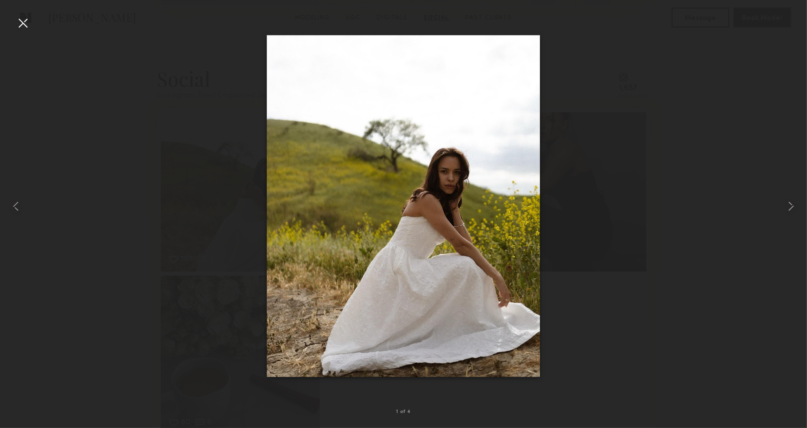
click at [28, 21] on div at bounding box center [23, 23] width 16 height 16
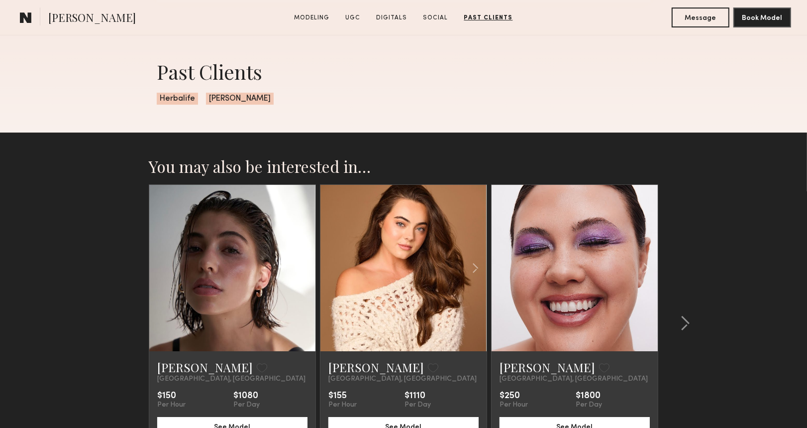
scroll to position [3252, 0]
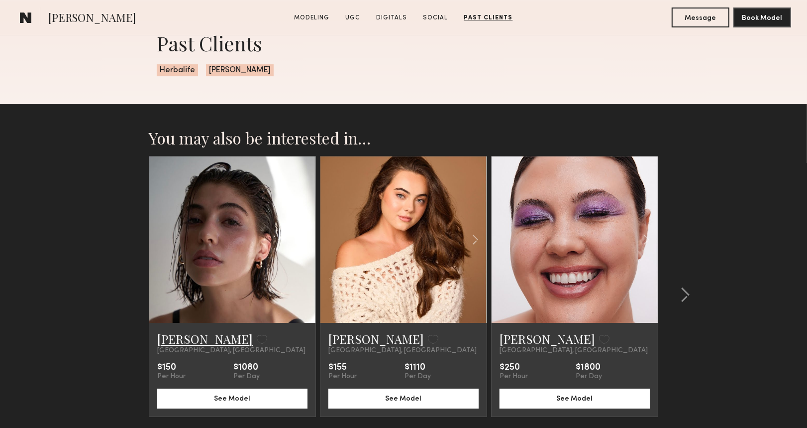
click at [176, 346] on link "Kelsey H." at bounding box center [205, 339] width 96 height 16
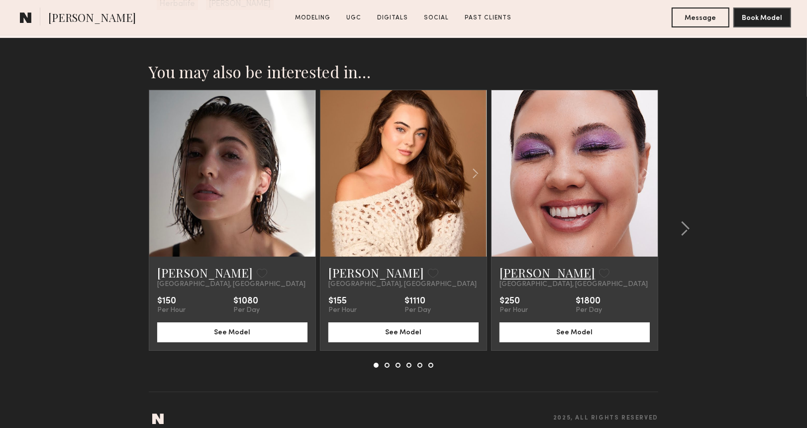
click at [540, 274] on link "Hannah R." at bounding box center [548, 272] width 96 height 16
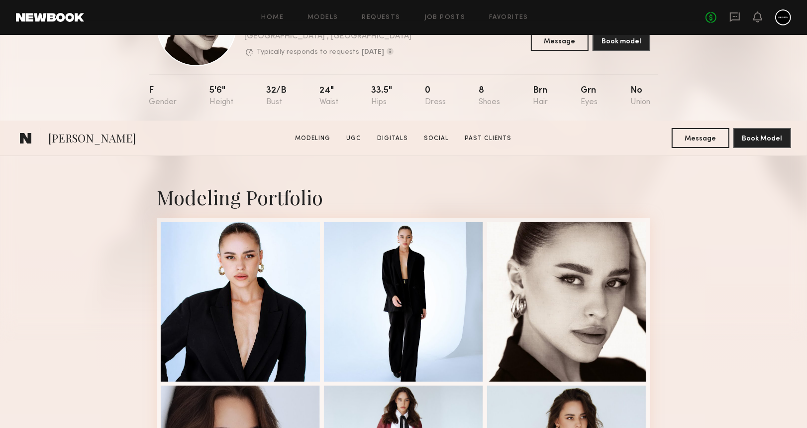
scroll to position [0, 0]
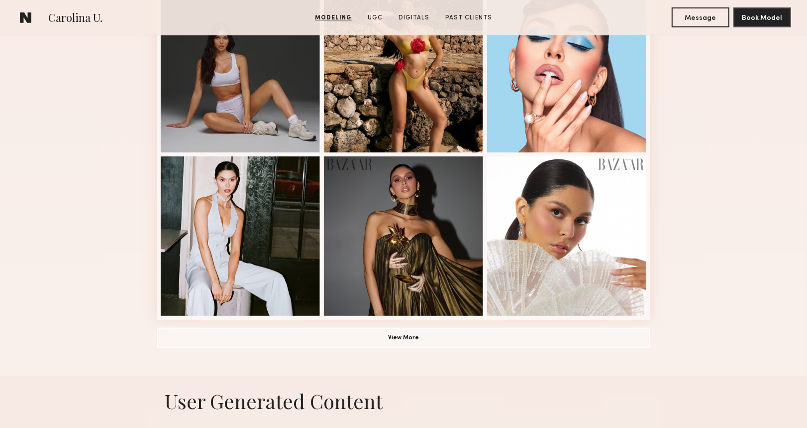
scroll to position [531, 0]
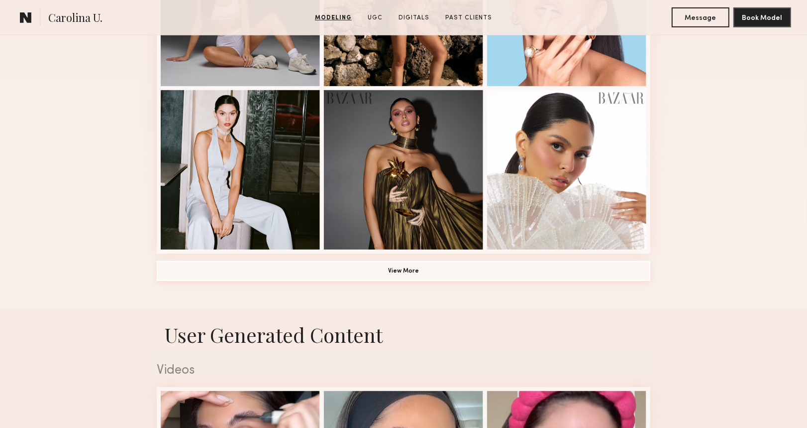
click at [389, 277] on button "View More" at bounding box center [404, 271] width 494 height 20
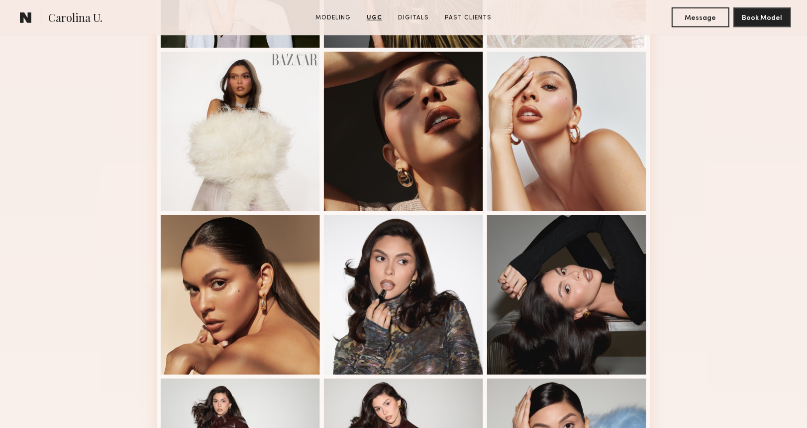
scroll to position [0, 0]
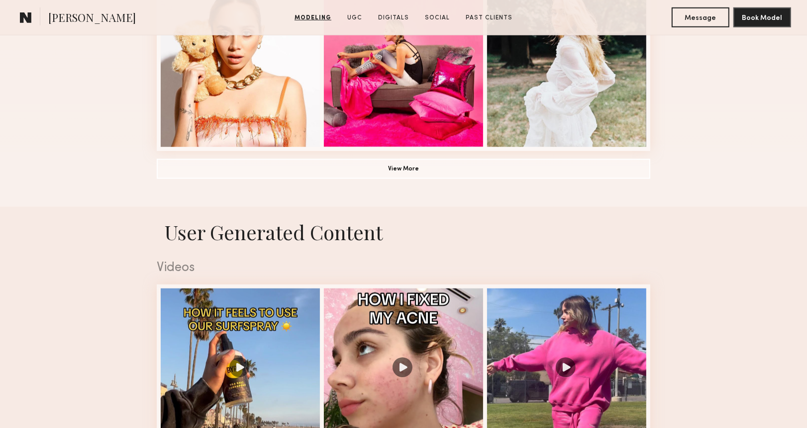
scroll to position [863, 0]
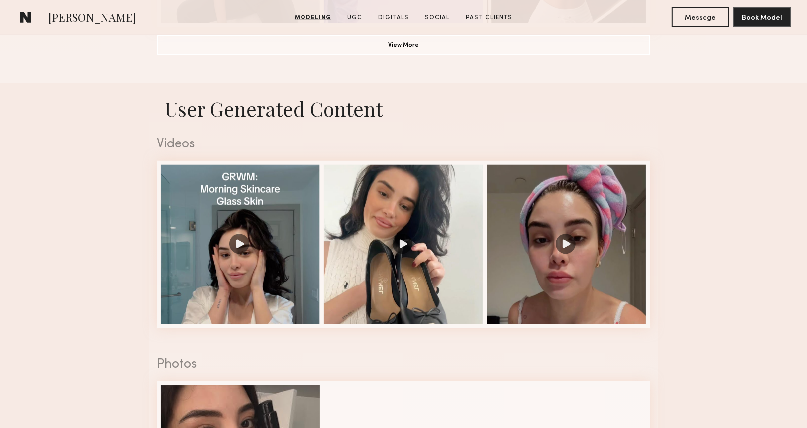
scroll to position [797, 0]
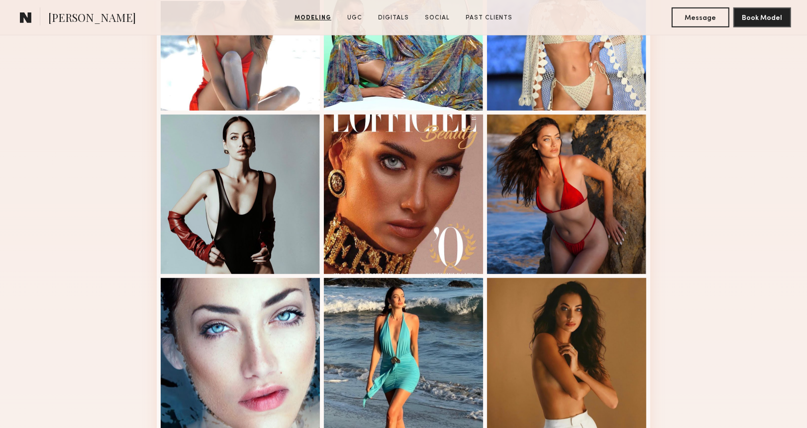
scroll to position [531, 0]
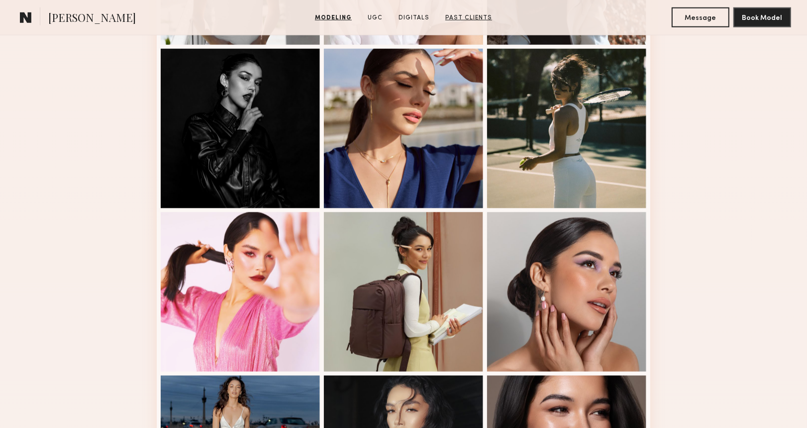
click at [471, 15] on link "Past Clients" at bounding box center [469, 17] width 55 height 9
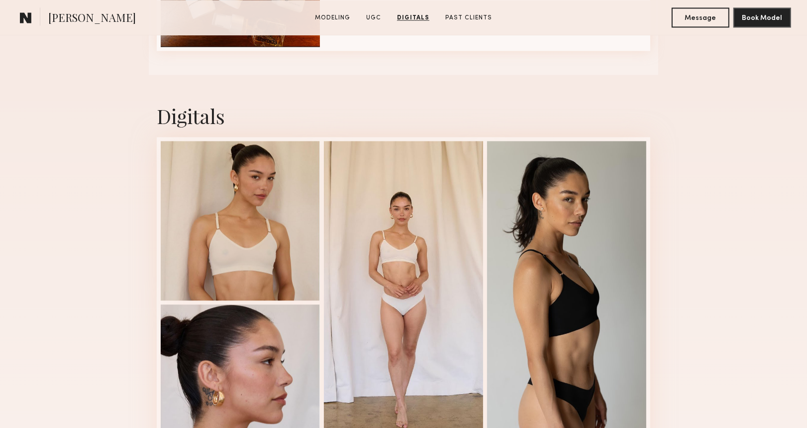
scroll to position [2185, 0]
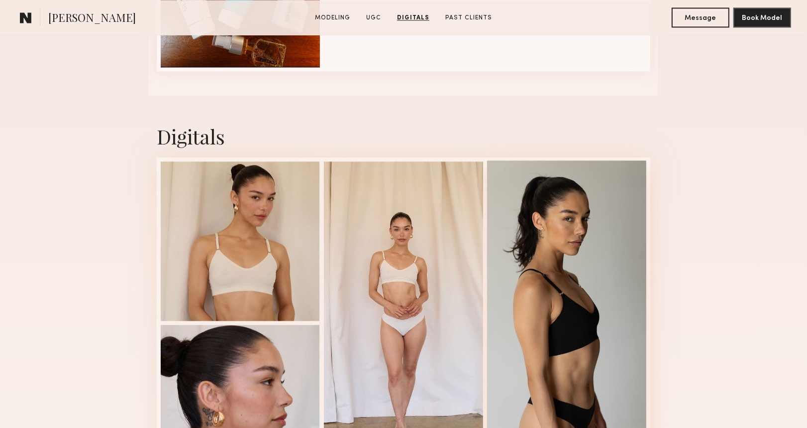
click at [562, 239] on div at bounding box center [566, 321] width 159 height 323
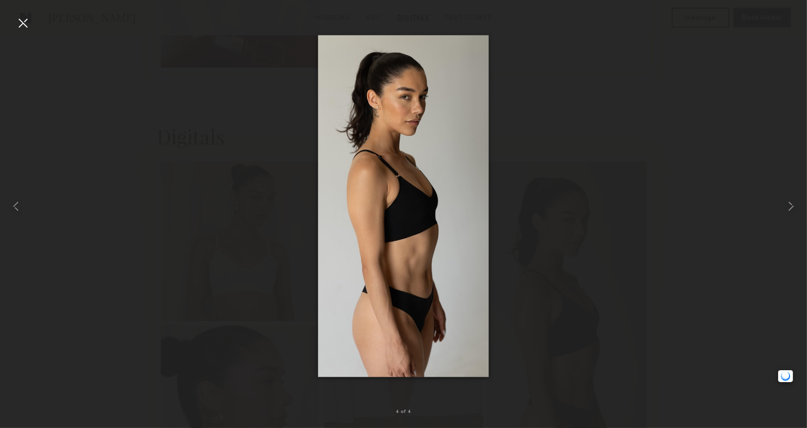
click at [394, 97] on img at bounding box center [403, 206] width 171 height 342
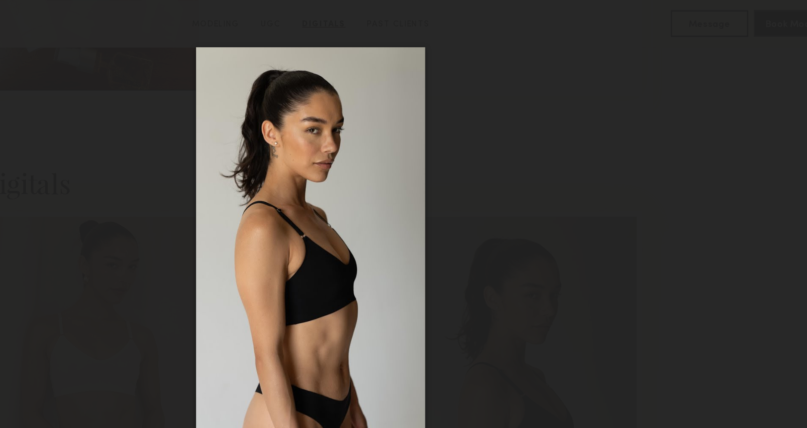
click at [358, 136] on img at bounding box center [403, 206] width 171 height 342
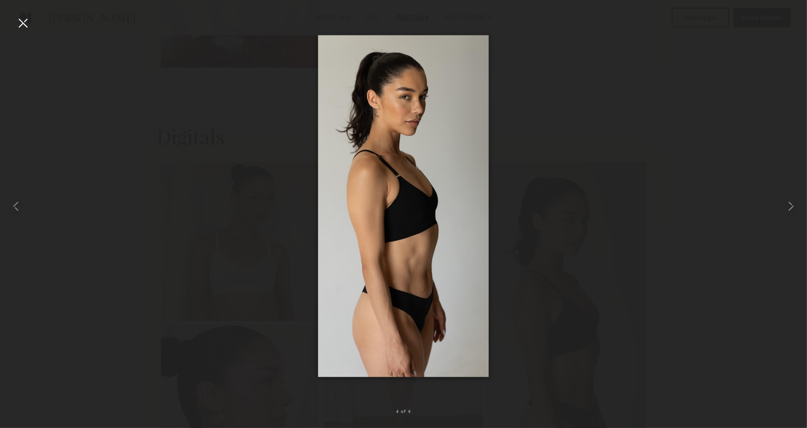
click at [22, 23] on div at bounding box center [23, 23] width 16 height 16
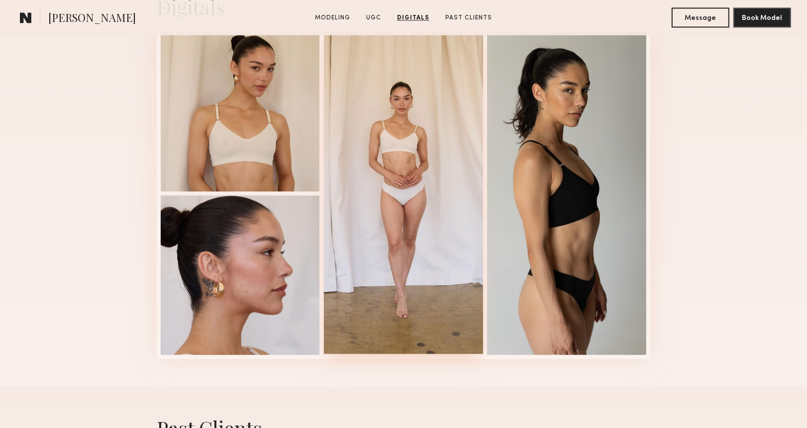
scroll to position [2318, 0]
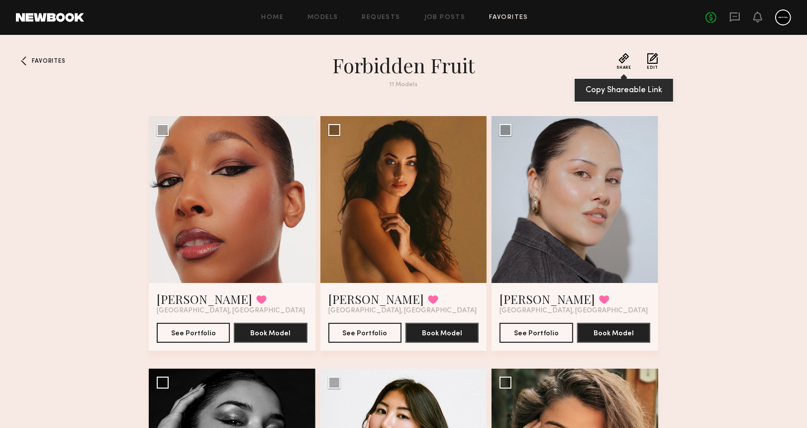
click at [626, 60] on button "Share" at bounding box center [624, 61] width 14 height 17
